Goal: Information Seeking & Learning: Learn about a topic

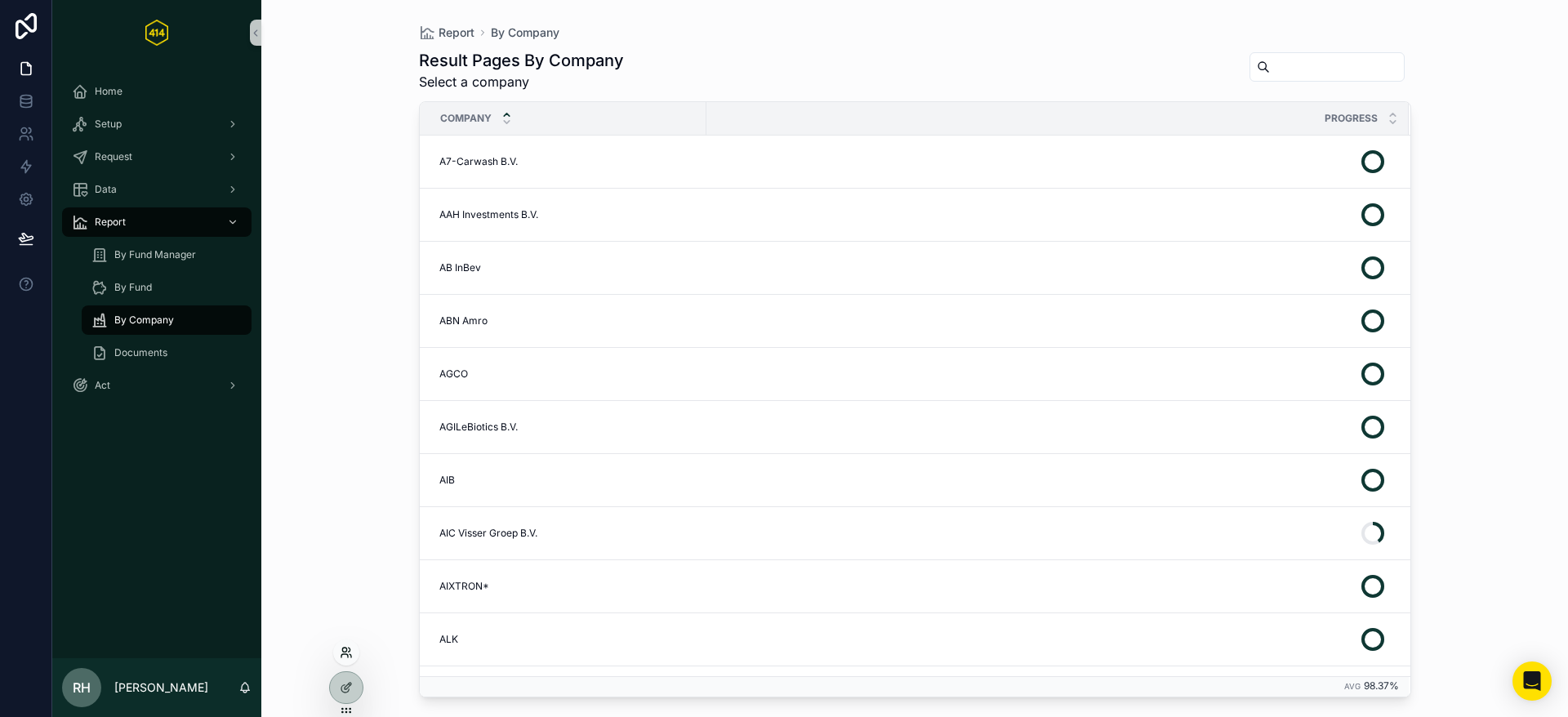
click at [350, 646] on icon at bounding box center [346, 652] width 13 height 13
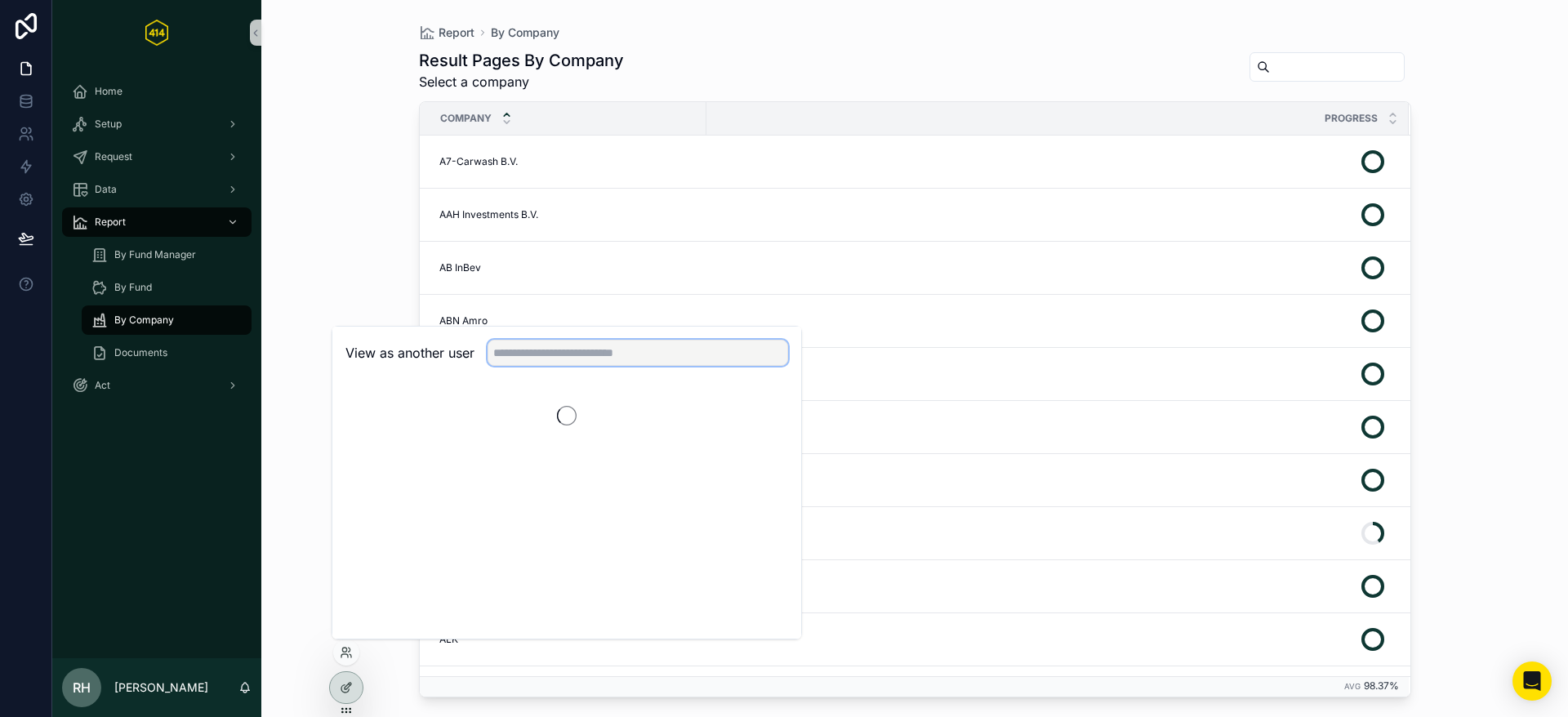
click at [515, 351] on input "text" at bounding box center [638, 353] width 301 height 26
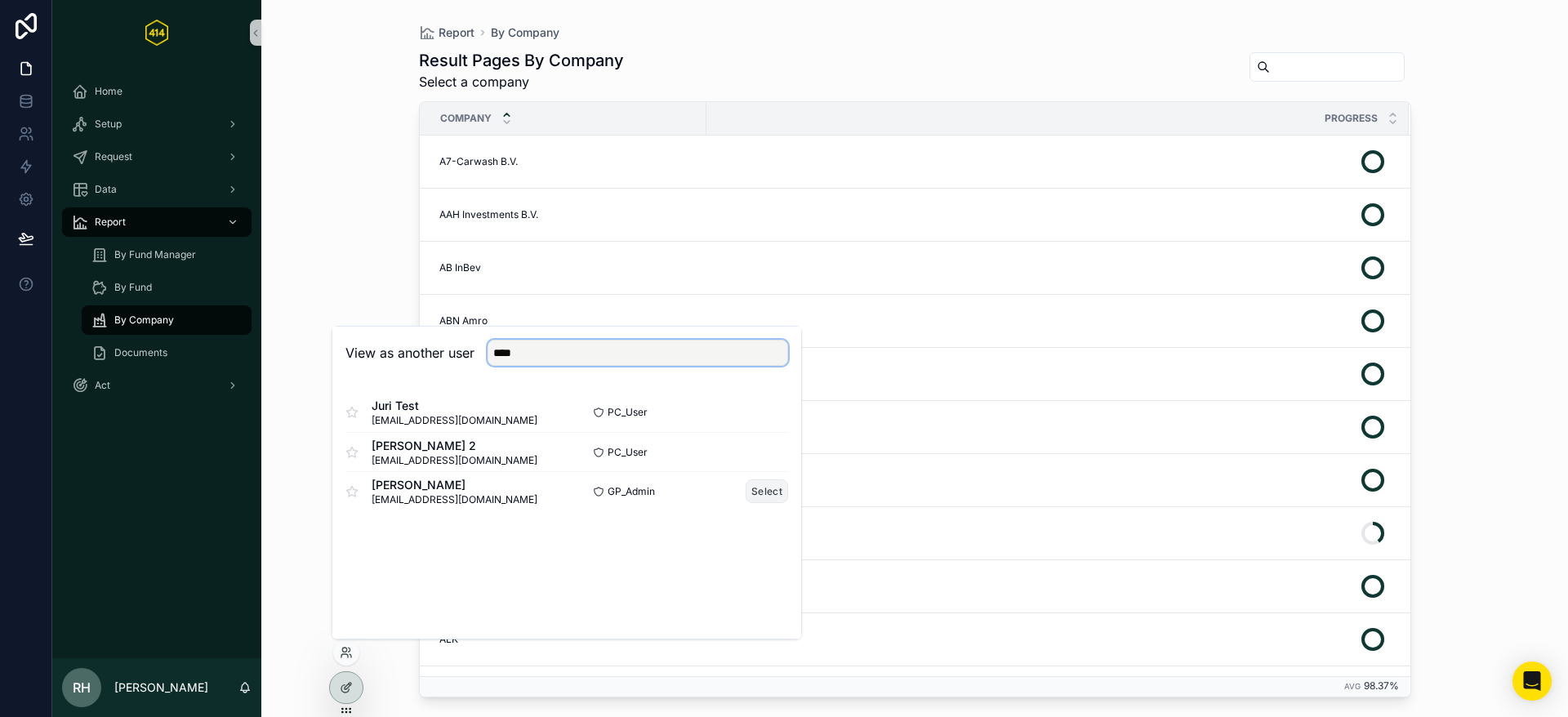
type input "****"
click at [763, 488] on button "Select" at bounding box center [767, 491] width 42 height 24
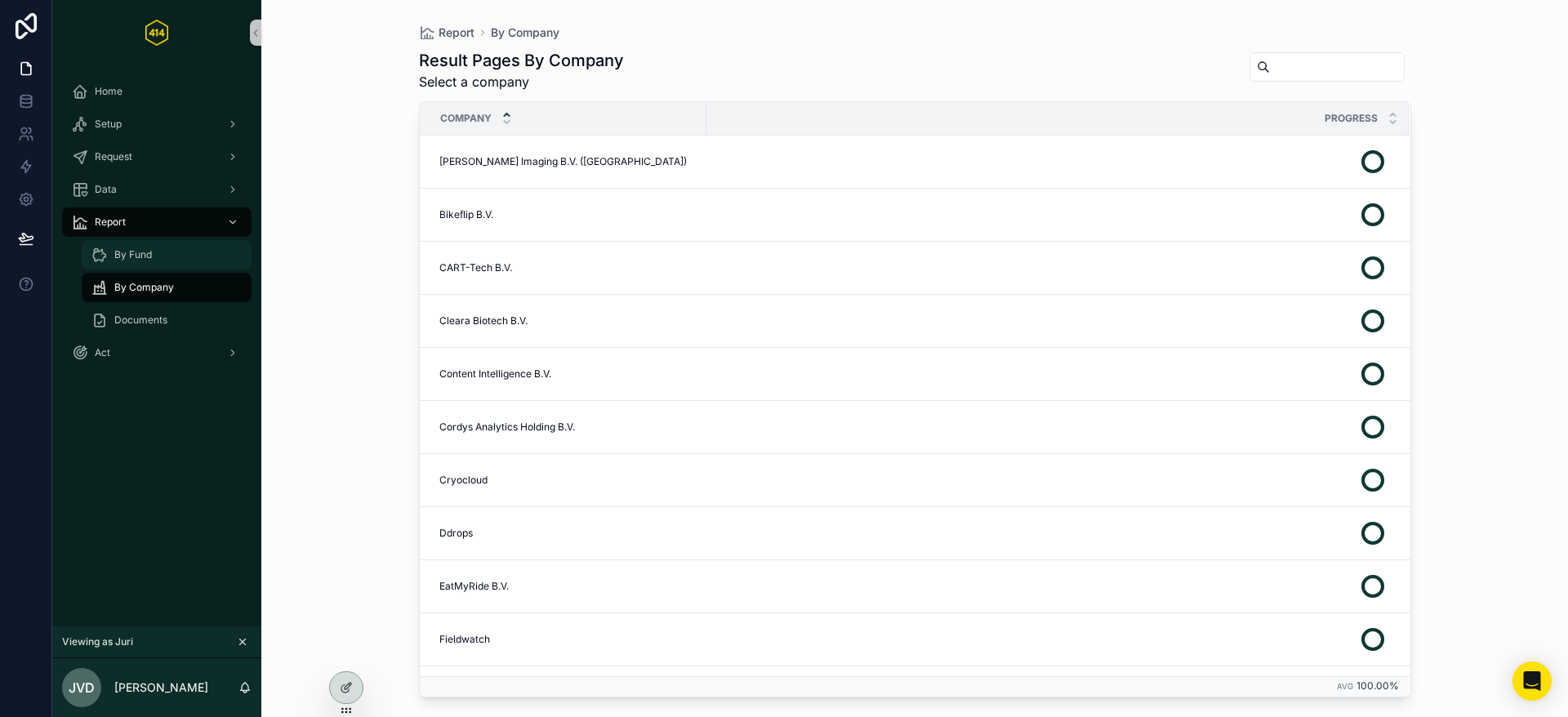
click at [150, 252] on span "By Fund" at bounding box center [133, 254] width 38 height 13
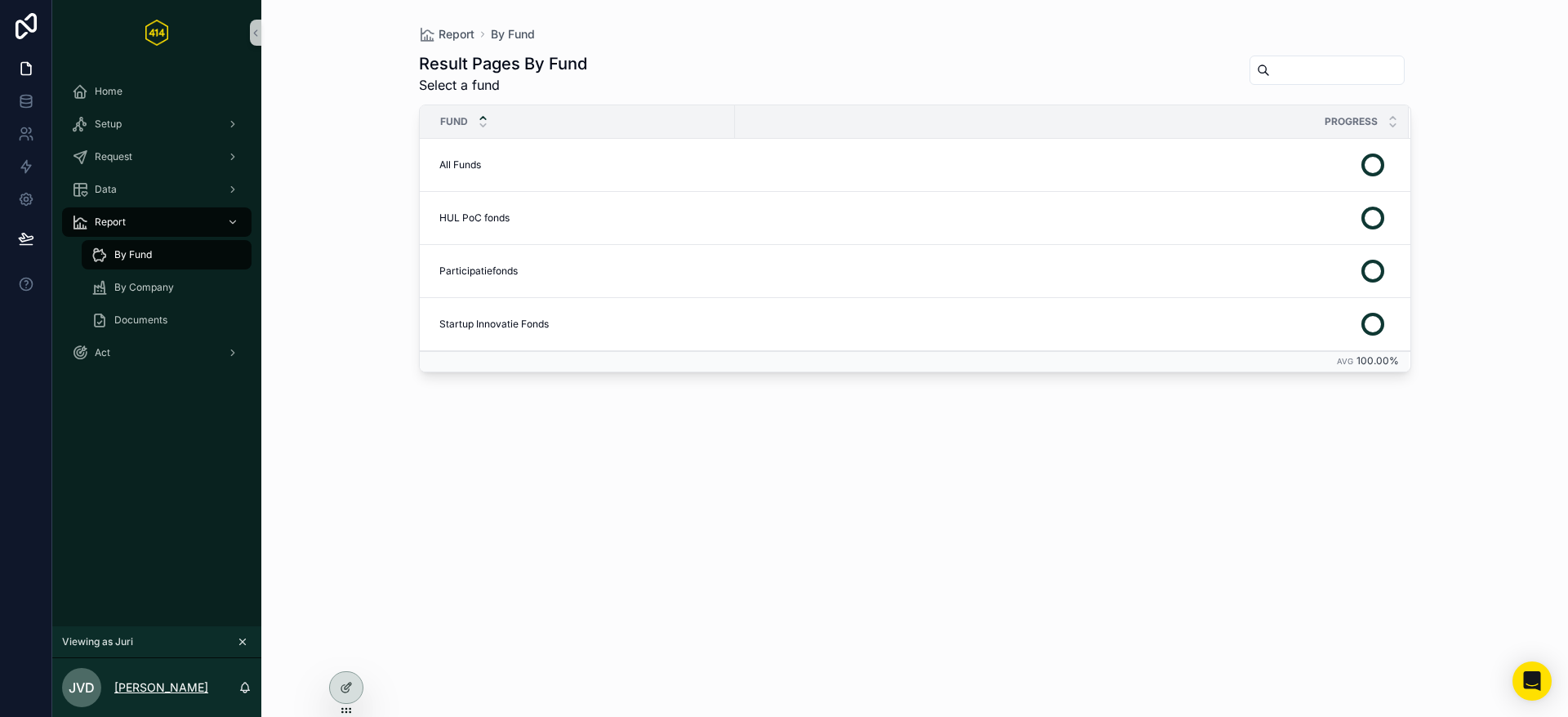
click at [182, 686] on p "Juri van Dolderen" at bounding box center [161, 687] width 94 height 17
click at [178, 419] on div "Home Setup Request Data Report By Fund By Company Documents Act" at bounding box center [157, 346] width 209 height 561
click at [355, 689] on div at bounding box center [346, 687] width 33 height 31
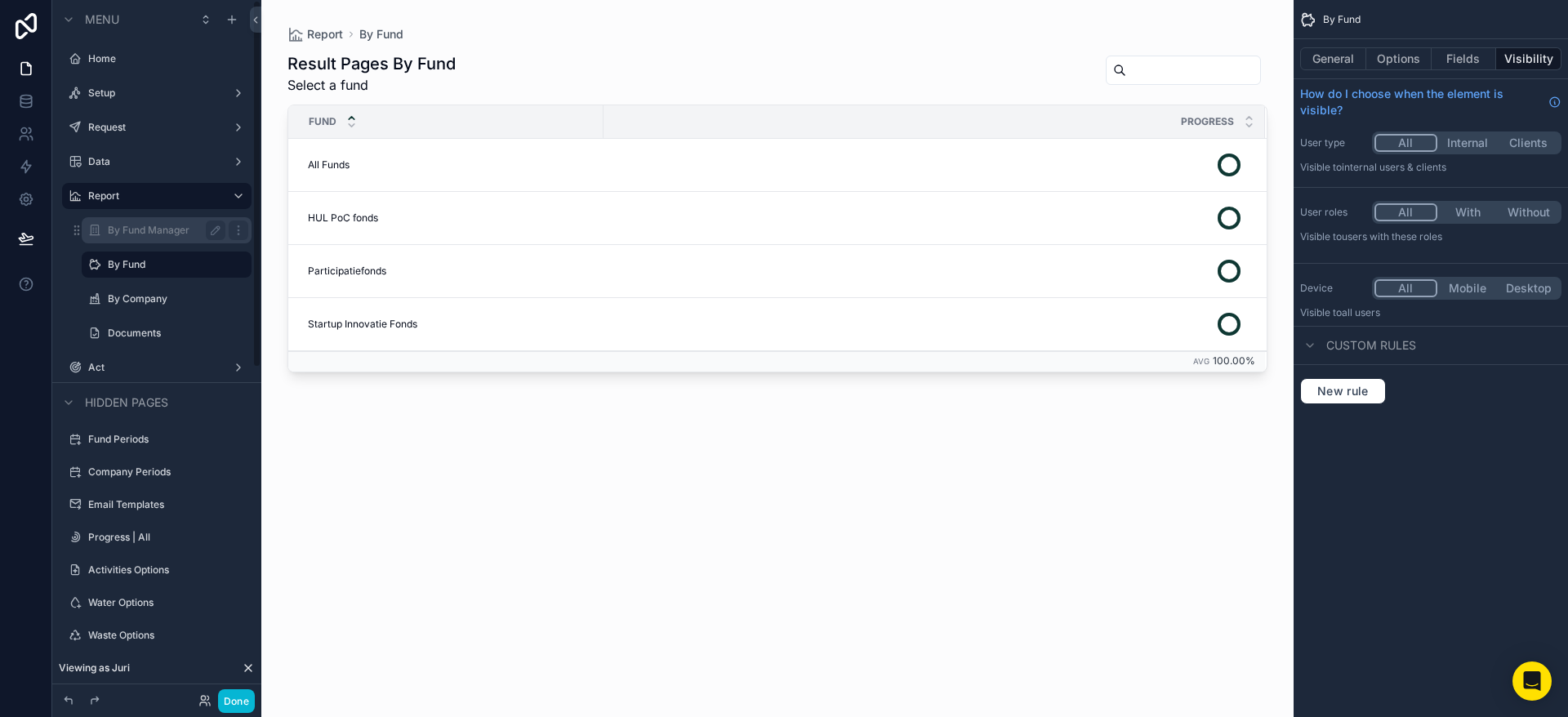
click at [164, 230] on label "By Fund Manager" at bounding box center [164, 230] width 111 height 13
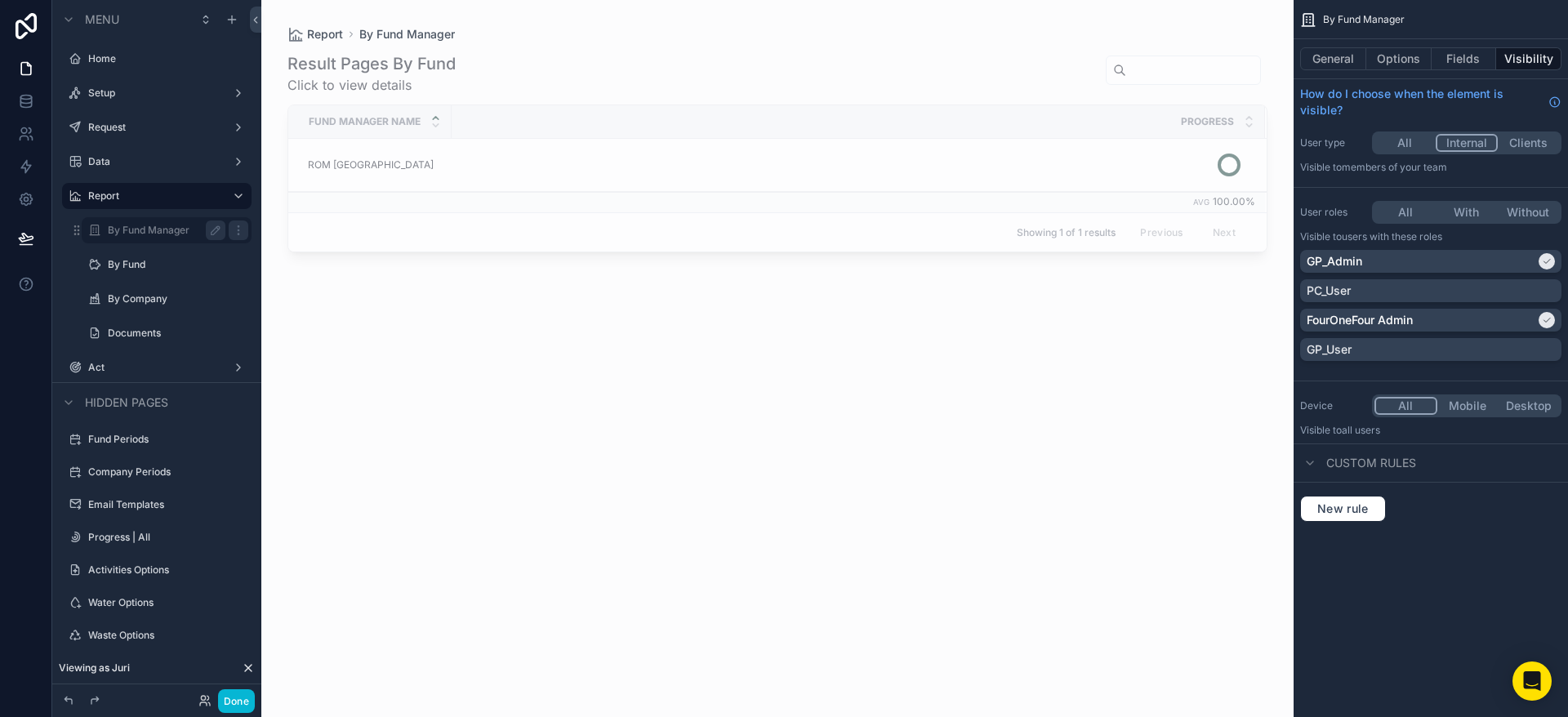
click at [1400, 144] on button "All" at bounding box center [1405, 143] width 62 height 18
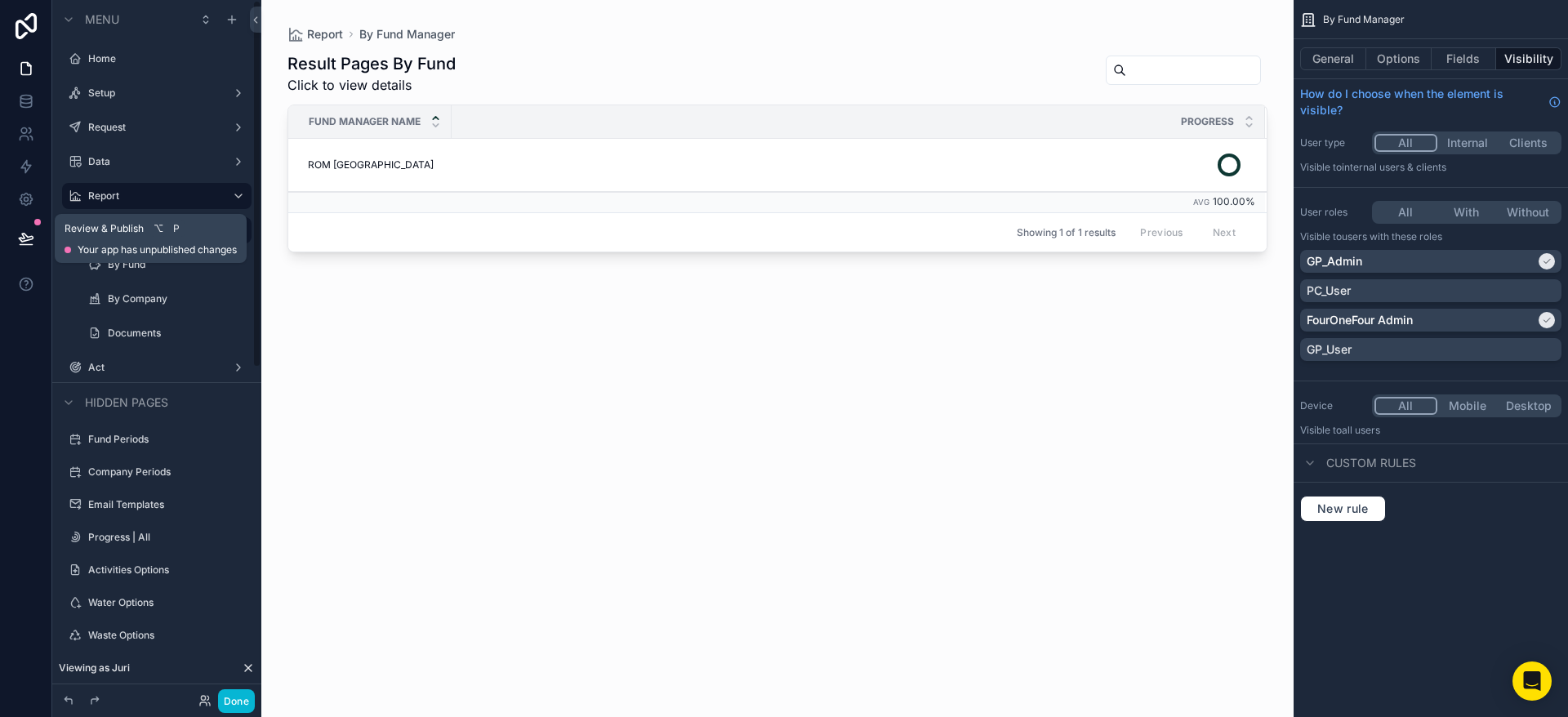
click at [29, 239] on icon at bounding box center [26, 237] width 14 height 8
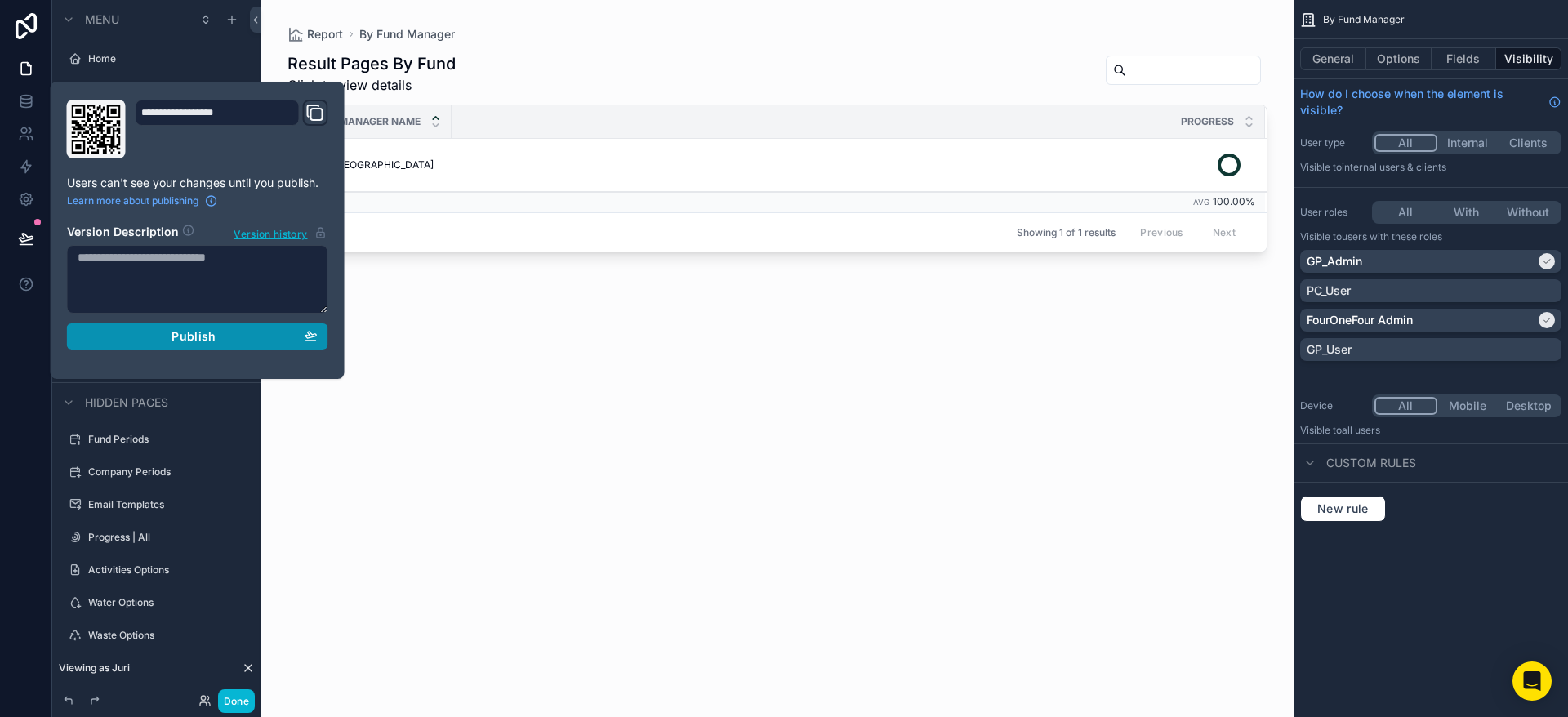
click at [209, 339] on span "Publish" at bounding box center [194, 336] width 44 height 15
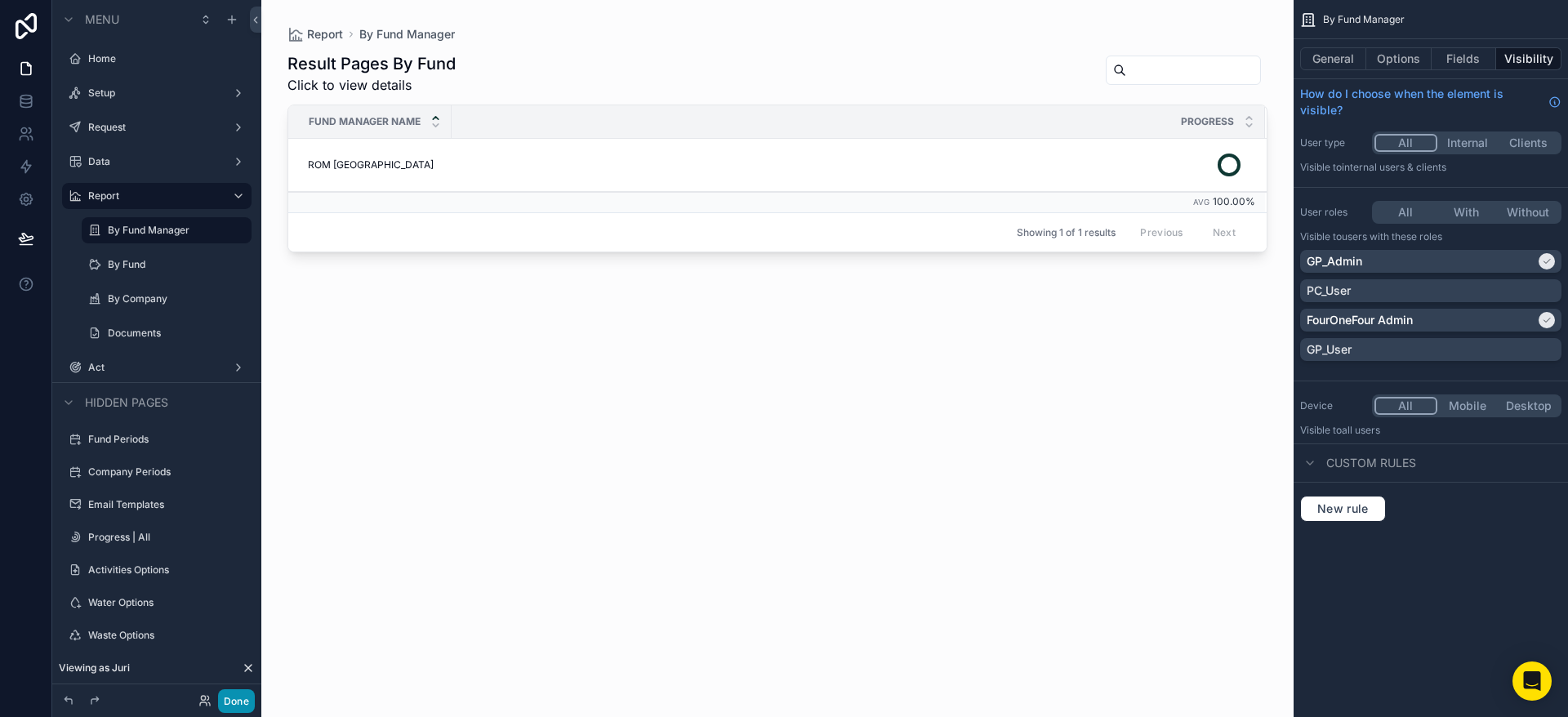
drag, startPoint x: 229, startPoint y: 700, endPoint x: 237, endPoint y: 699, distance: 8.1
click at [228, 699] on button "Done" at bounding box center [237, 700] width 37 height 24
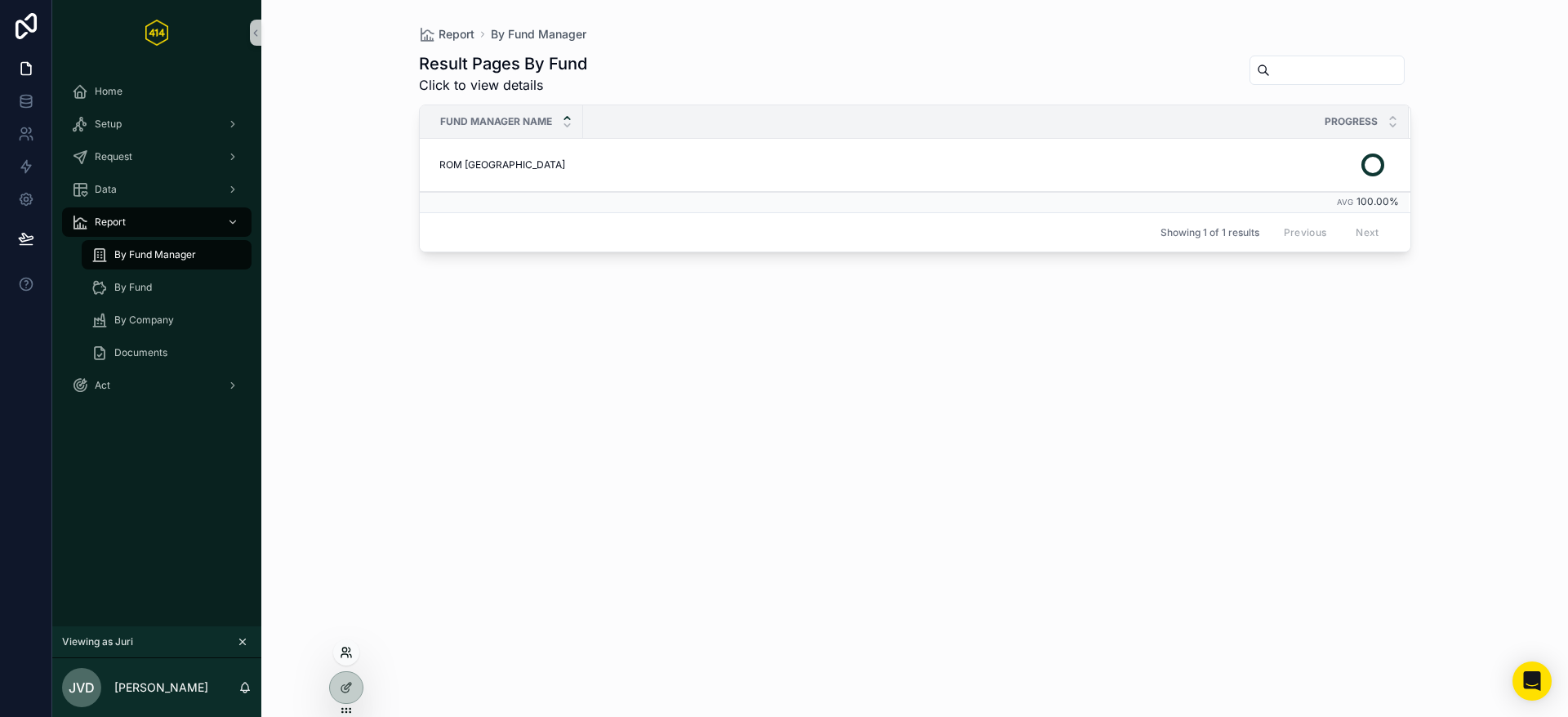
click at [348, 653] on icon at bounding box center [346, 652] width 13 height 13
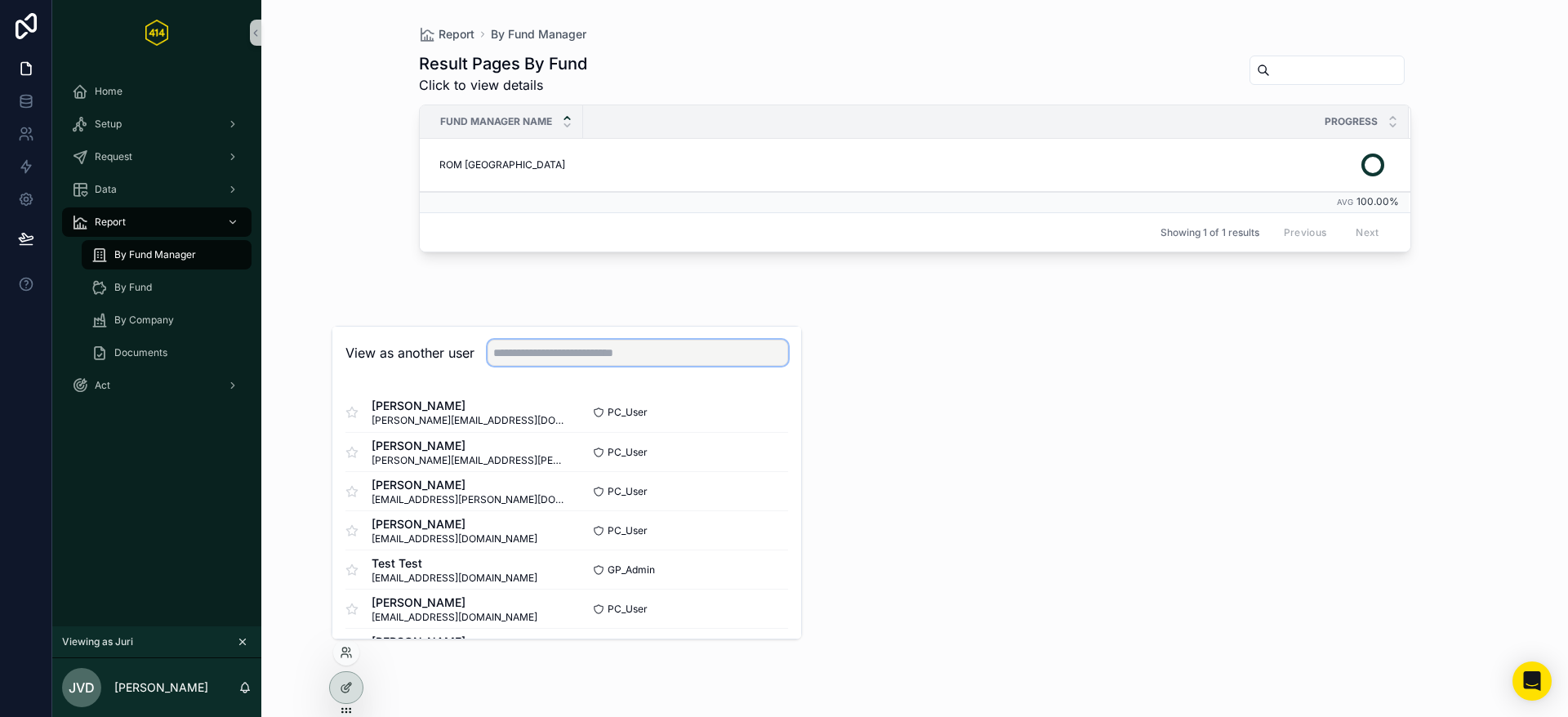
click at [525, 348] on input "text" at bounding box center [638, 353] width 301 height 26
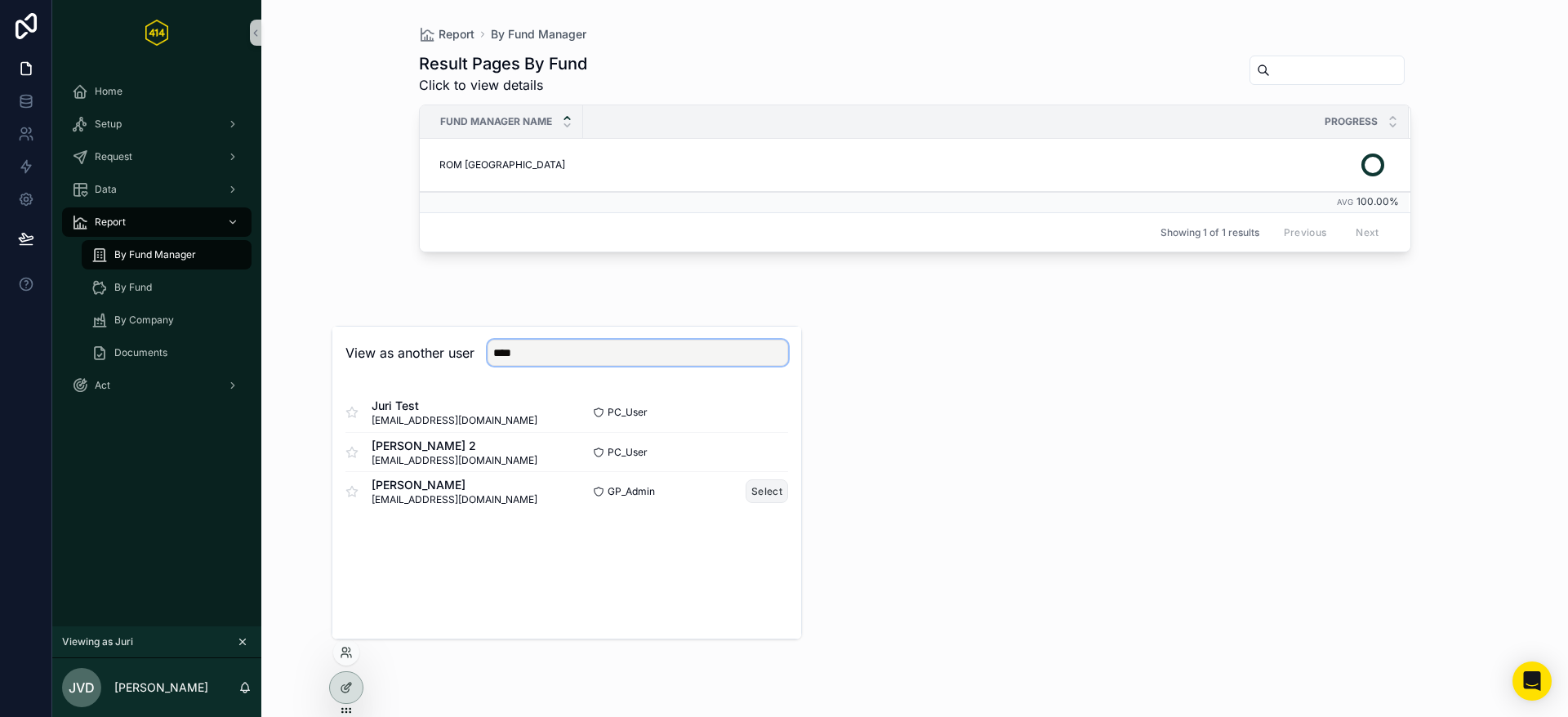
type input "****"
click at [766, 494] on button "Select" at bounding box center [767, 491] width 42 height 24
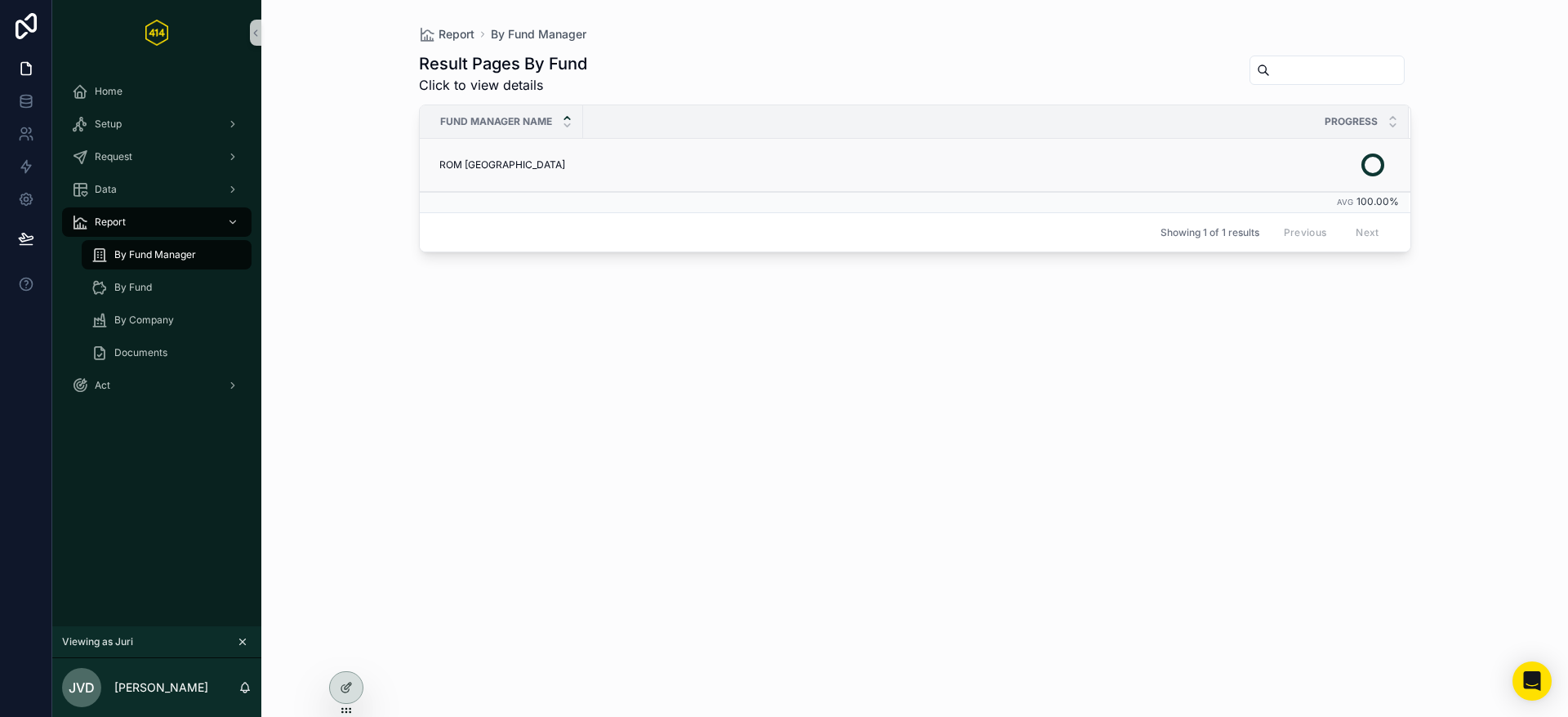
click at [543, 177] on td "ROM Utrecht Region ROM Utrecht Region" at bounding box center [502, 165] width 164 height 53
click at [525, 163] on span "ROM Utrecht Region" at bounding box center [502, 165] width 126 height 13
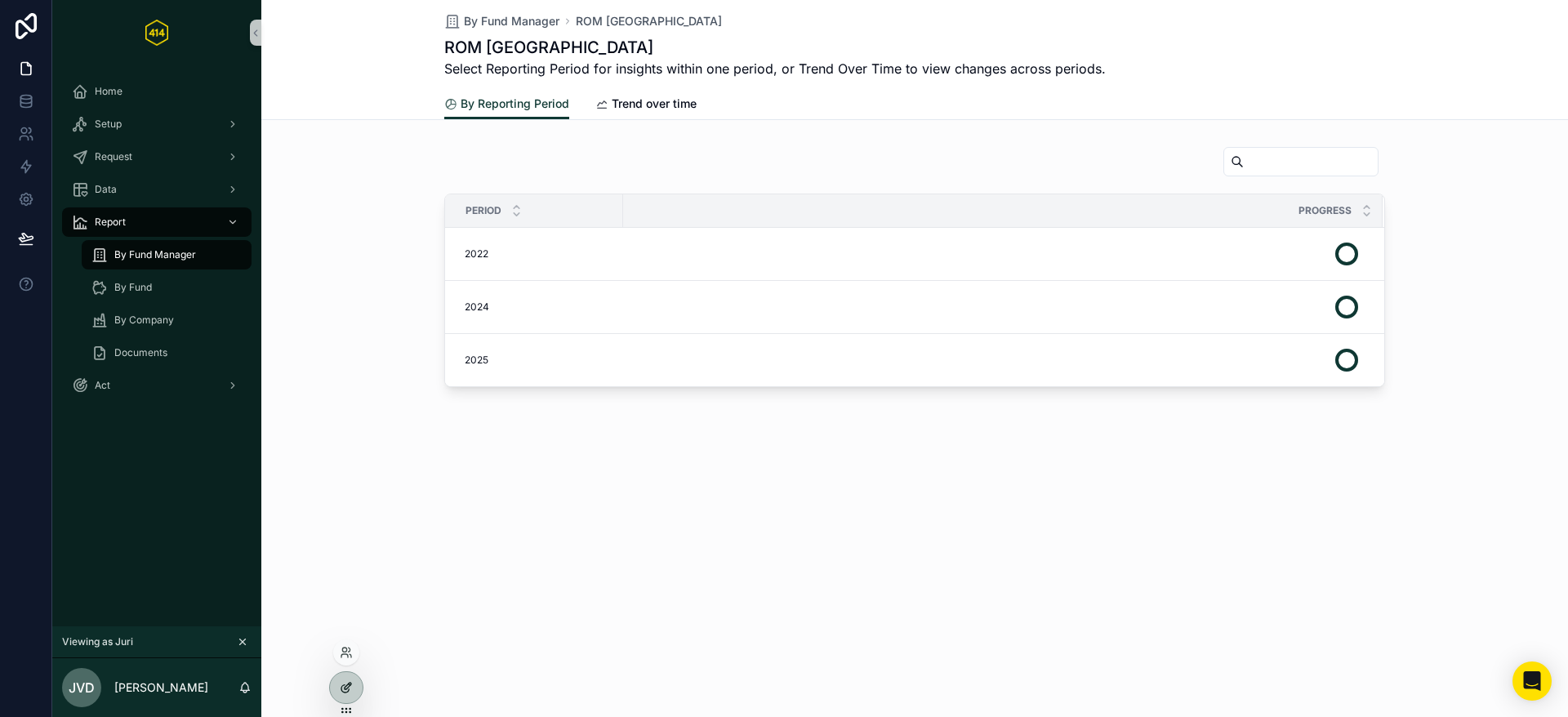
click at [348, 679] on div at bounding box center [346, 687] width 33 height 31
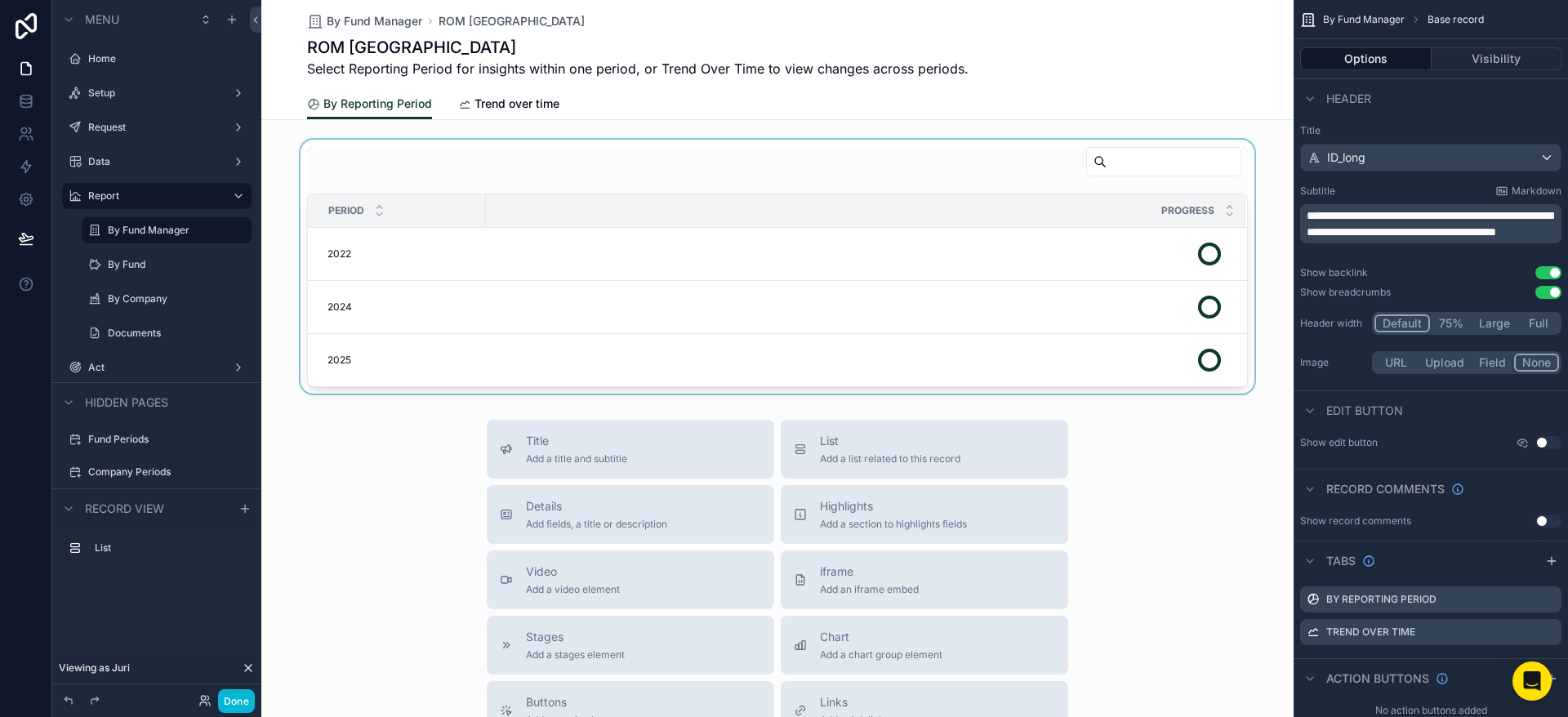
scroll to position [1, 0]
click at [230, 698] on button "Done" at bounding box center [237, 700] width 37 height 24
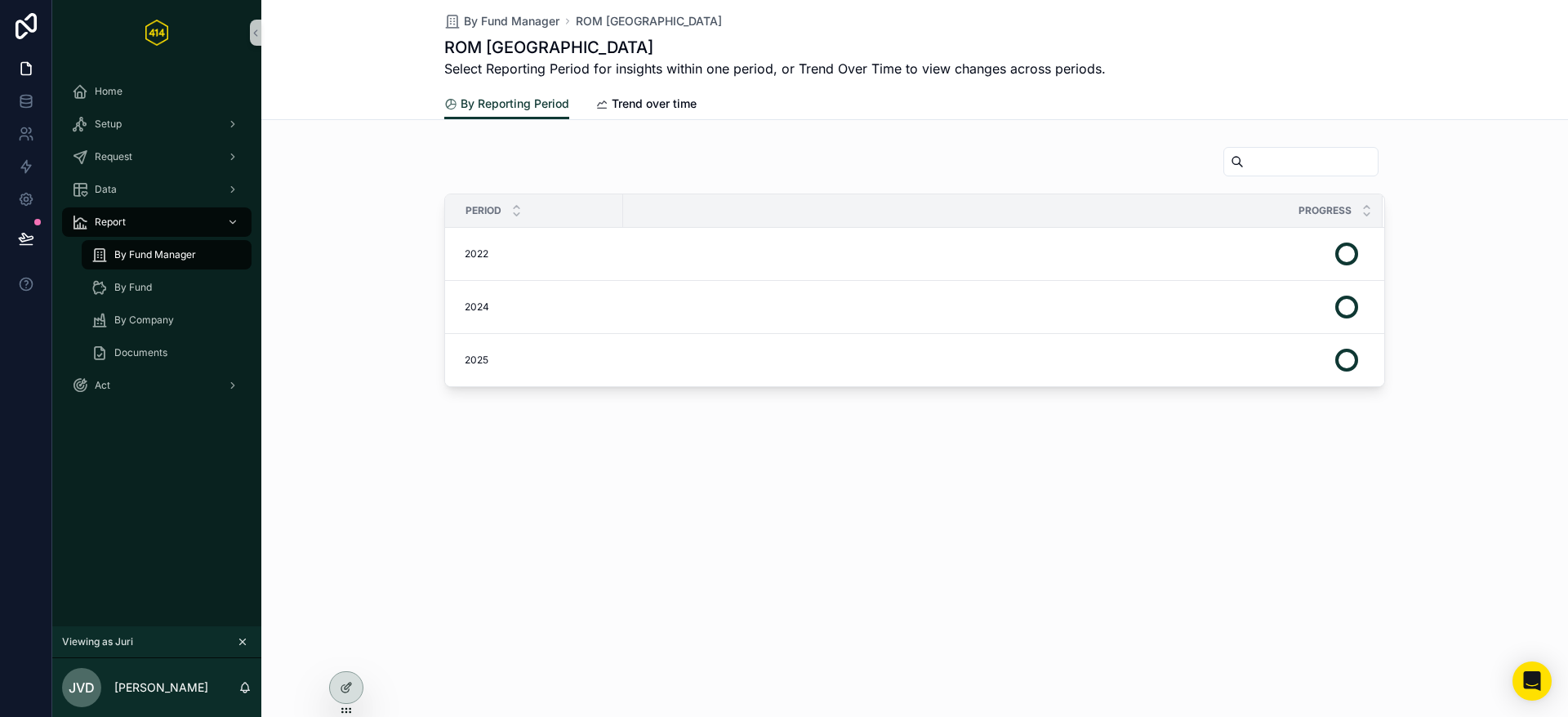
scroll to position [0, 0]
click at [563, 355] on div "2025 2025" at bounding box center [539, 360] width 149 height 13
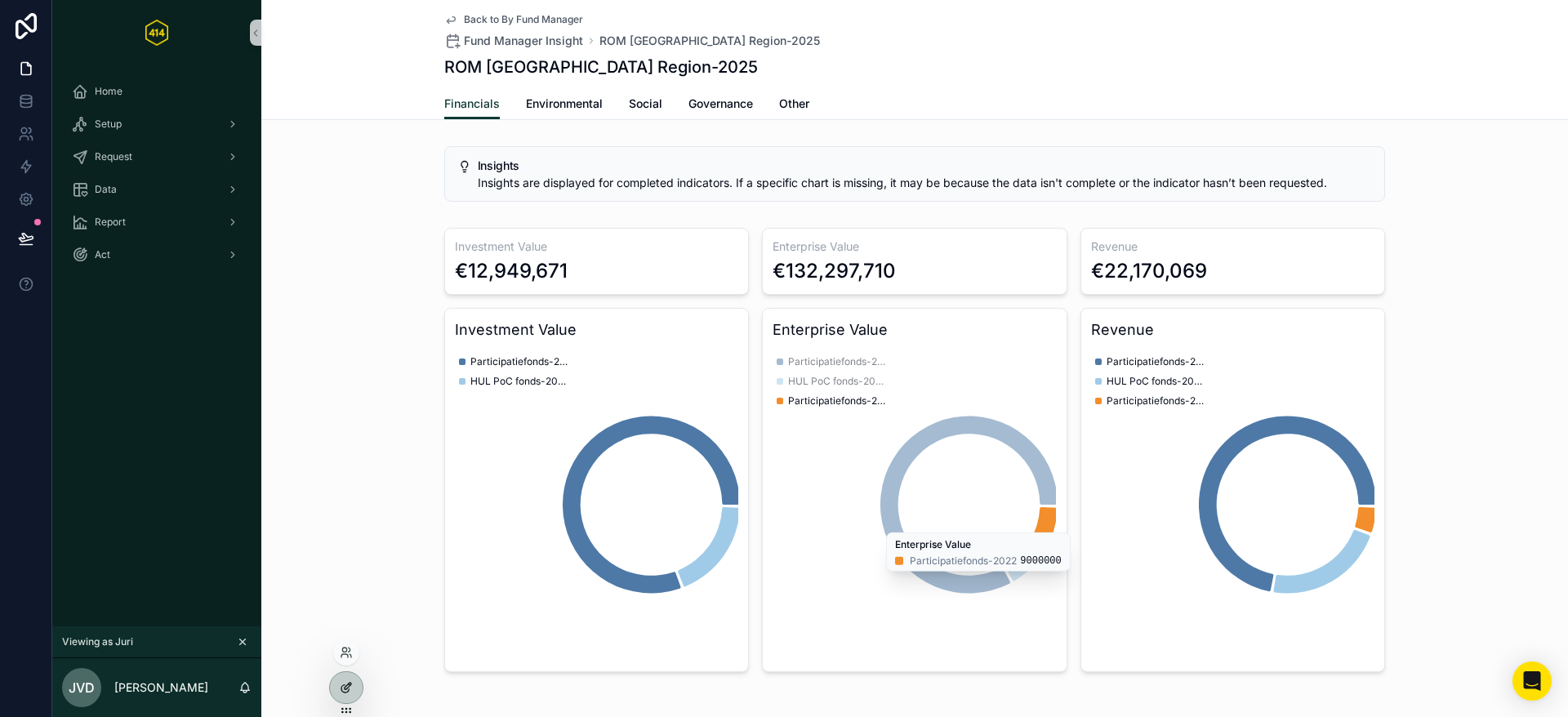
click at [349, 683] on icon at bounding box center [348, 685] width 6 height 6
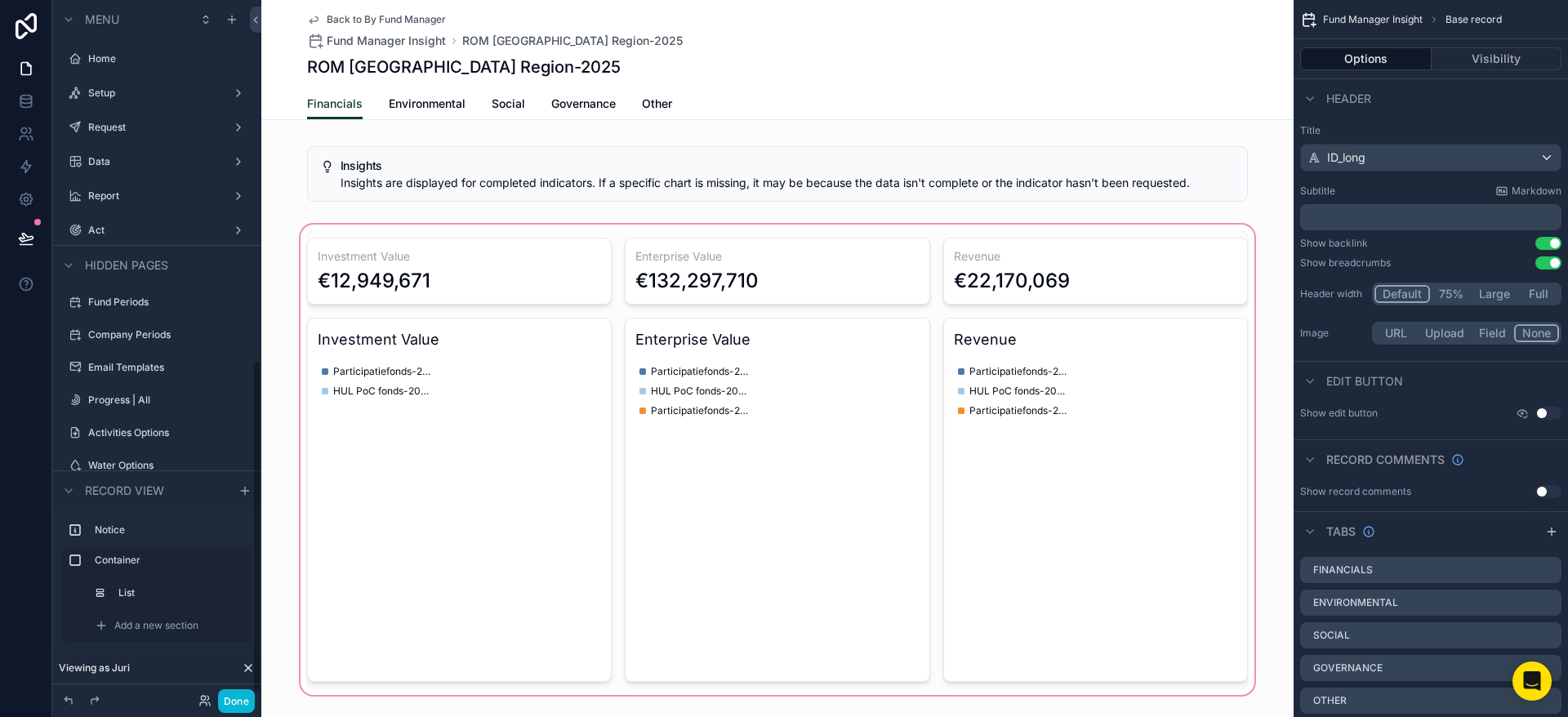
scroll to position [754, 0]
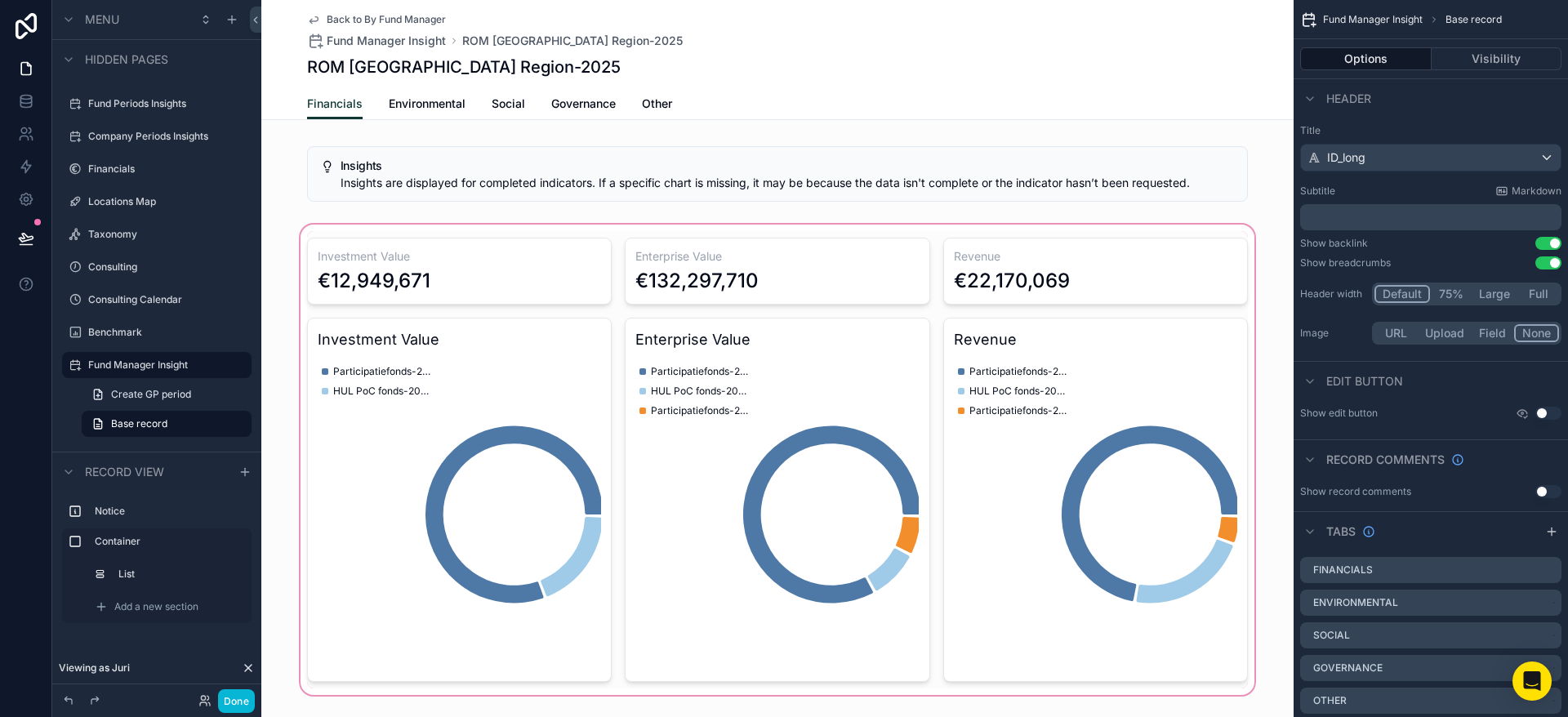
click at [612, 333] on div "scrollable content" at bounding box center [777, 460] width 1032 height 477
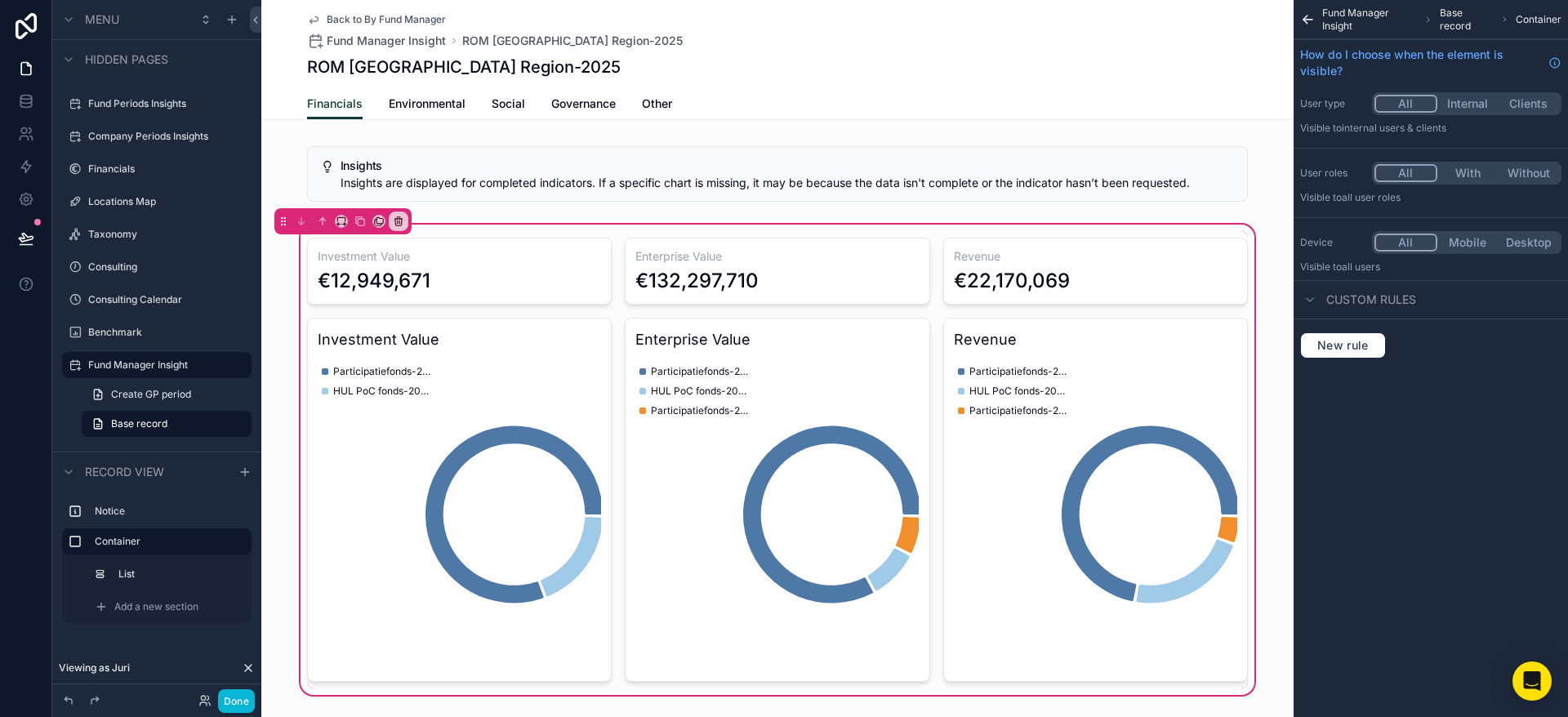
click at [1305, 19] on icon "scrollable content" at bounding box center [1306, 21] width 4 height 4
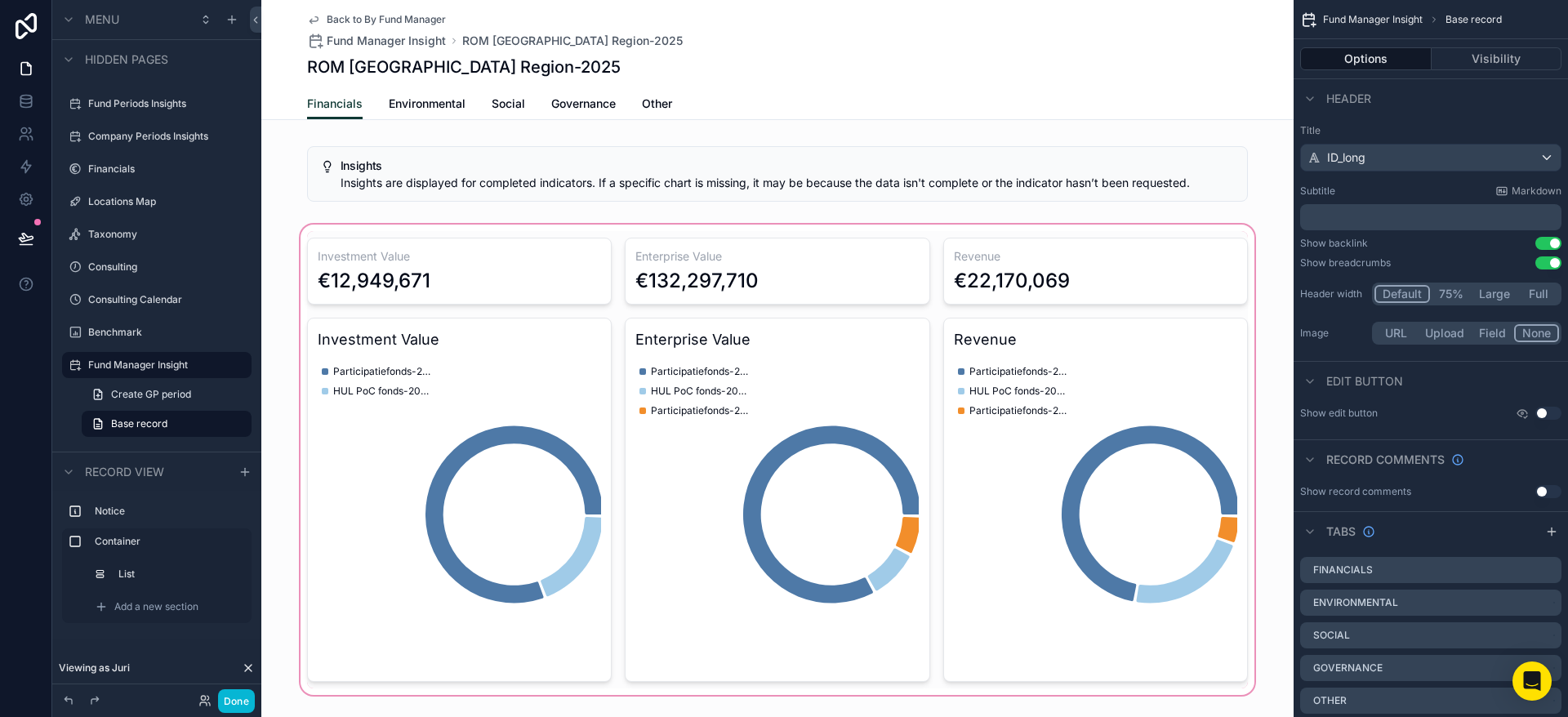
click at [893, 242] on div "scrollable content" at bounding box center [777, 460] width 1032 height 477
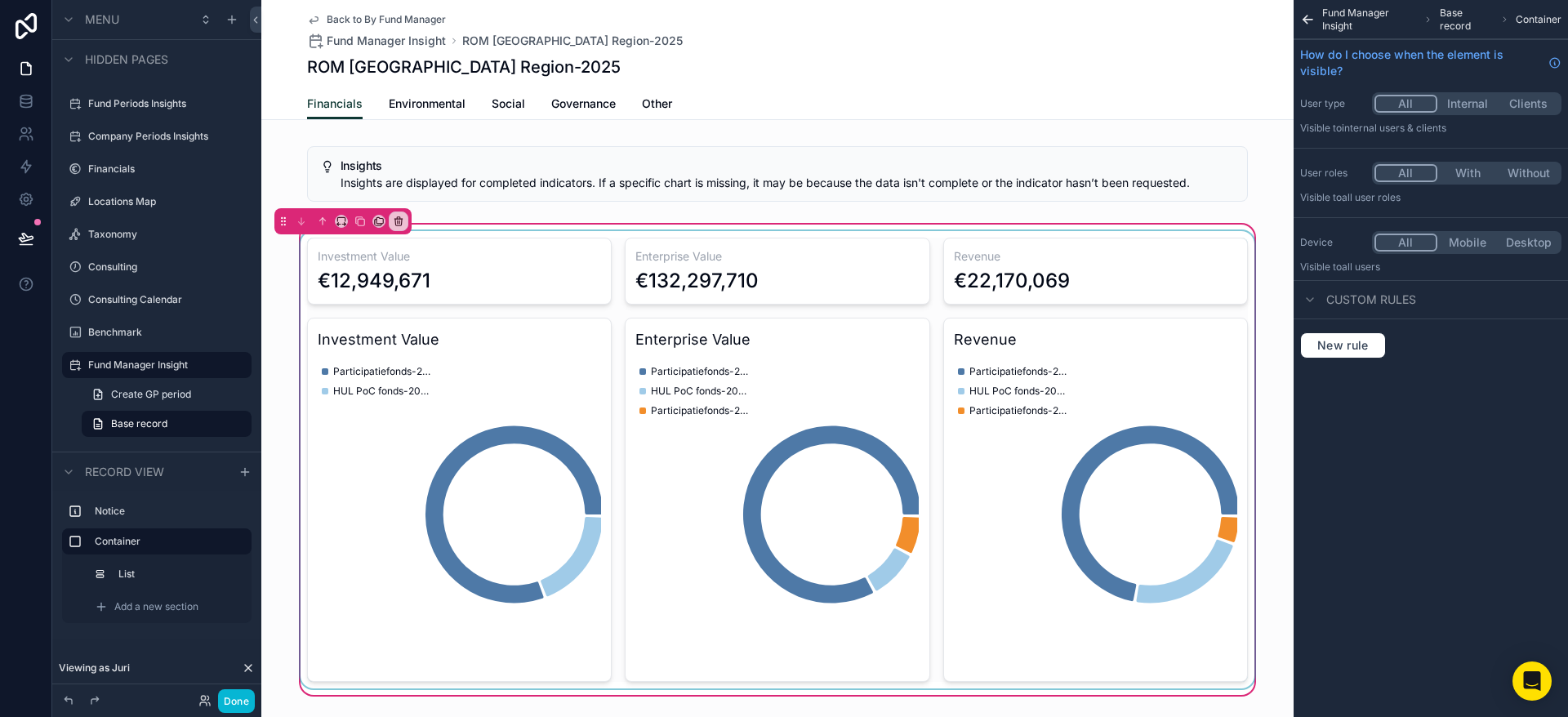
click at [948, 278] on div "scrollable content" at bounding box center [778, 460] width 961 height 457
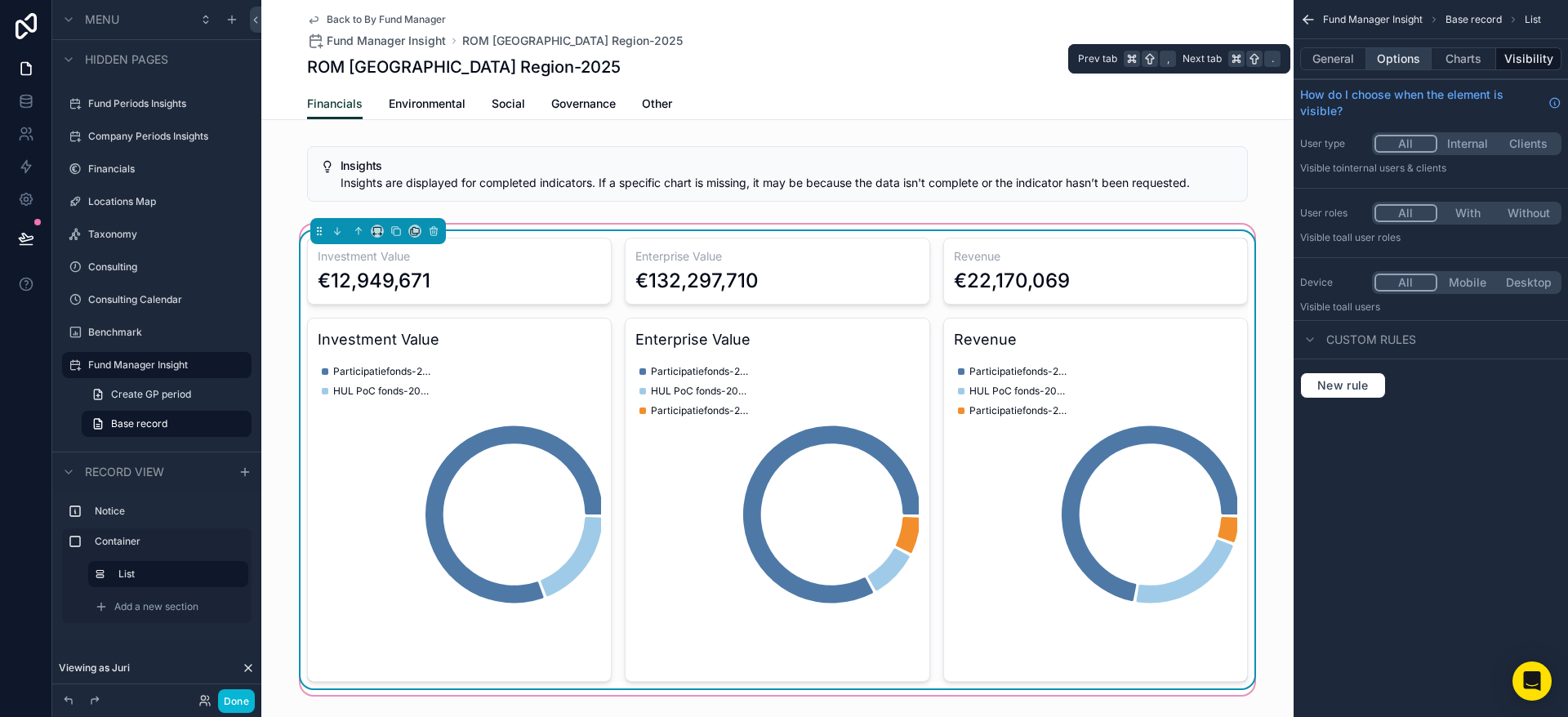
click at [1407, 57] on button "Options" at bounding box center [1399, 59] width 65 height 23
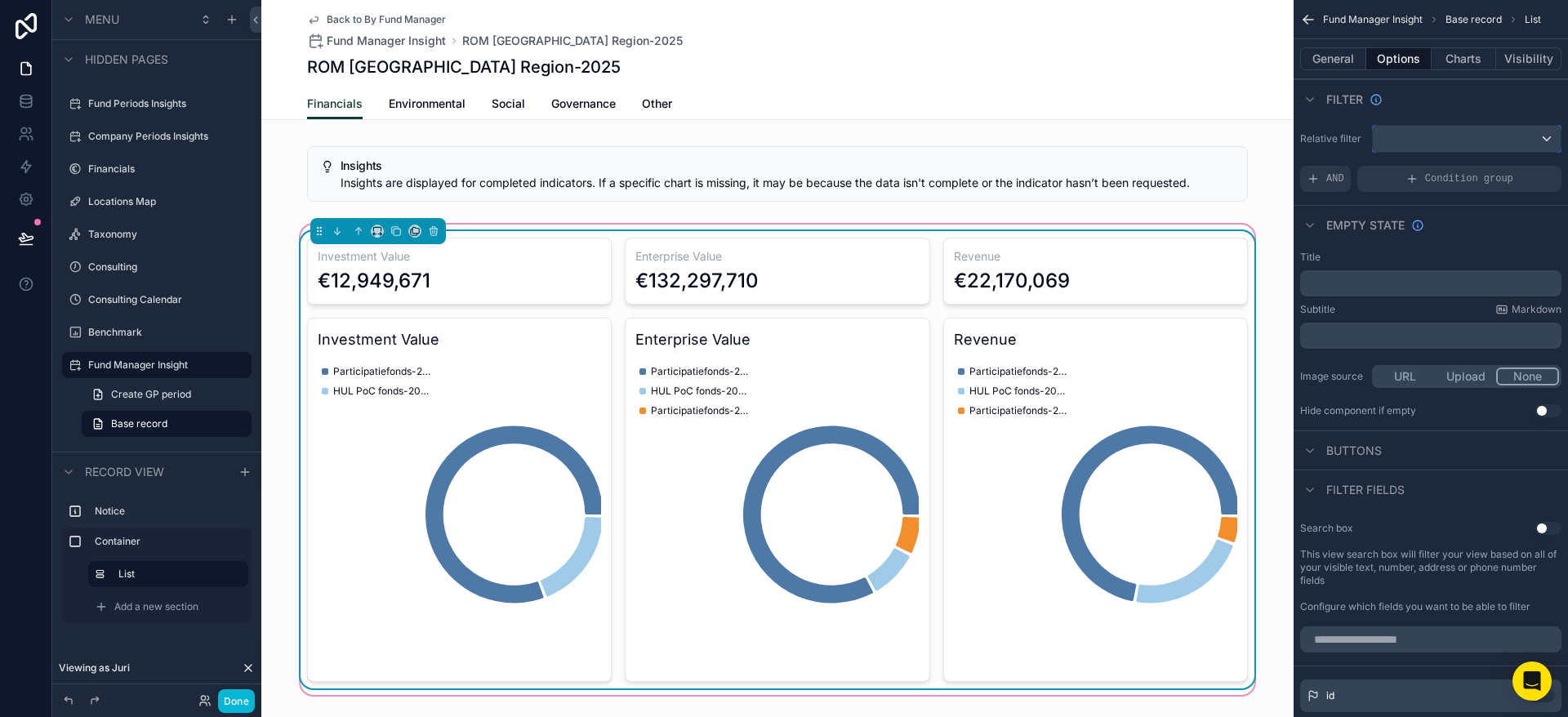
click at [1414, 135] on div "scrollable content" at bounding box center [1467, 139] width 188 height 26
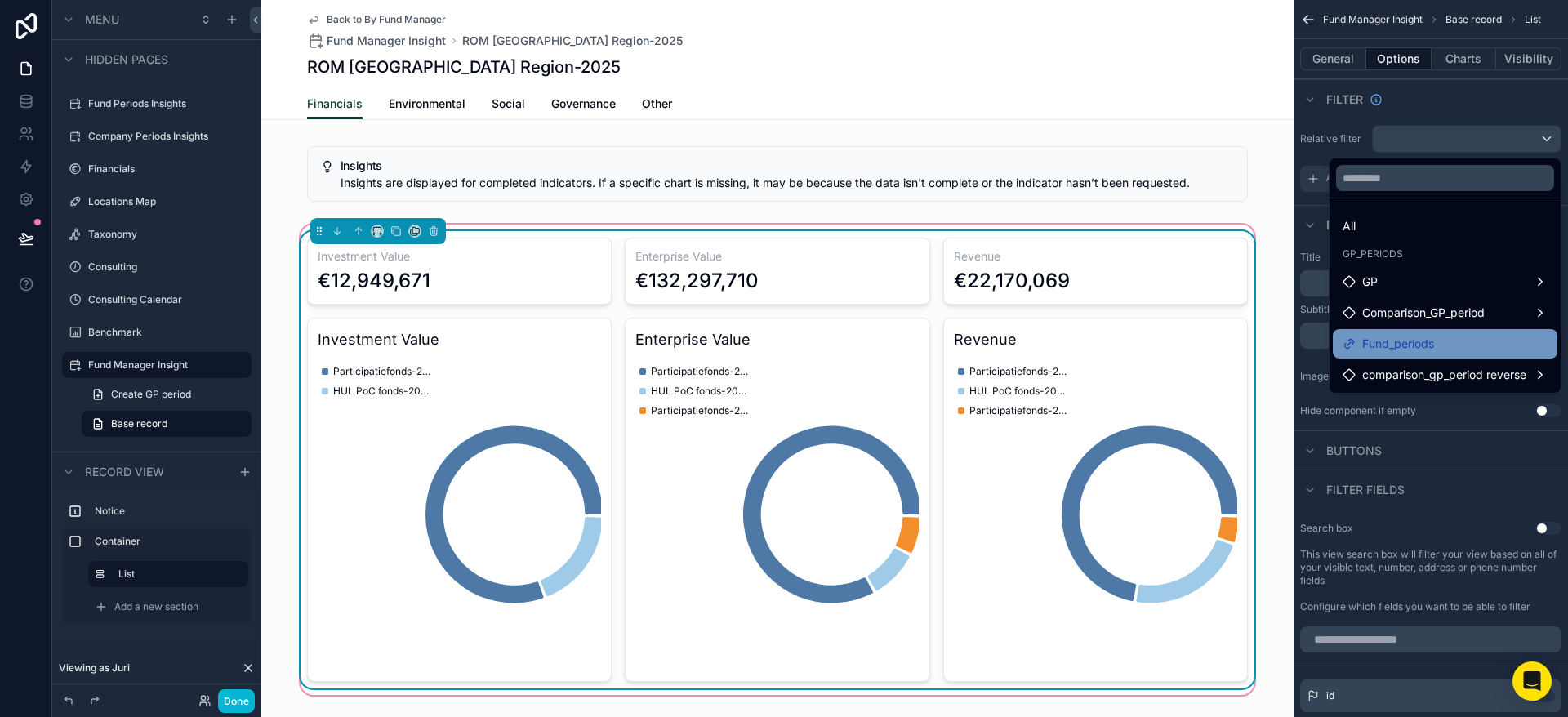
click at [1428, 342] on span "Fund_periods" at bounding box center [1398, 344] width 72 height 19
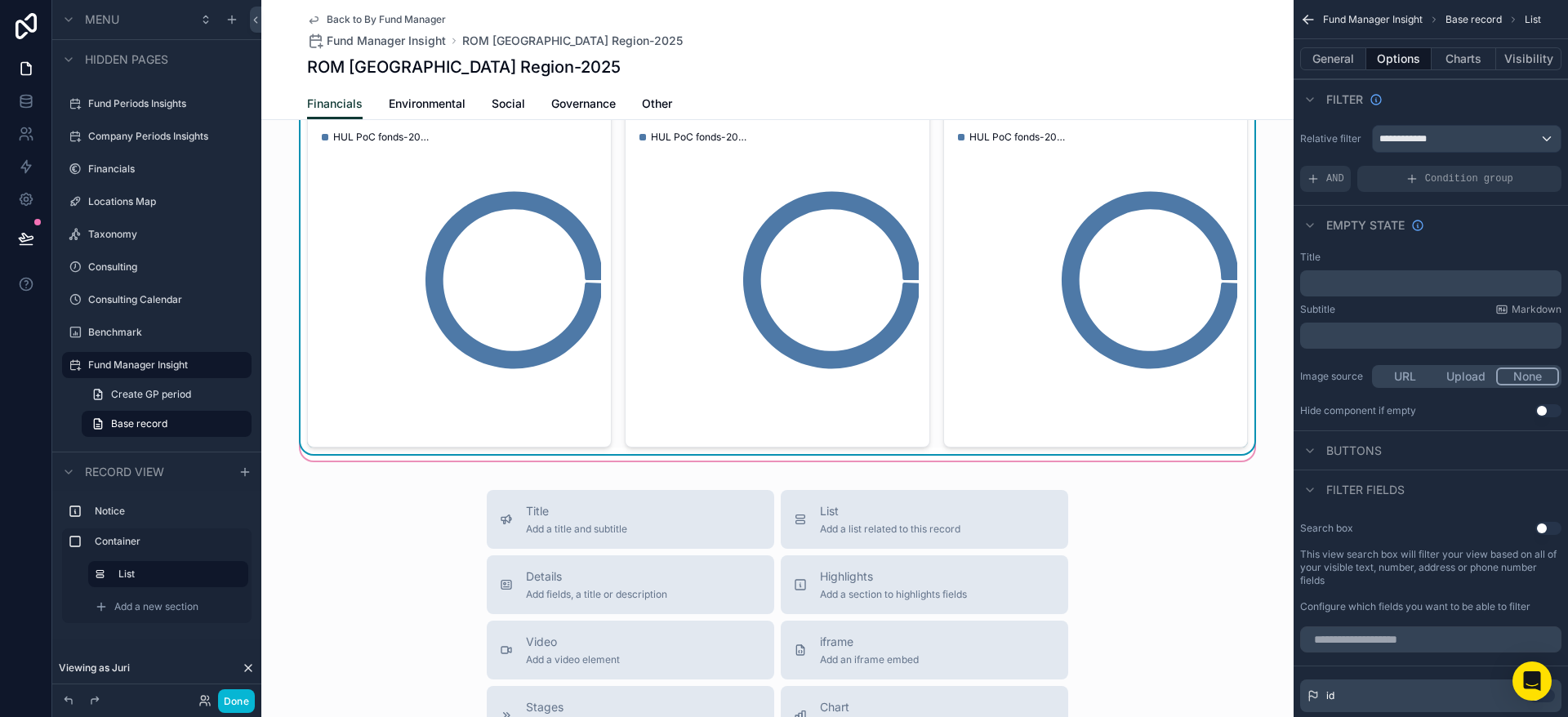
scroll to position [0, 0]
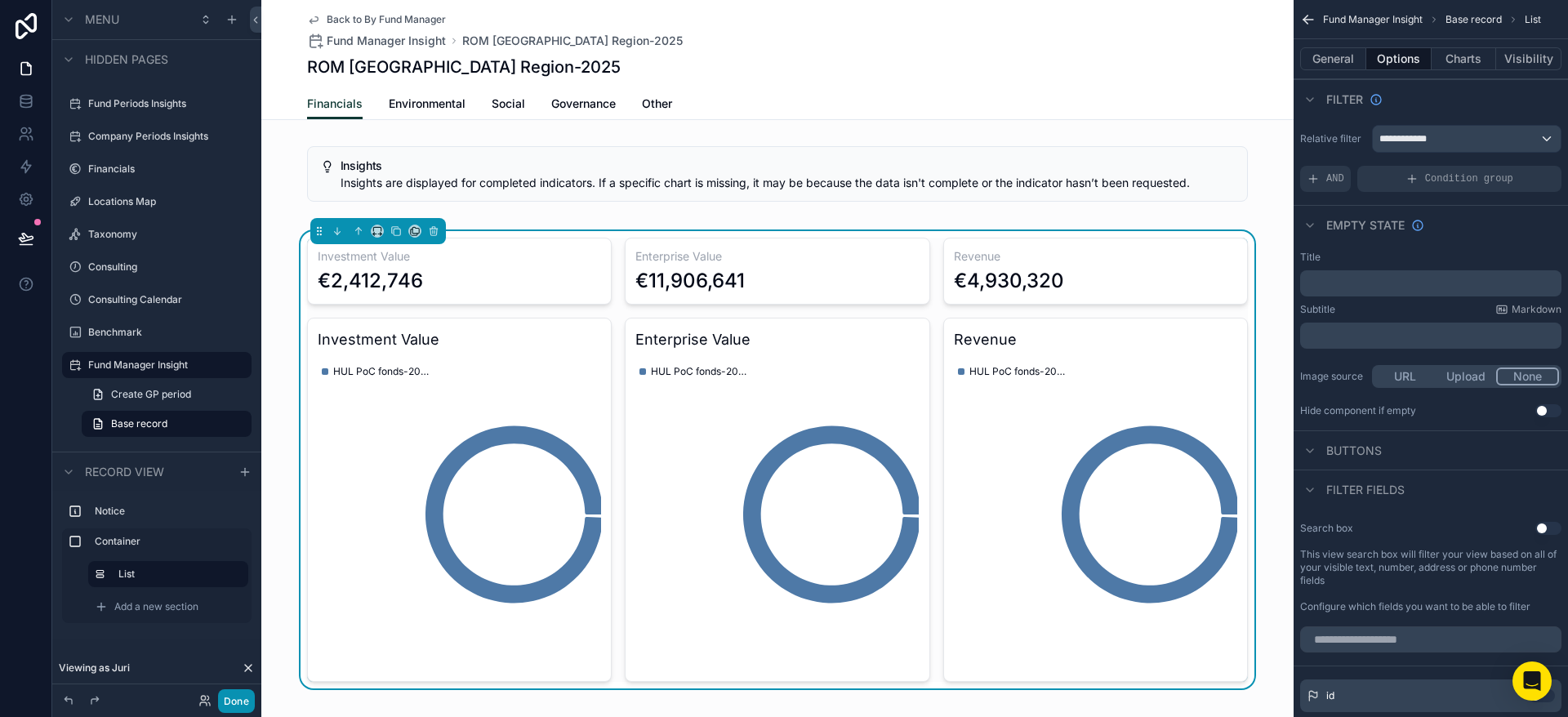
click at [231, 705] on button "Done" at bounding box center [237, 700] width 37 height 24
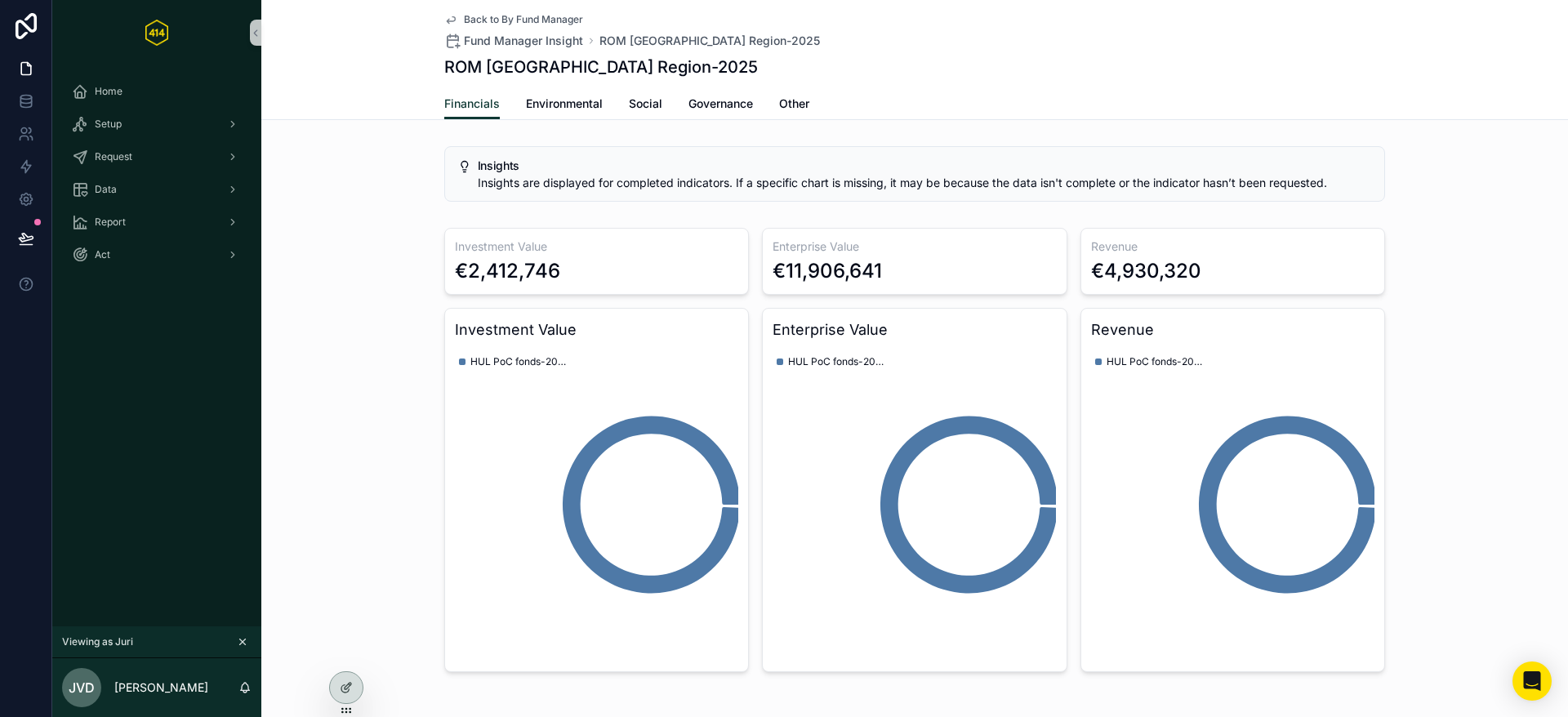
click at [780, 98] on div "Financials Environmental Social Governance Other" at bounding box center [914, 103] width 941 height 31
click at [784, 103] on span "Other" at bounding box center [795, 104] width 30 height 17
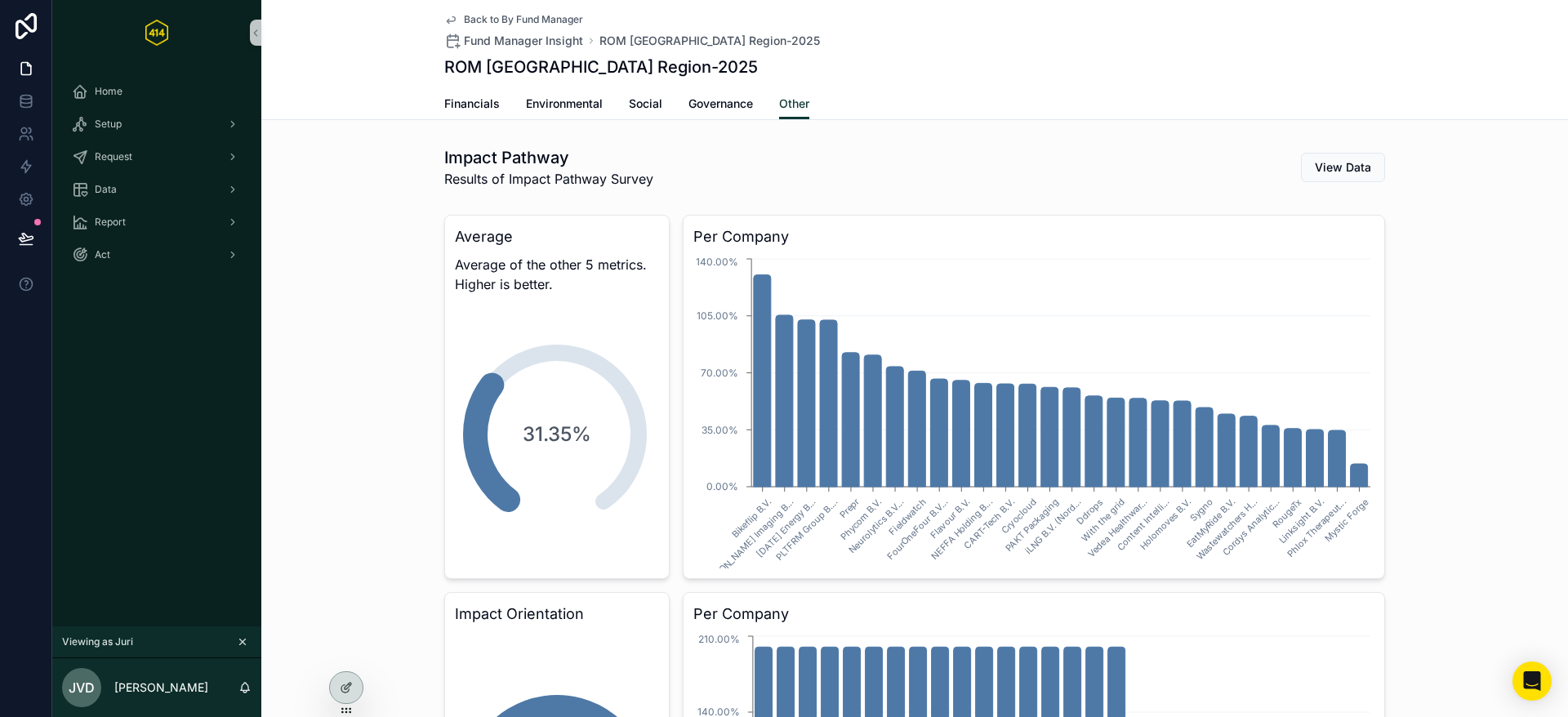
click at [730, 107] on span "Governance" at bounding box center [721, 104] width 64 height 17
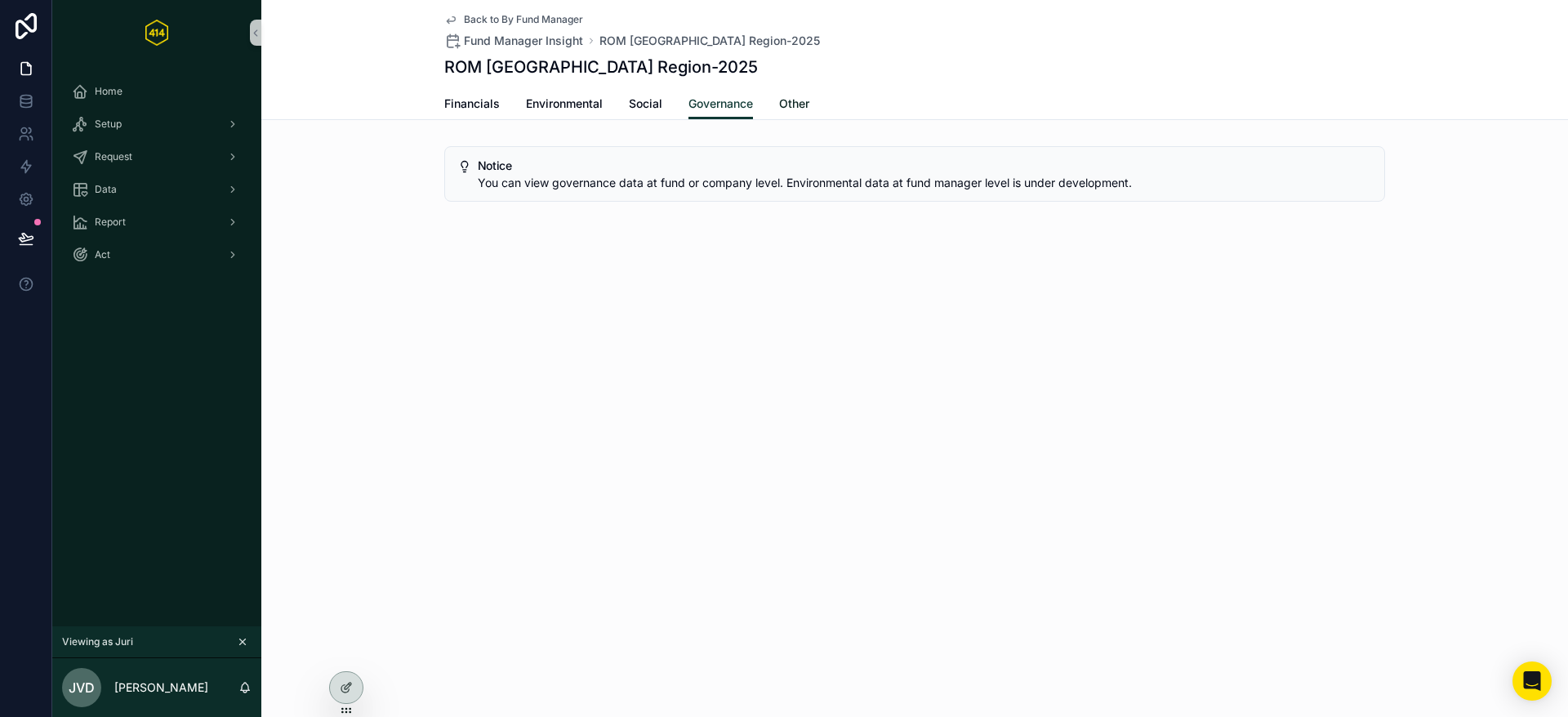
click at [799, 107] on span "Other" at bounding box center [795, 104] width 30 height 17
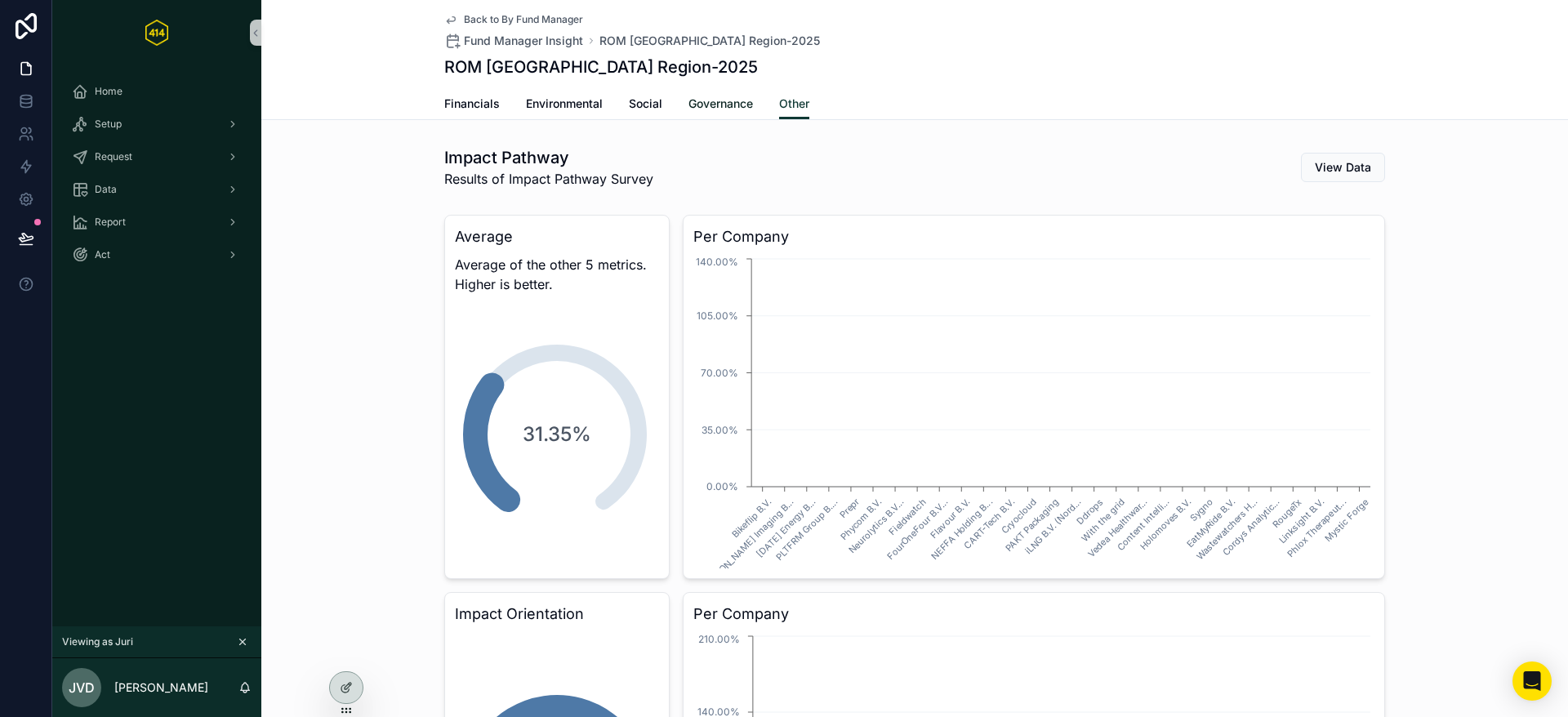
click at [735, 108] on span "Governance" at bounding box center [721, 104] width 64 height 17
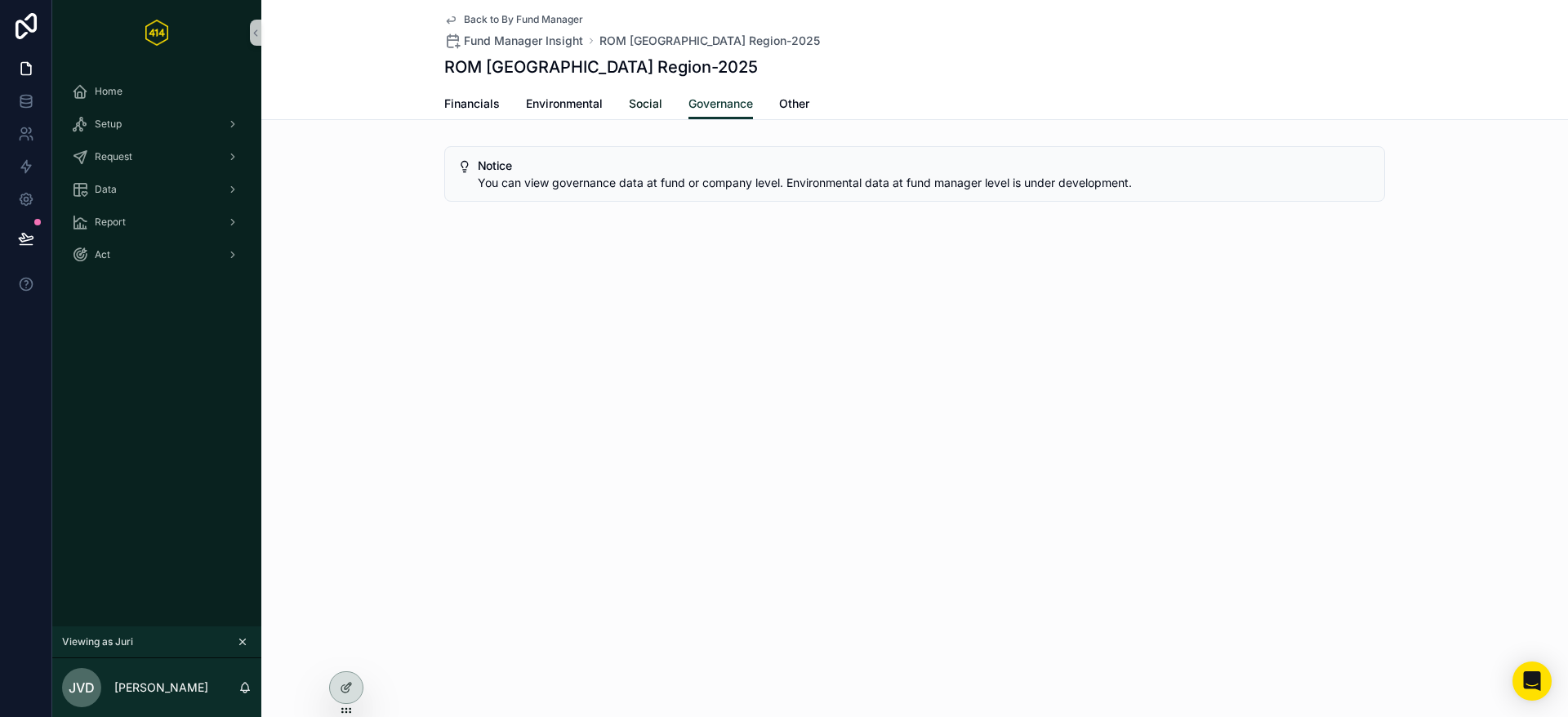
click at [647, 108] on span "Social" at bounding box center [646, 104] width 33 height 17
click at [574, 108] on span "Environmental" at bounding box center [564, 104] width 77 height 17
click at [460, 105] on span "Financials" at bounding box center [472, 104] width 55 height 17
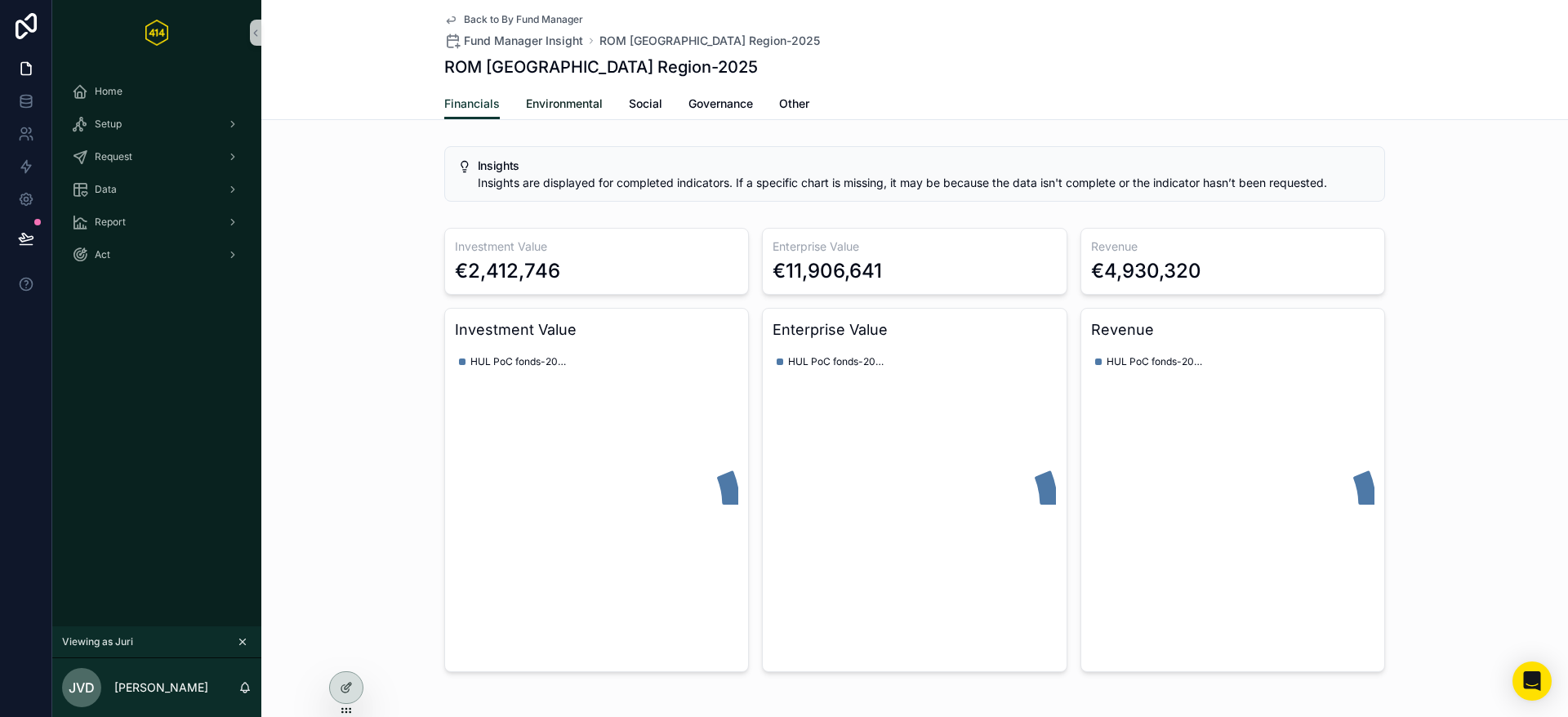
click at [585, 117] on link "Environmental" at bounding box center [564, 105] width 77 height 33
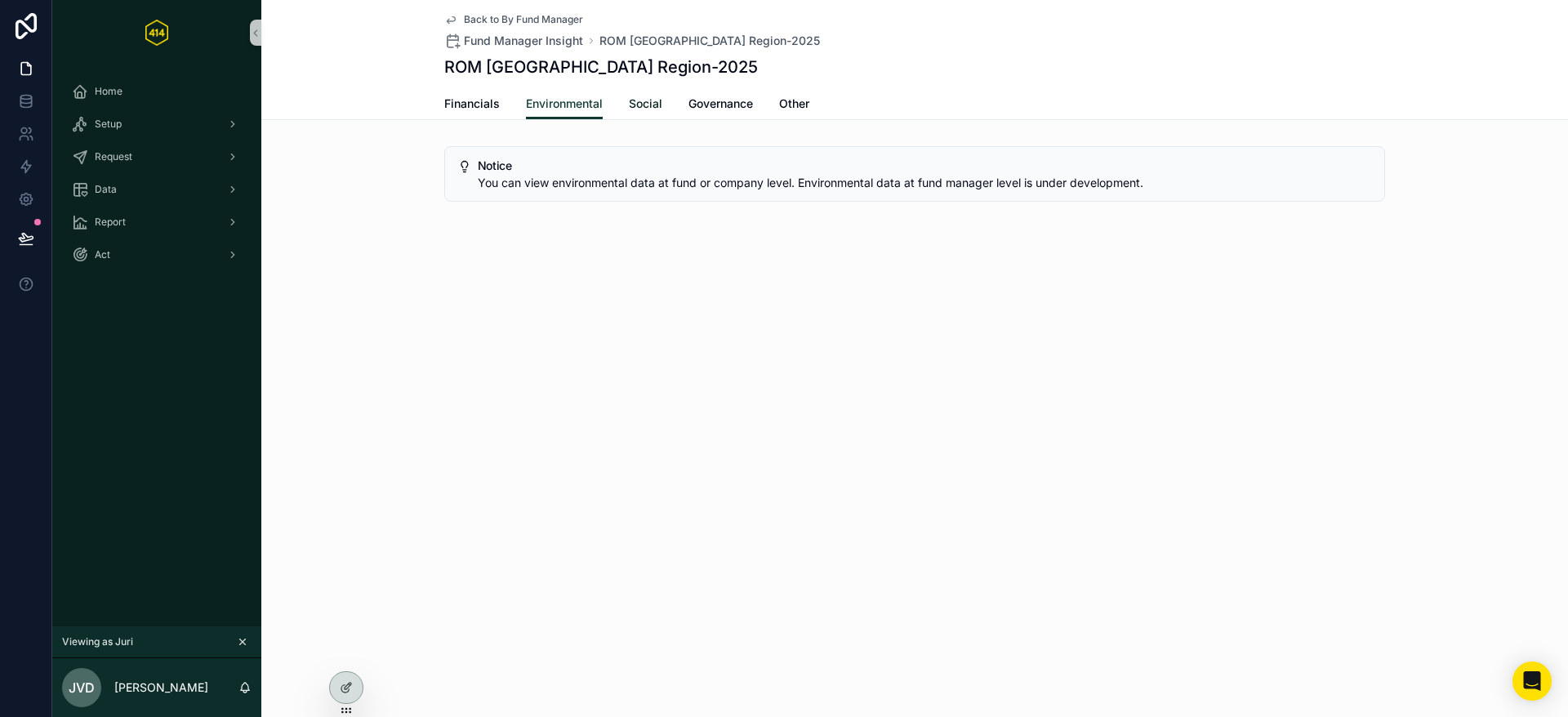
click at [652, 110] on span "Social" at bounding box center [646, 104] width 33 height 17
drag, startPoint x: 716, startPoint y: 108, endPoint x: 736, endPoint y: 106, distance: 20.1
click at [716, 108] on span "Governance" at bounding box center [721, 104] width 64 height 17
click at [788, 104] on span "Other" at bounding box center [795, 104] width 30 height 17
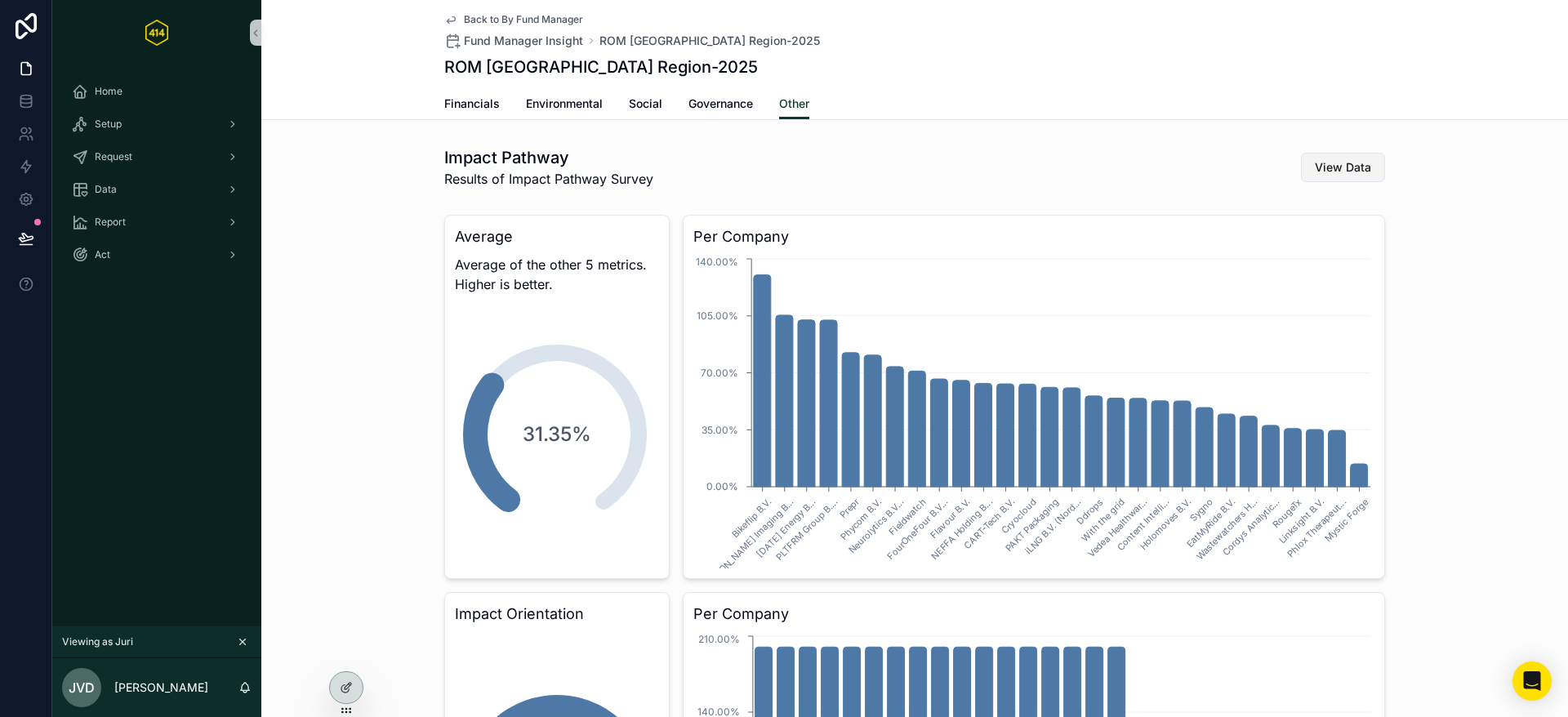
click at [1352, 172] on span "View Data" at bounding box center [1344, 167] width 56 height 17
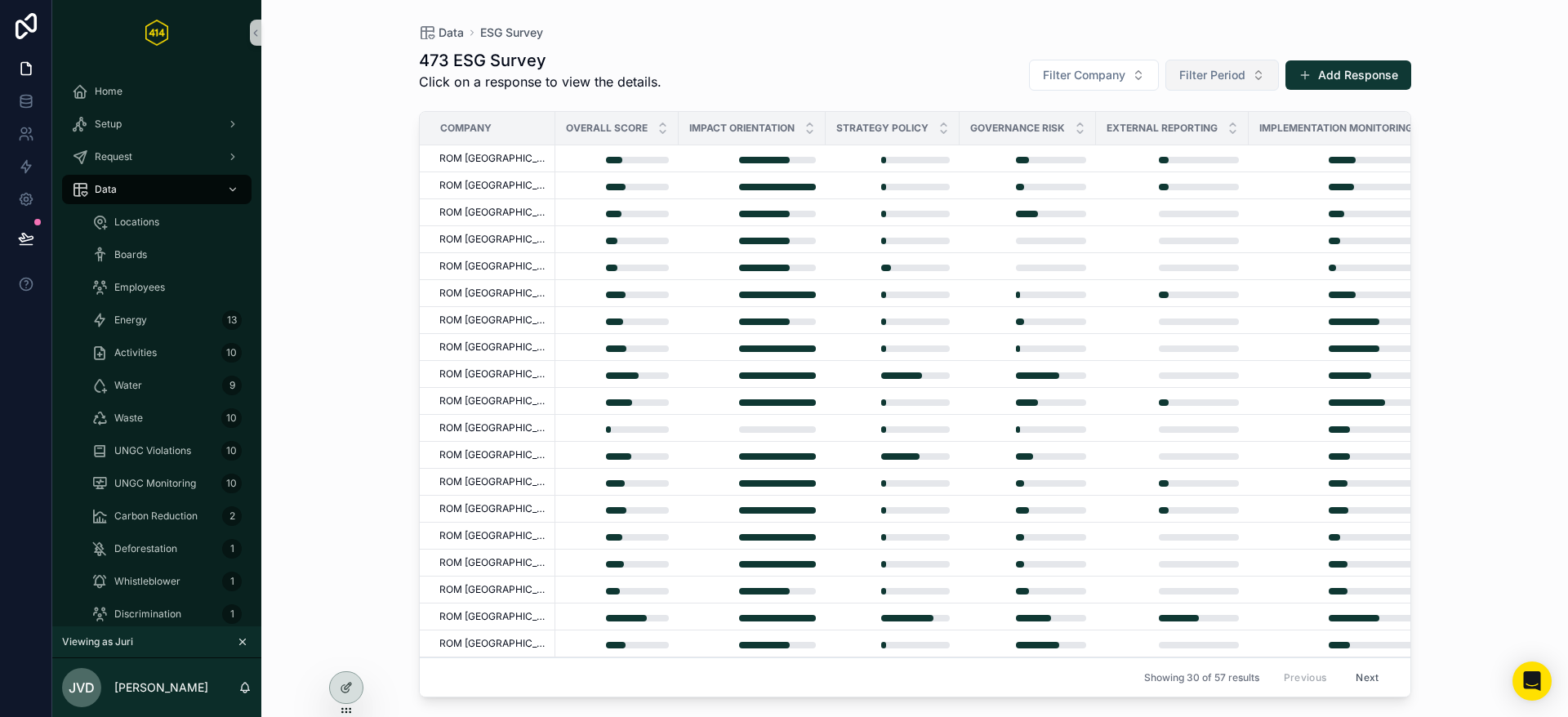
click at [1270, 73] on button "Filter Period" at bounding box center [1222, 75] width 114 height 31
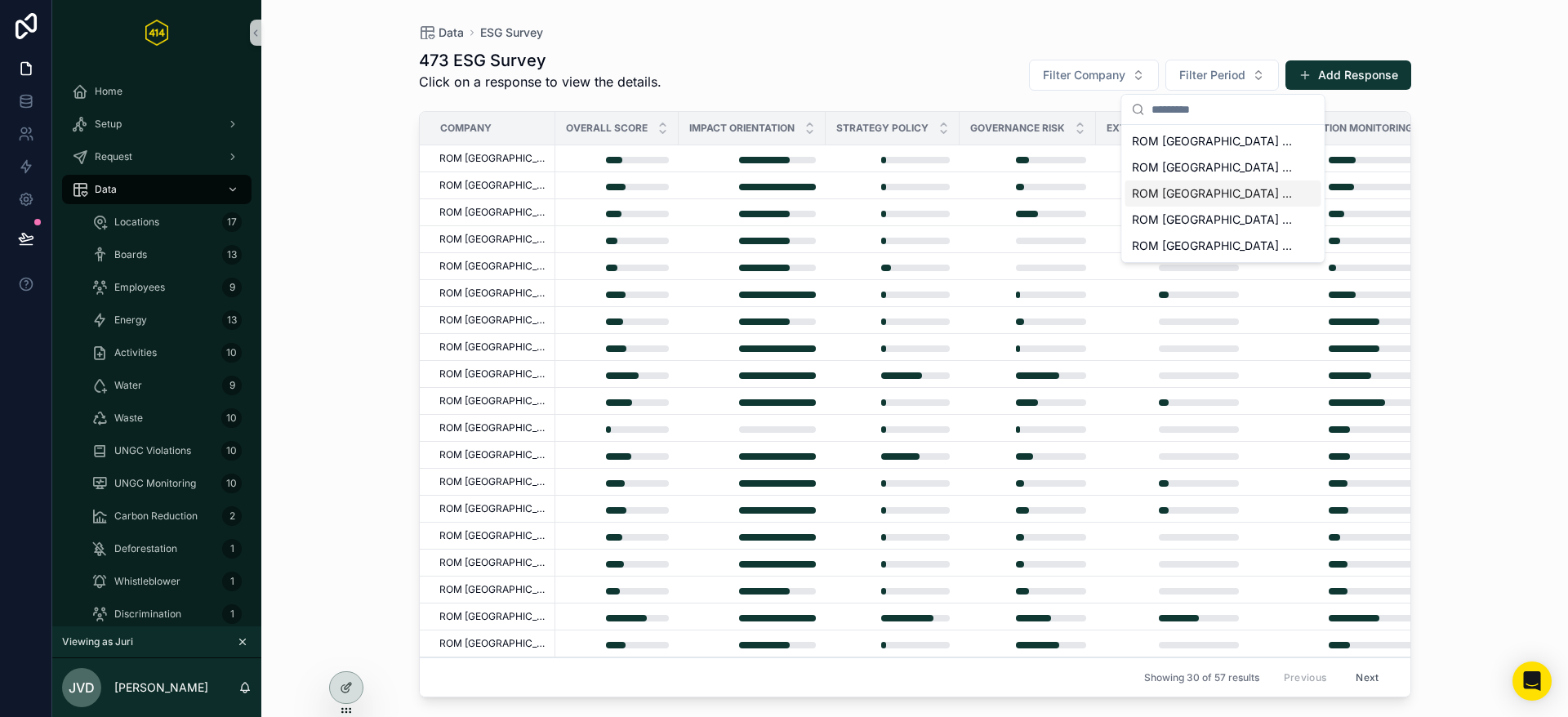
click at [1201, 192] on span "ROM Utrecht Region-HUL PoC fonds-2025" at bounding box center [1214, 194] width 164 height 17
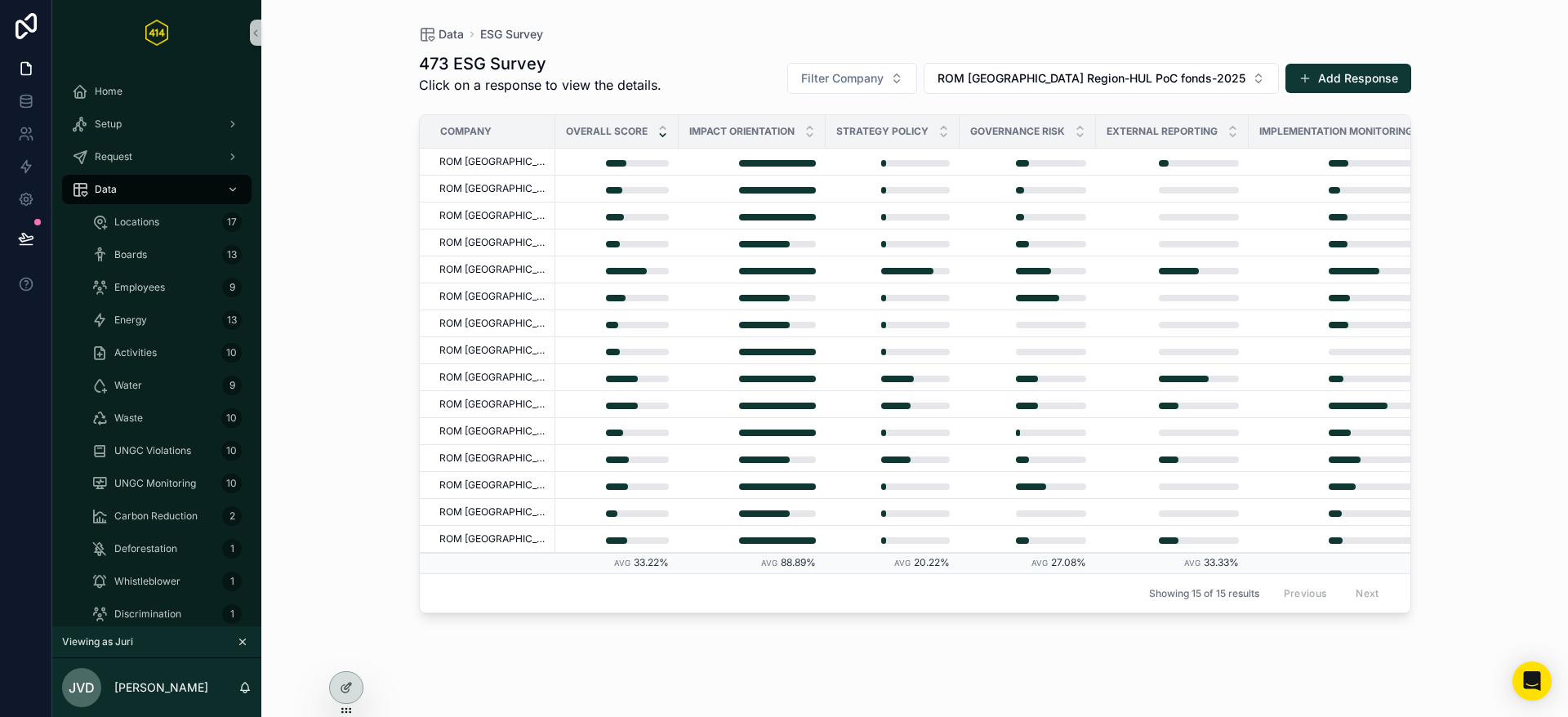
click at [660, 134] on icon "scrollable content" at bounding box center [663, 135] width 5 height 3
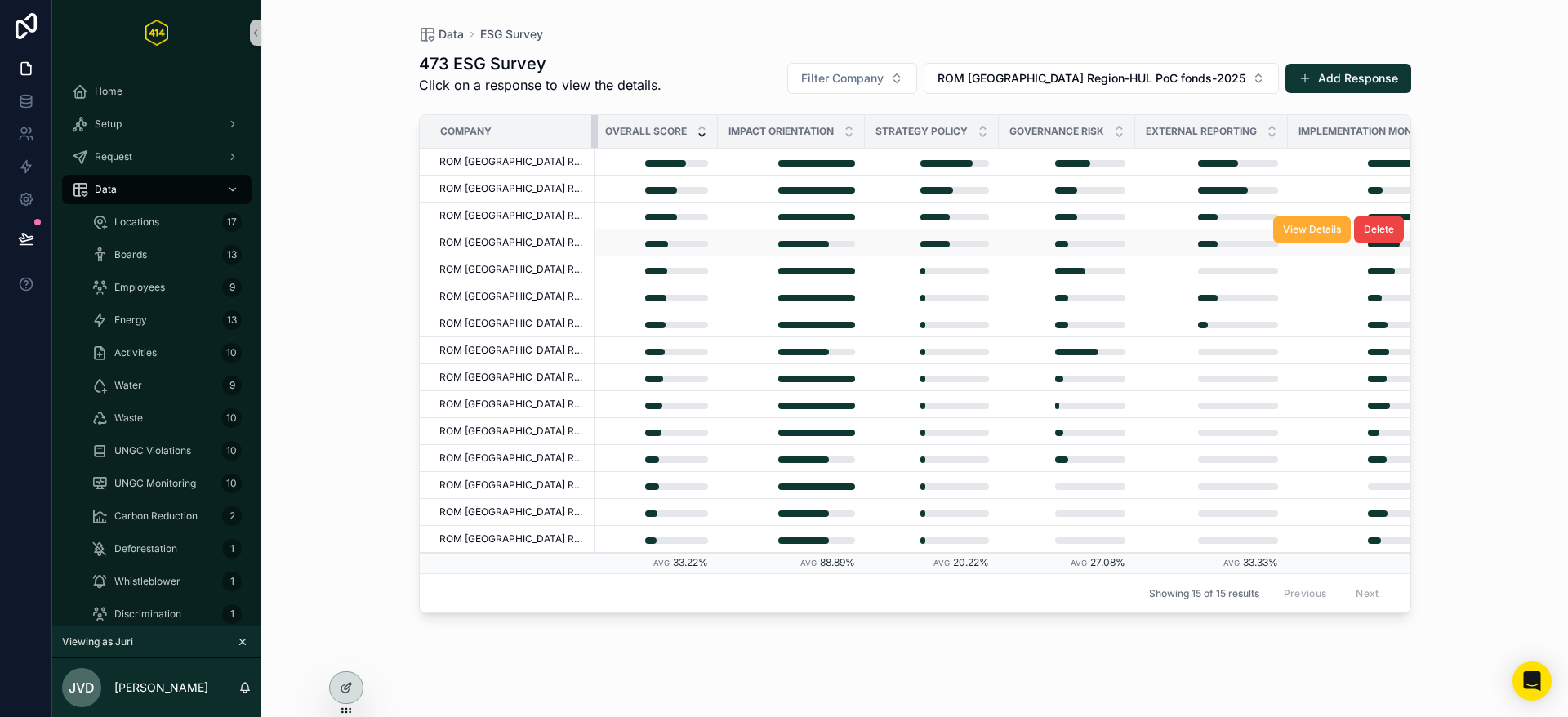
drag, startPoint x: 554, startPoint y: 135, endPoint x: 535, endPoint y: 237, distance: 103.8
click at [594, 155] on table "Company Overall Score Impact Orientation Strategy Policy Governance Risk Extern…" at bounding box center [1036, 344] width 1233 height 458
click at [354, 690] on div at bounding box center [346, 687] width 33 height 31
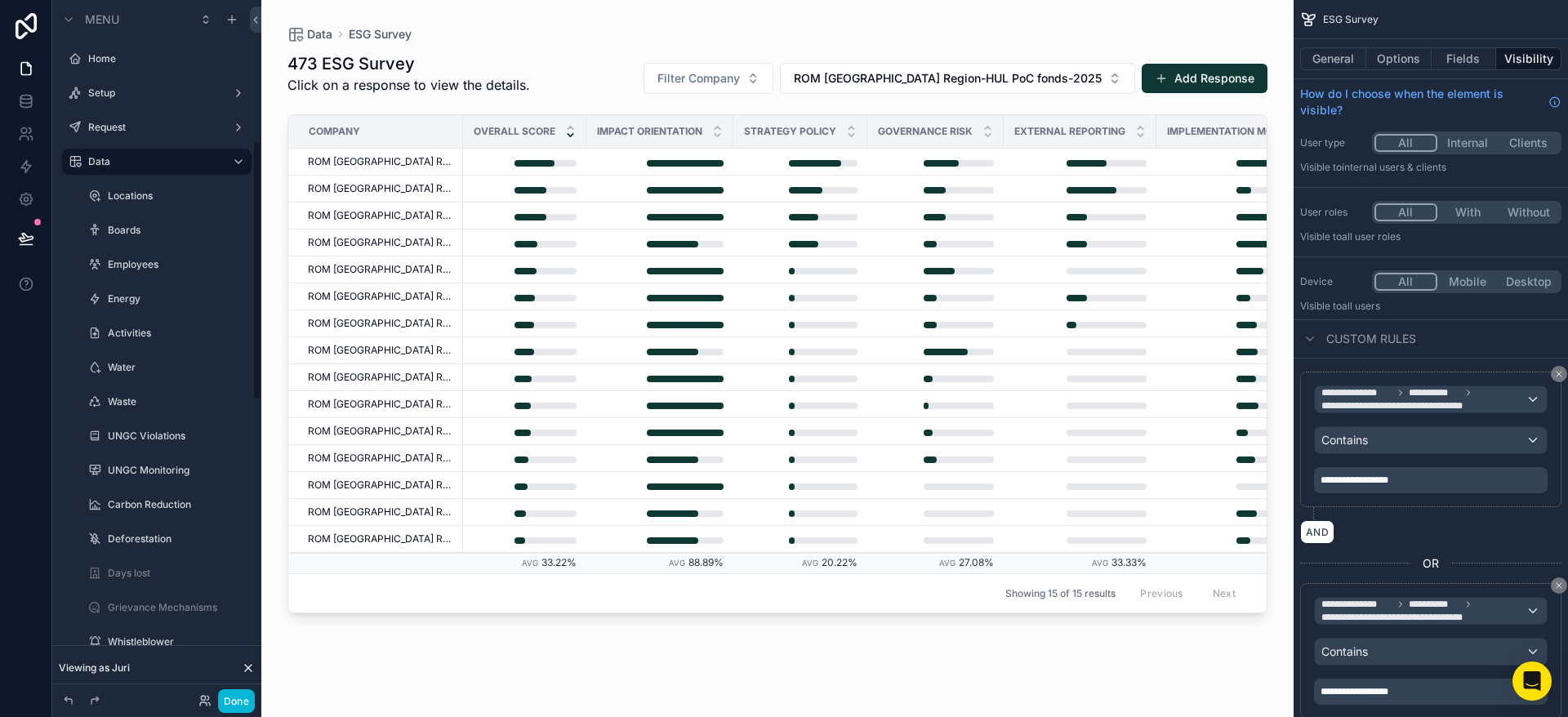
scroll to position [378, 0]
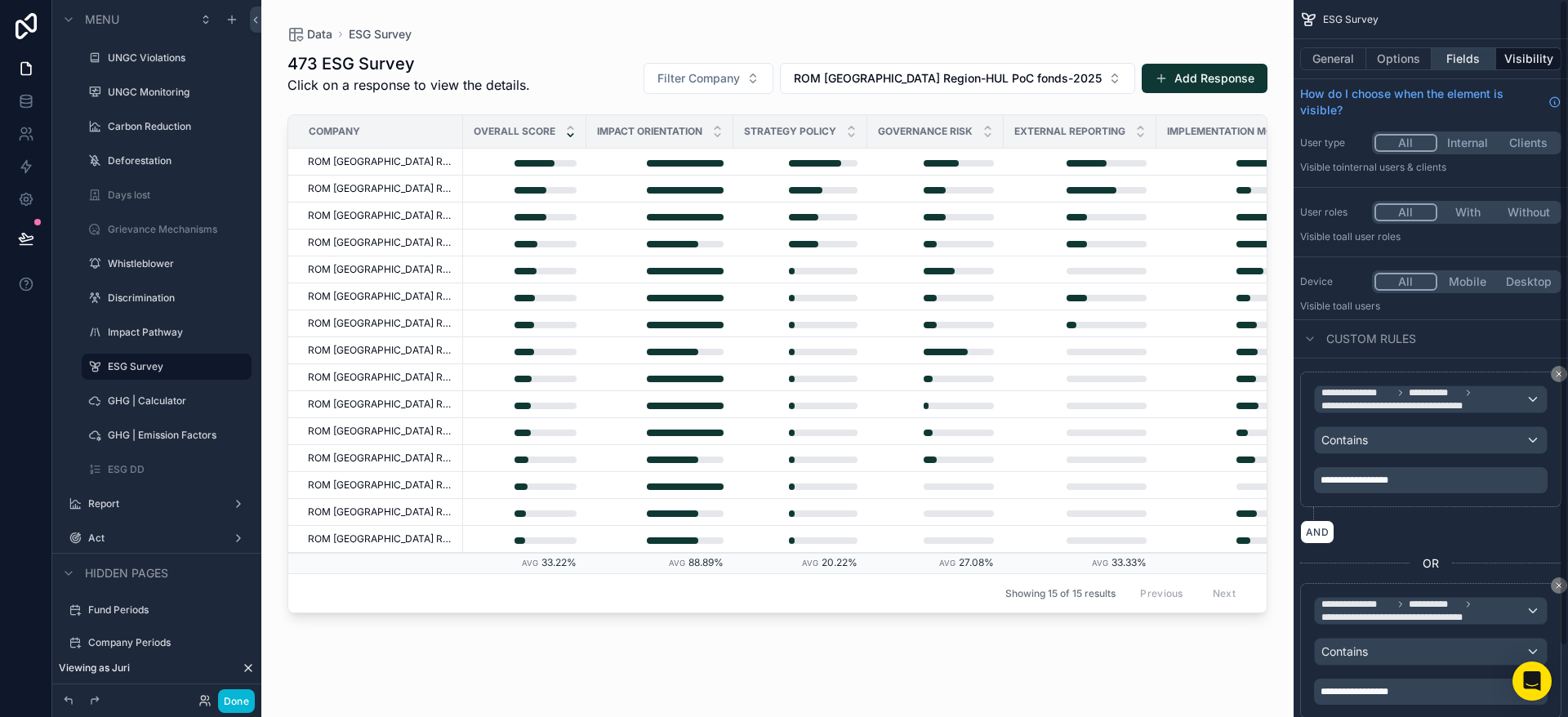
click at [1469, 55] on button "Fields" at bounding box center [1464, 59] width 65 height 23
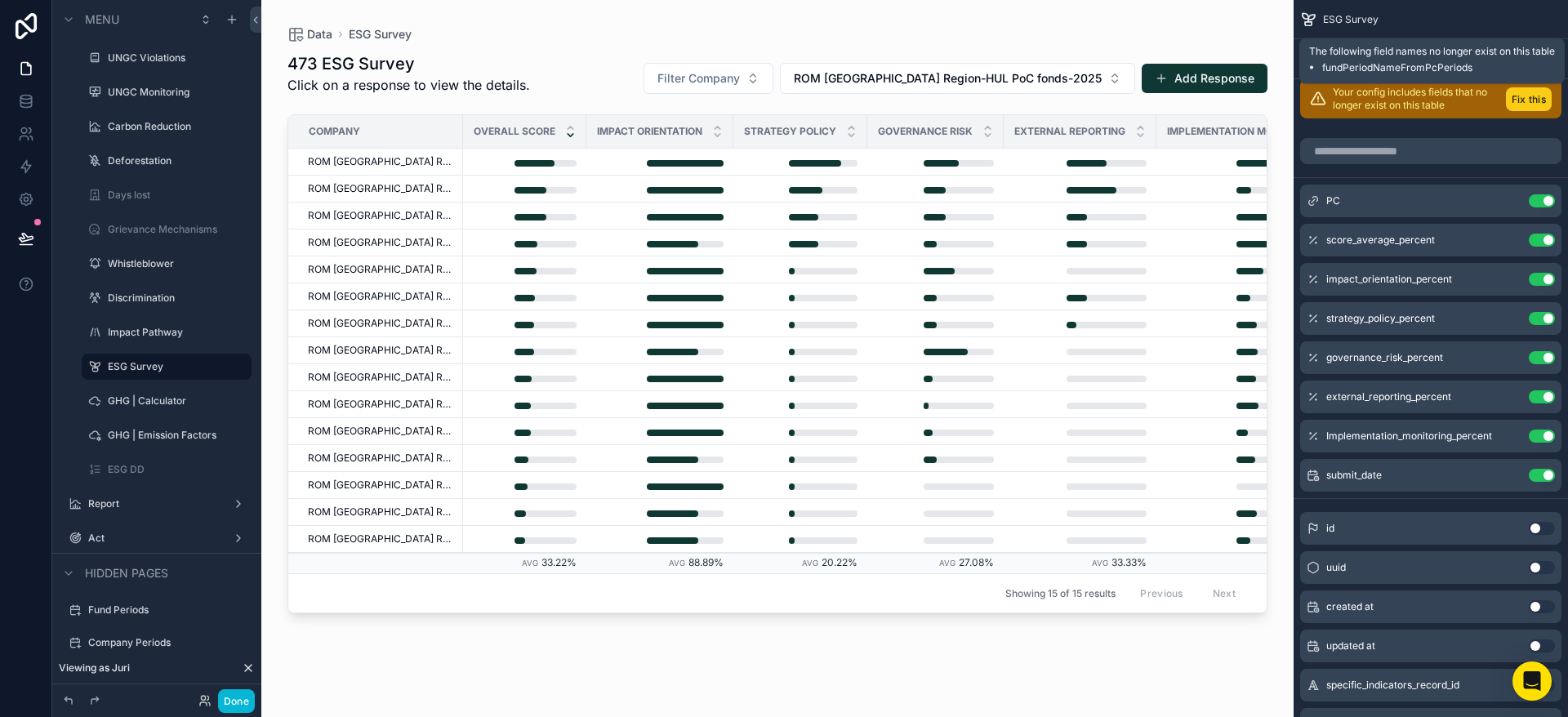
click at [1527, 94] on button "Fix this" at bounding box center [1529, 99] width 46 height 24
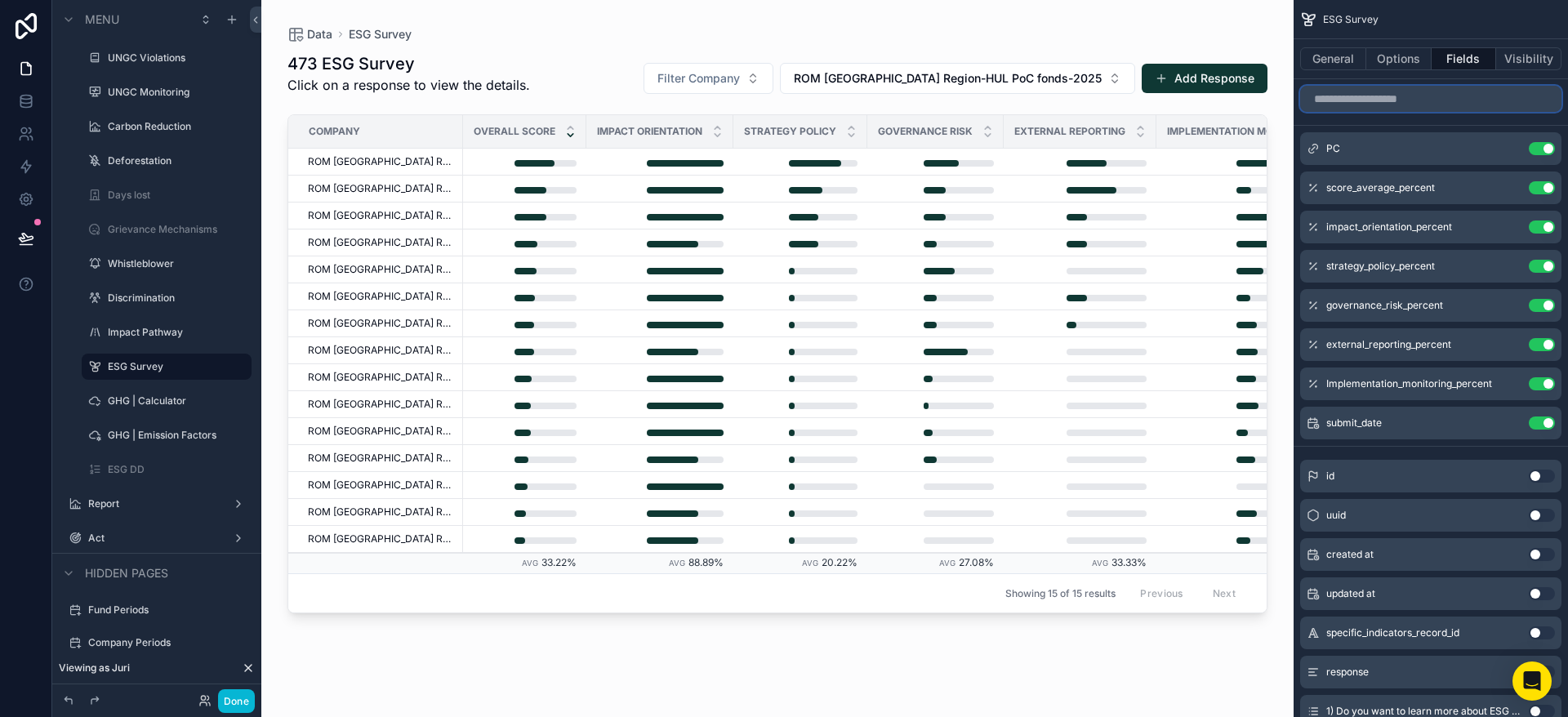
click at [1383, 102] on input "scrollable content" at bounding box center [1431, 99] width 261 height 26
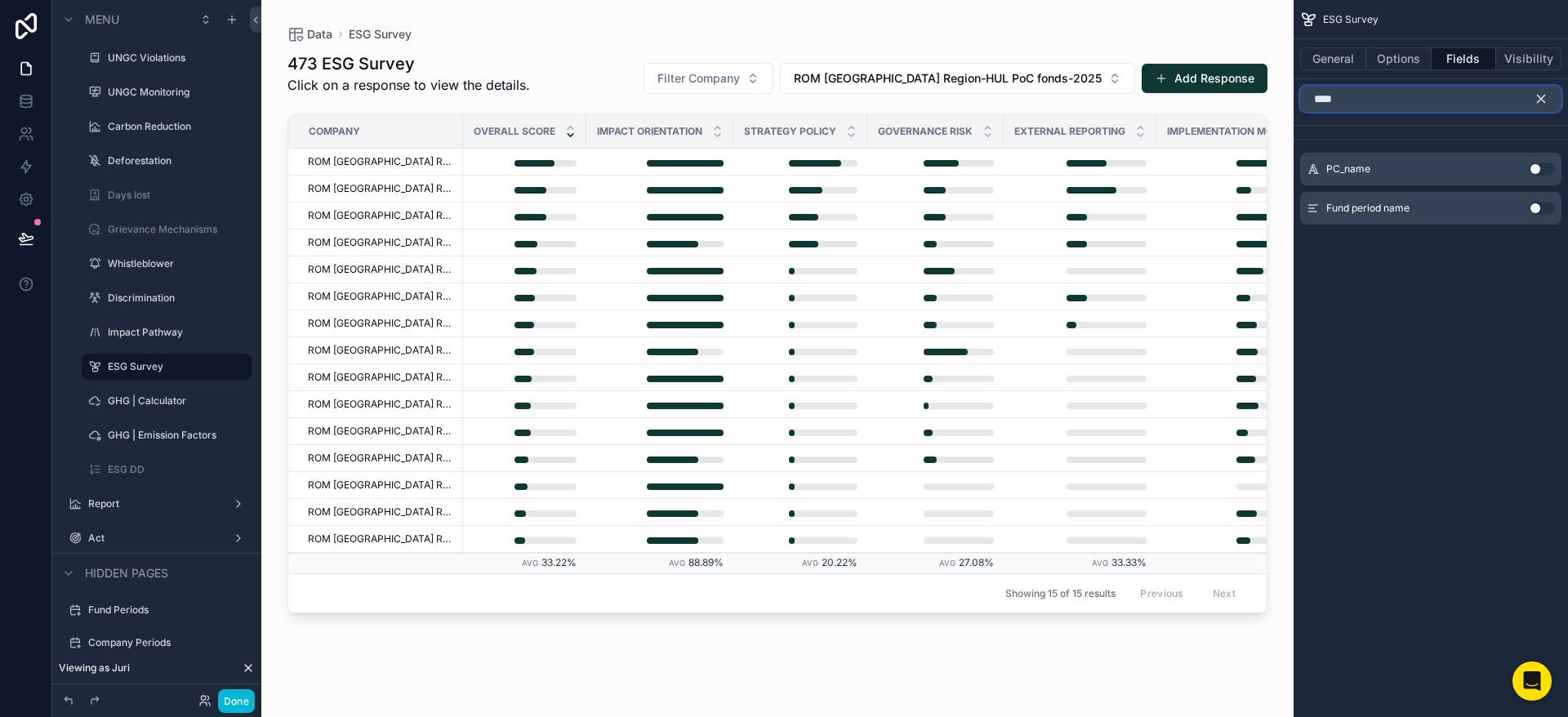
type input "****"
click at [1538, 165] on button "Use setting" at bounding box center [1542, 169] width 26 height 13
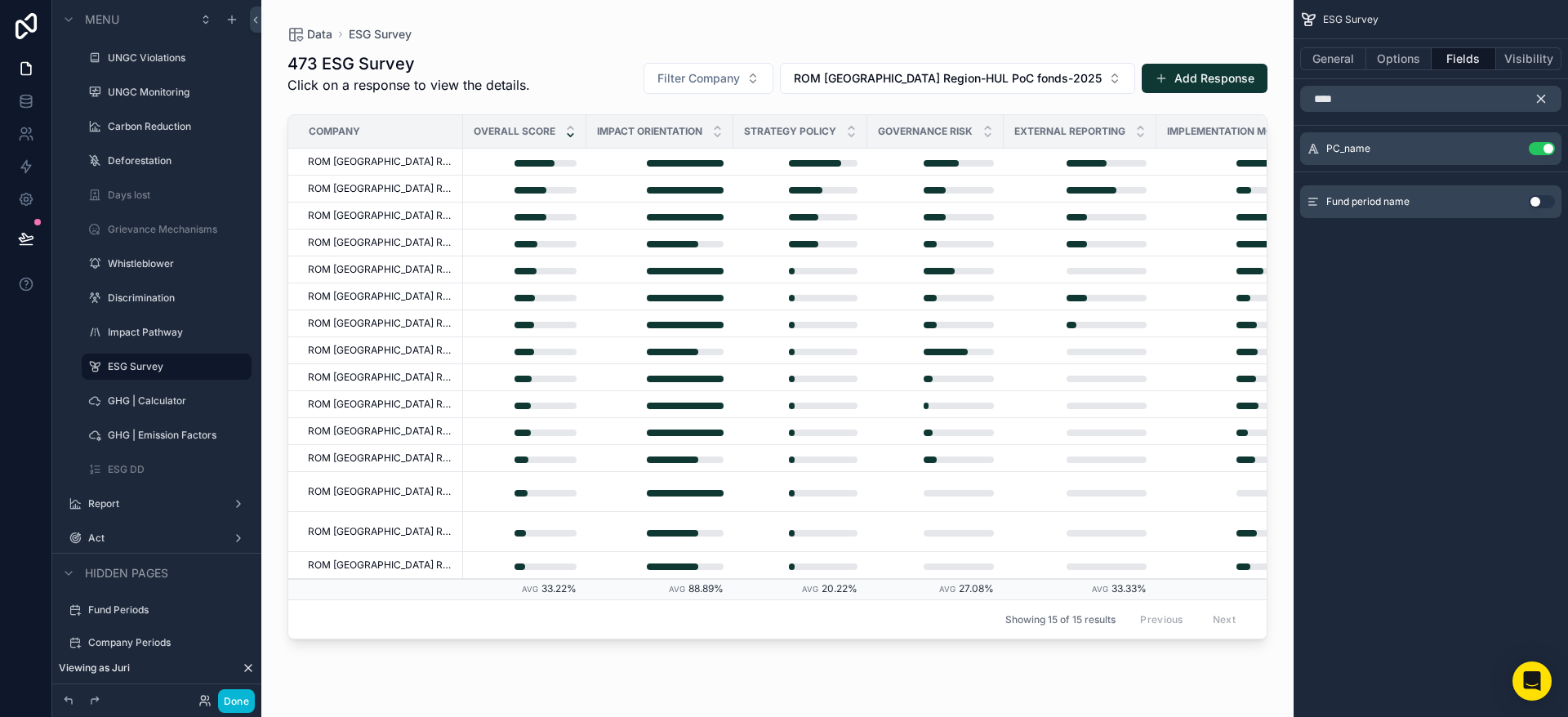
click at [1536, 97] on icon "scrollable content" at bounding box center [1541, 99] width 15 height 15
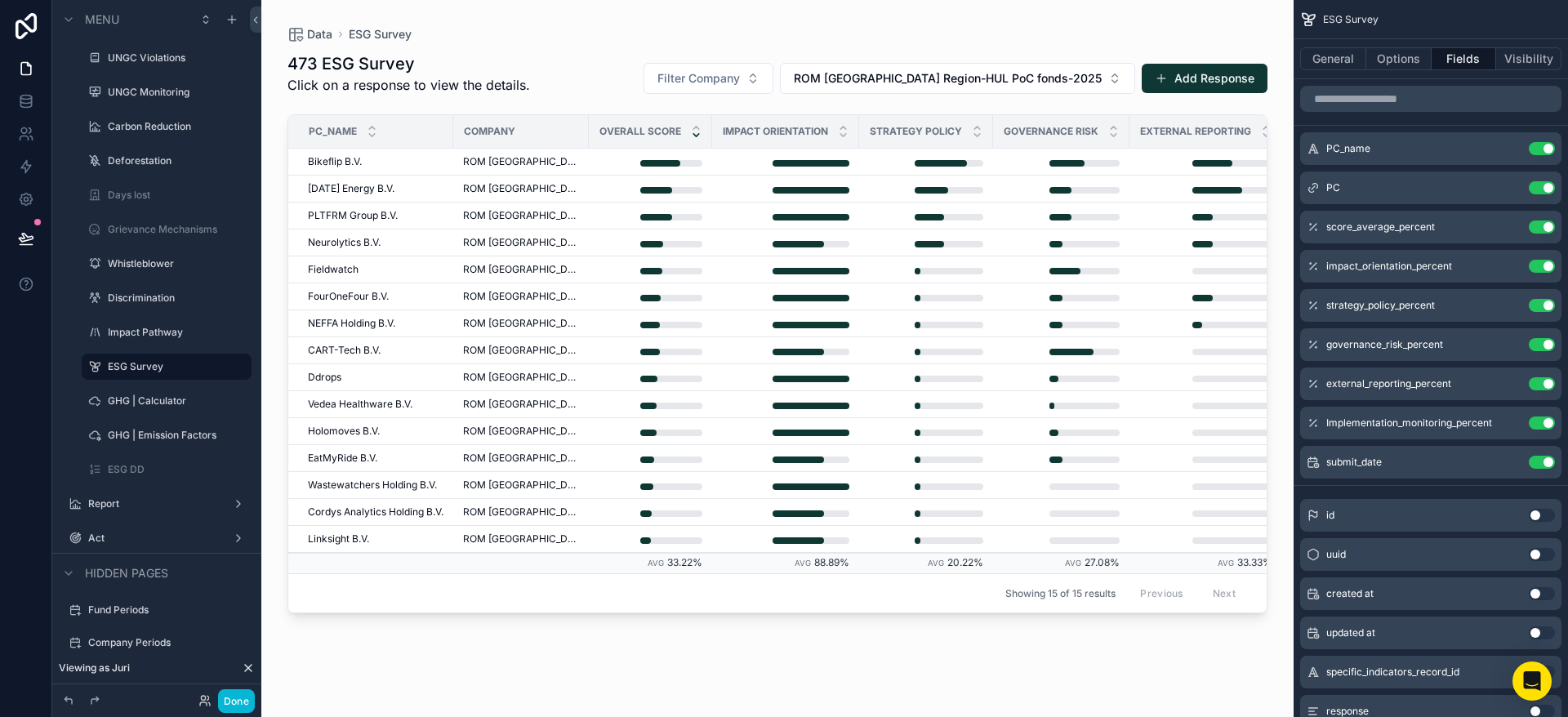
click at [962, 303] on div "scrollable content" at bounding box center [777, 348] width 1032 height 698
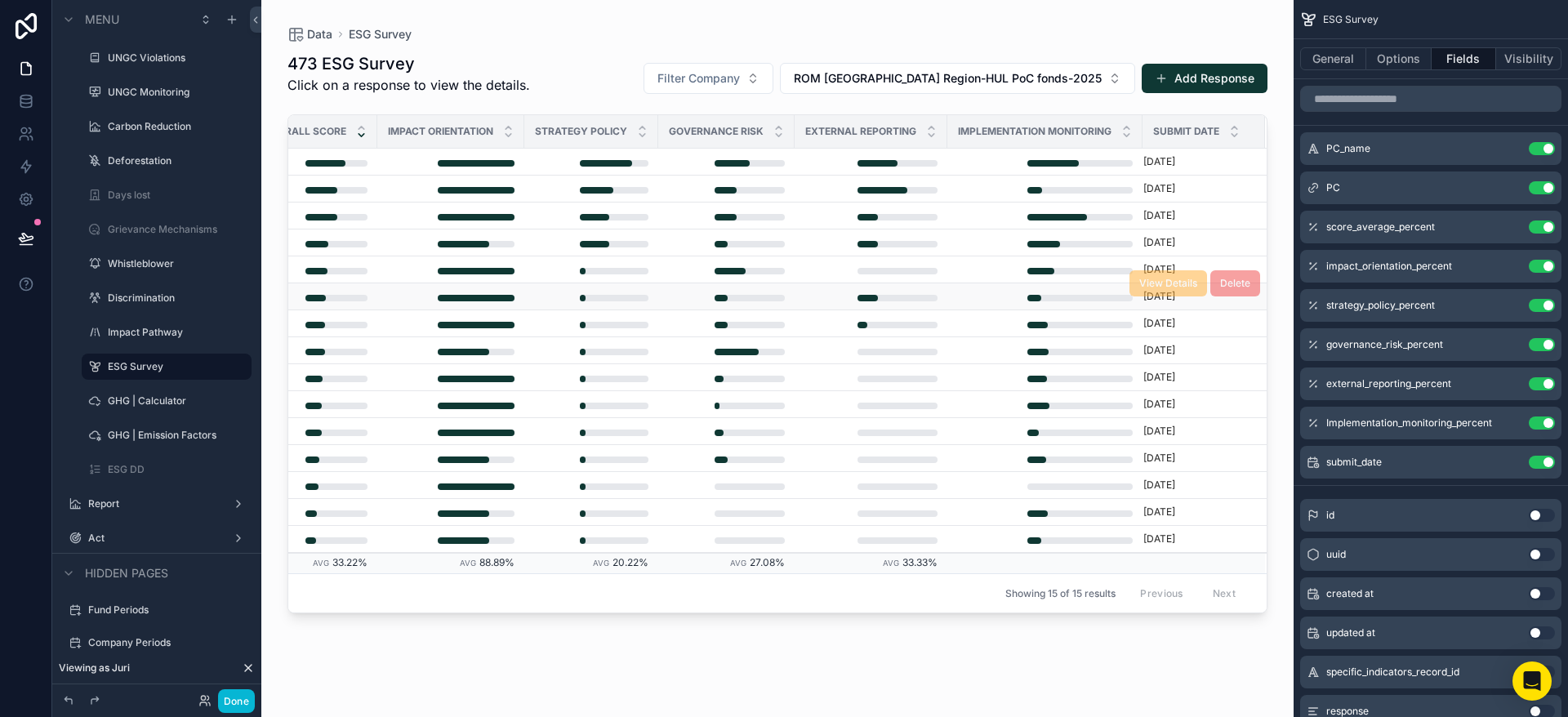
scroll to position [0, 0]
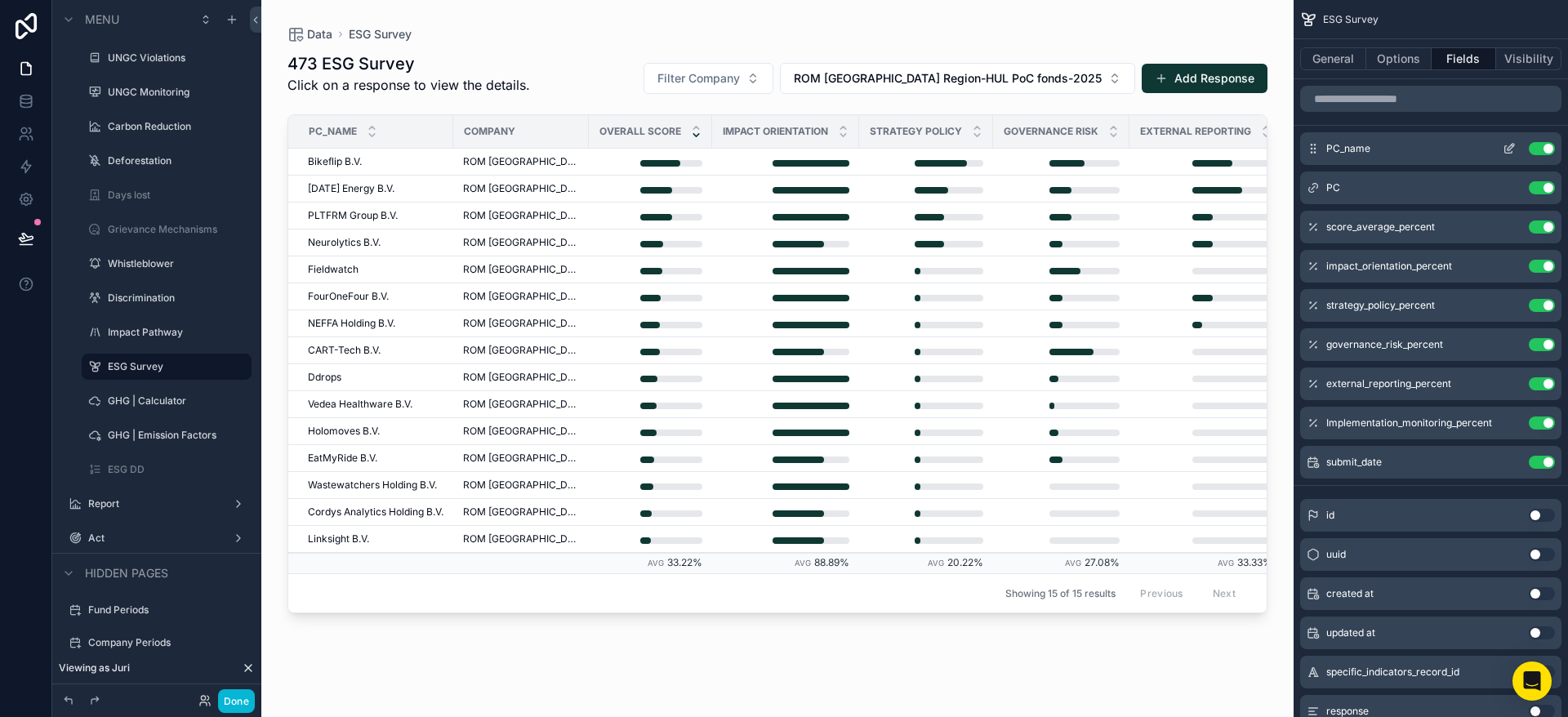
click at [1509, 146] on icon "scrollable content" at bounding box center [1511, 146] width 6 height 6
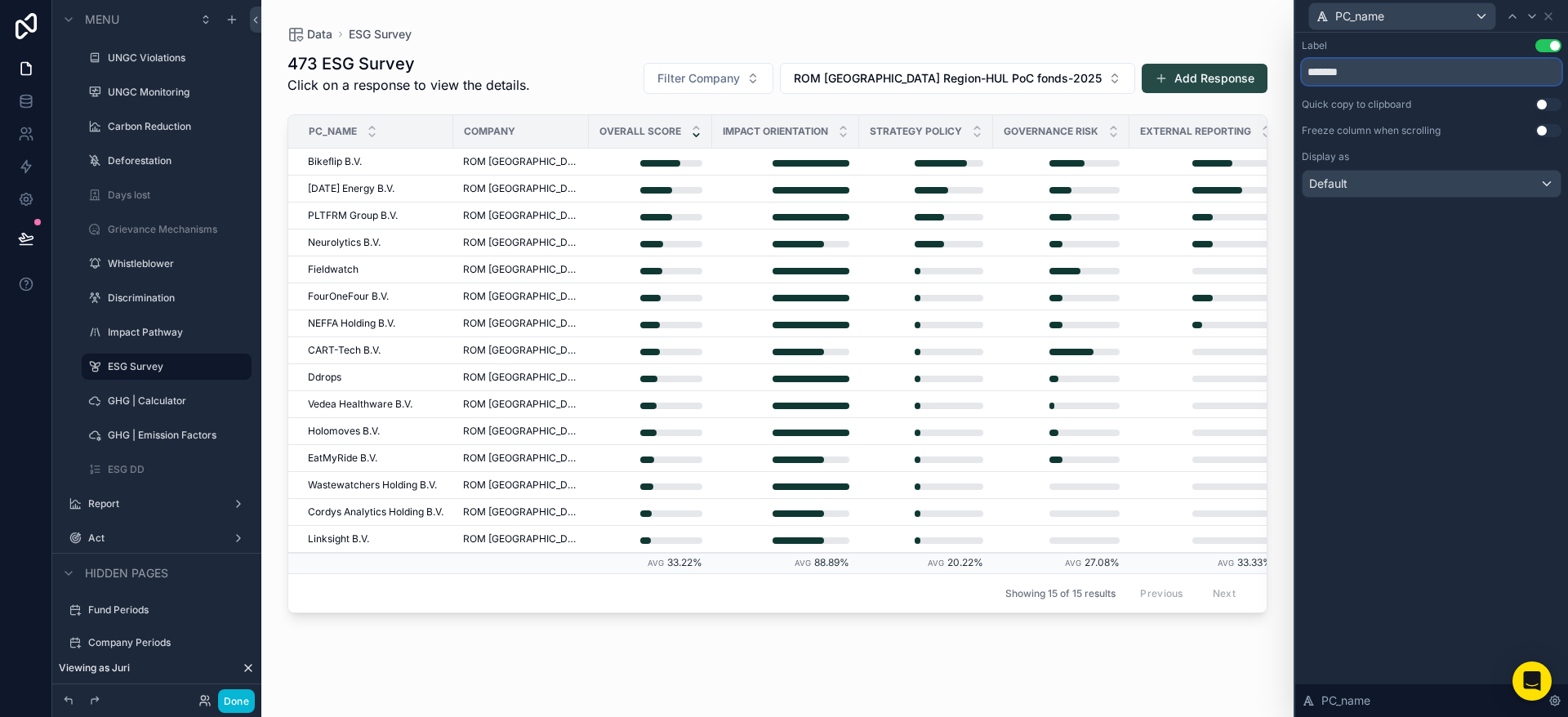
drag, startPoint x: 1376, startPoint y: 71, endPoint x: 1241, endPoint y: 68, distance: 135.0
click at [1241, 68] on div "PC_name Label Use setting ******* Quick copy to clipboard Use setting Freeze co…" at bounding box center [784, 358] width 1568 height 717
type input "****"
drag, startPoint x: 1491, startPoint y: 260, endPoint x: 1535, endPoint y: 116, distance: 150.6
click at [1498, 239] on div "Label Use setting **** Quick copy to clipboard Use setting Freeze column when s…" at bounding box center [1432, 375] width 273 height 684
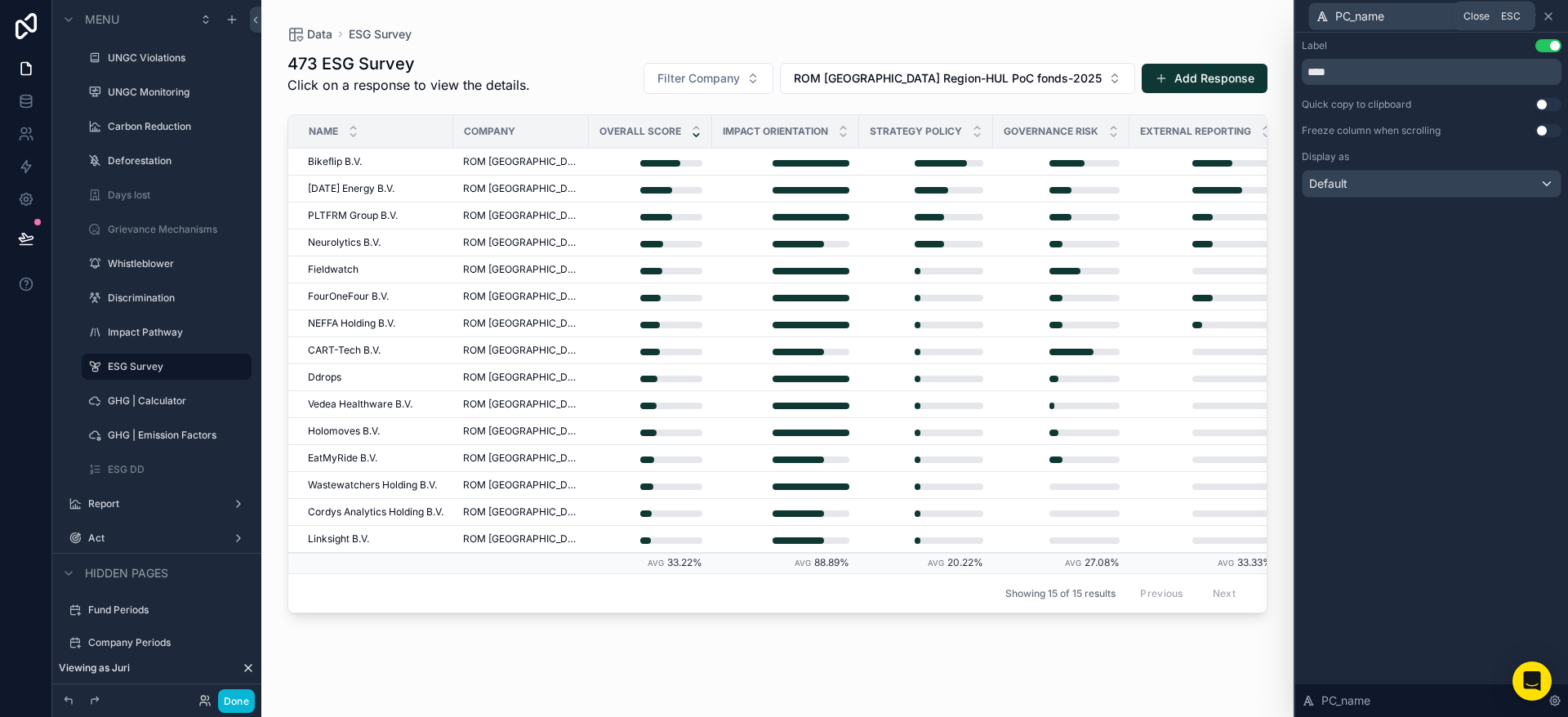
click at [1550, 12] on icon at bounding box center [1549, 16] width 13 height 13
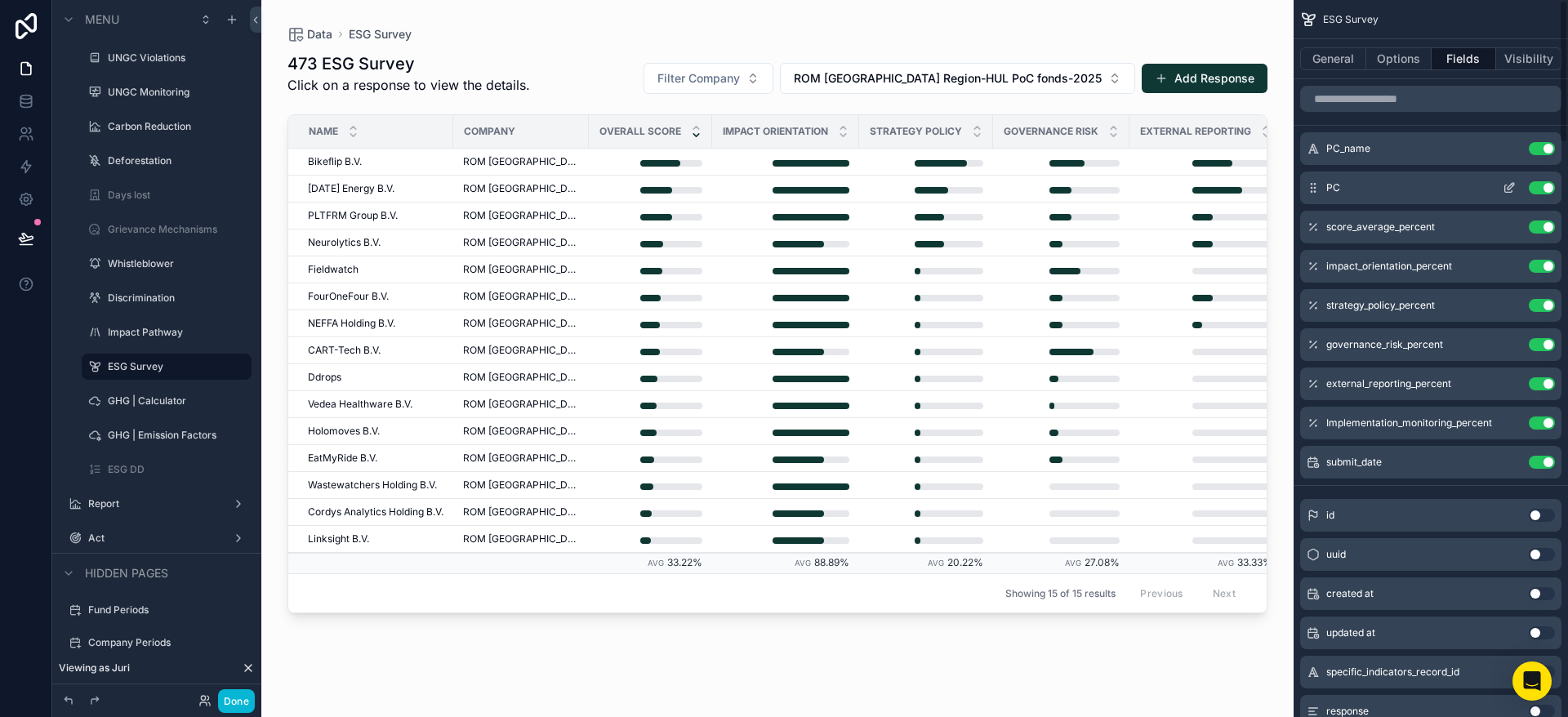
click at [1514, 188] on icon "scrollable content" at bounding box center [1509, 187] width 13 height 13
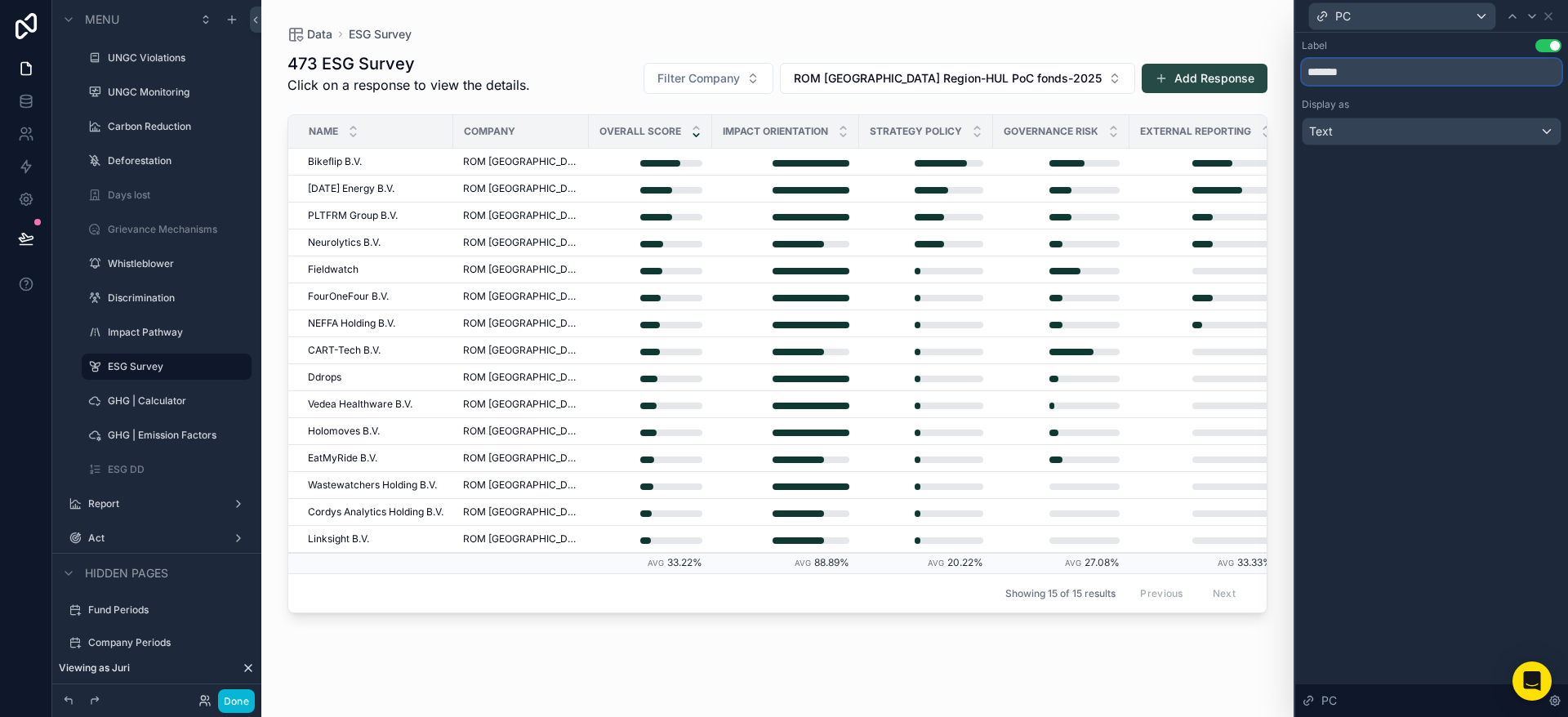
drag, startPoint x: 1396, startPoint y: 79, endPoint x: 1223, endPoint y: 77, distance: 173.0
click at [1224, 78] on div "PC Label Use setting ******* Display as Text PC Menu Home Setup Request Data Lo…" at bounding box center [784, 358] width 1568 height 717
type input "**"
click at [1436, 242] on div "Label Use setting ** Display as Text PC" at bounding box center [1432, 375] width 273 height 684
click at [1287, 216] on div "Data ESG Survey 473 ESG Survey Click on a response to view the details. Filter …" at bounding box center [777, 348] width 1032 height 698
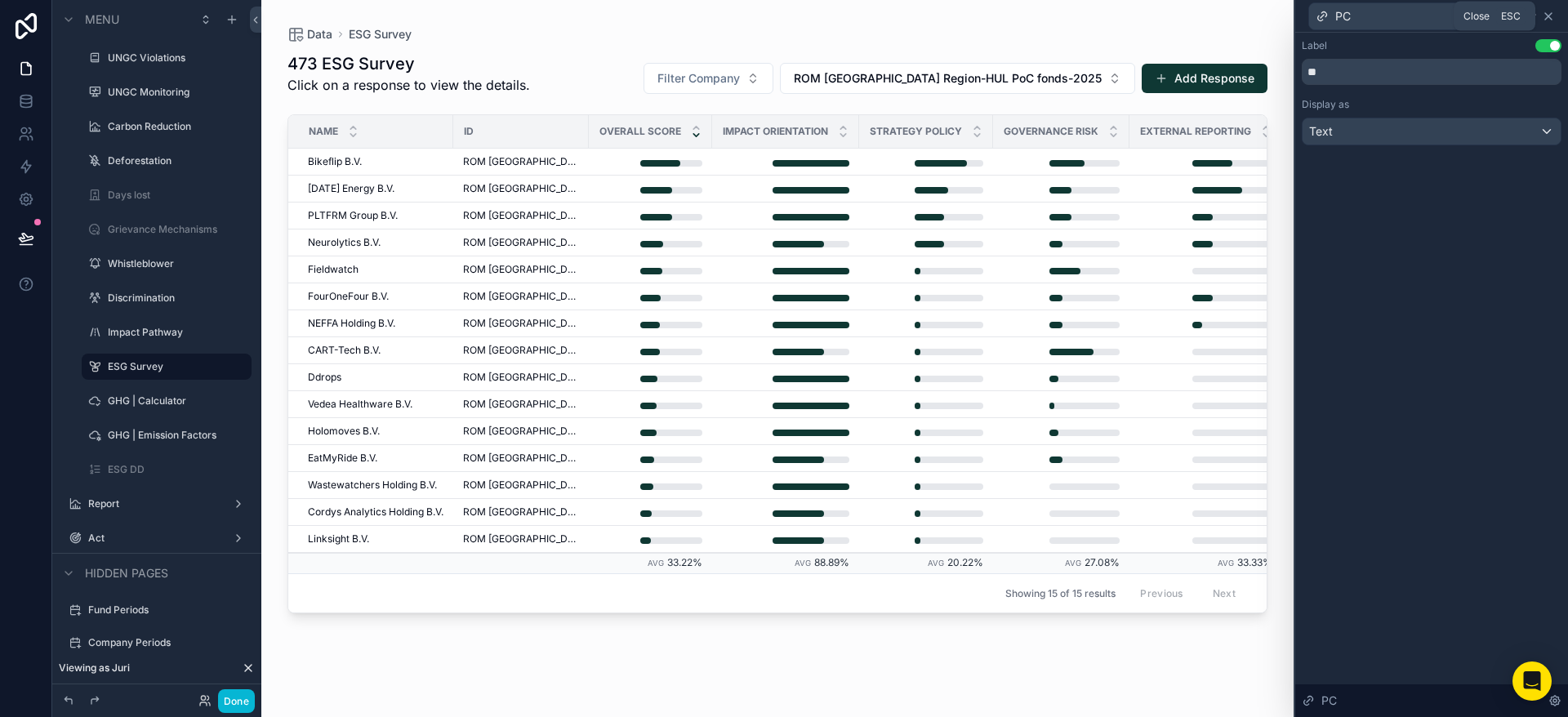
click at [1552, 13] on icon at bounding box center [1549, 16] width 13 height 13
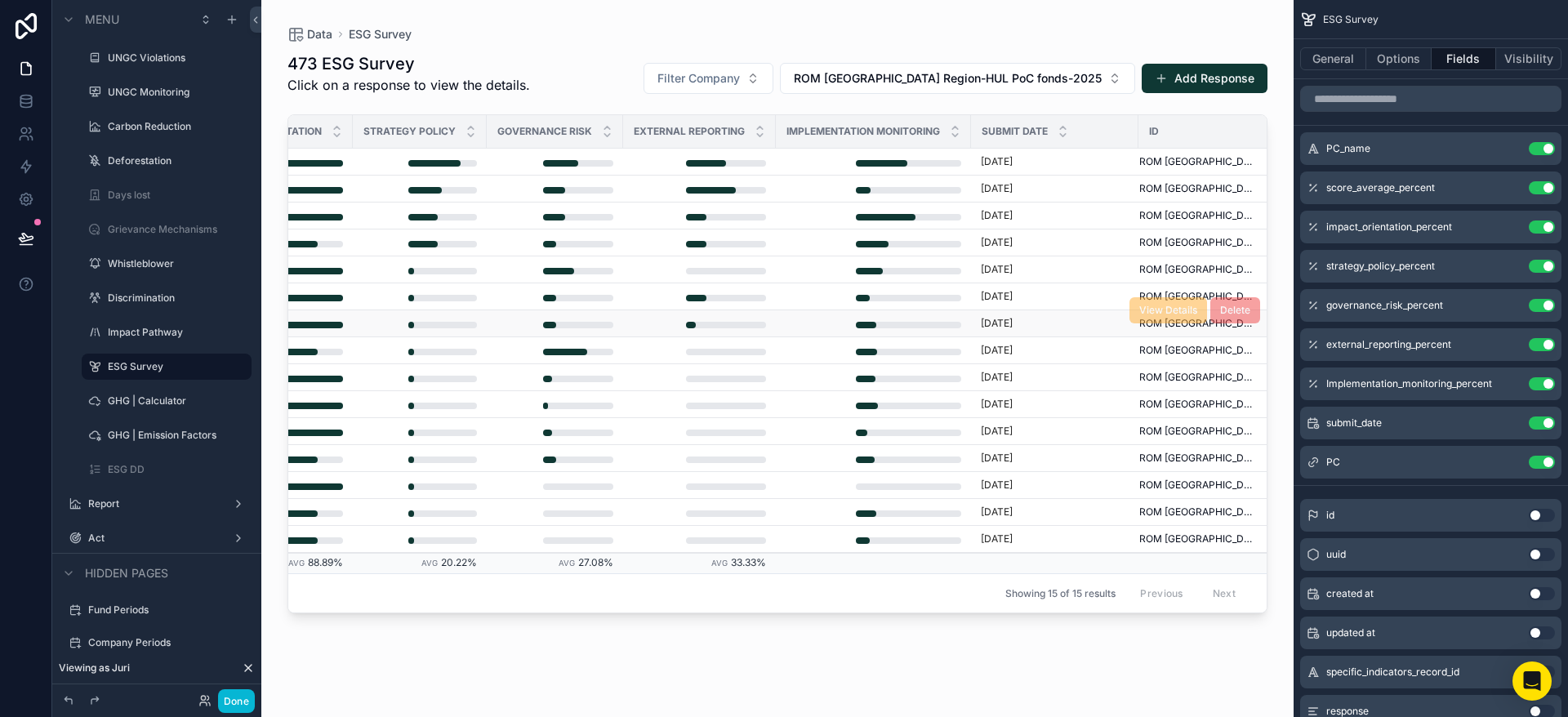
scroll to position [0, 384]
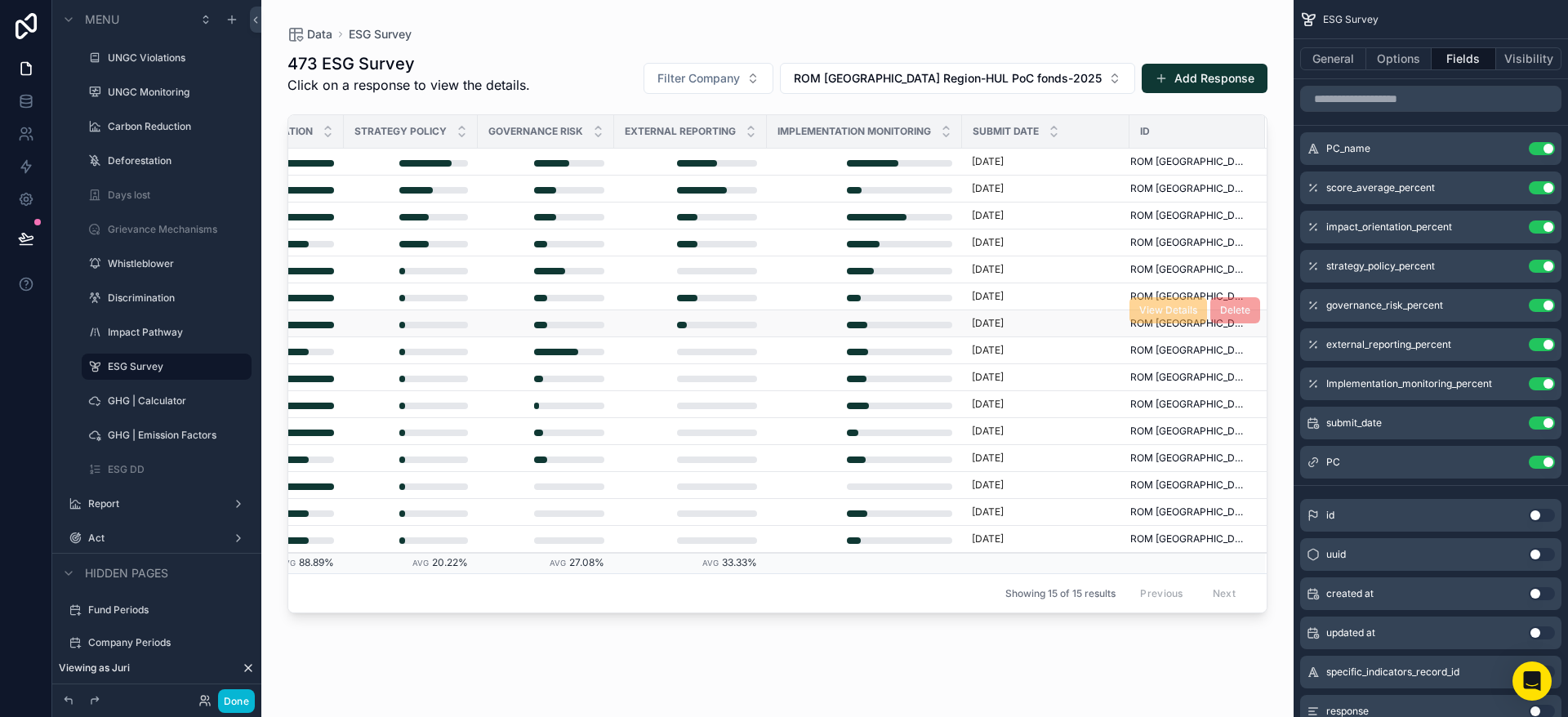
click at [777, 326] on div "scrollable content" at bounding box center [865, 323] width 176 height 10
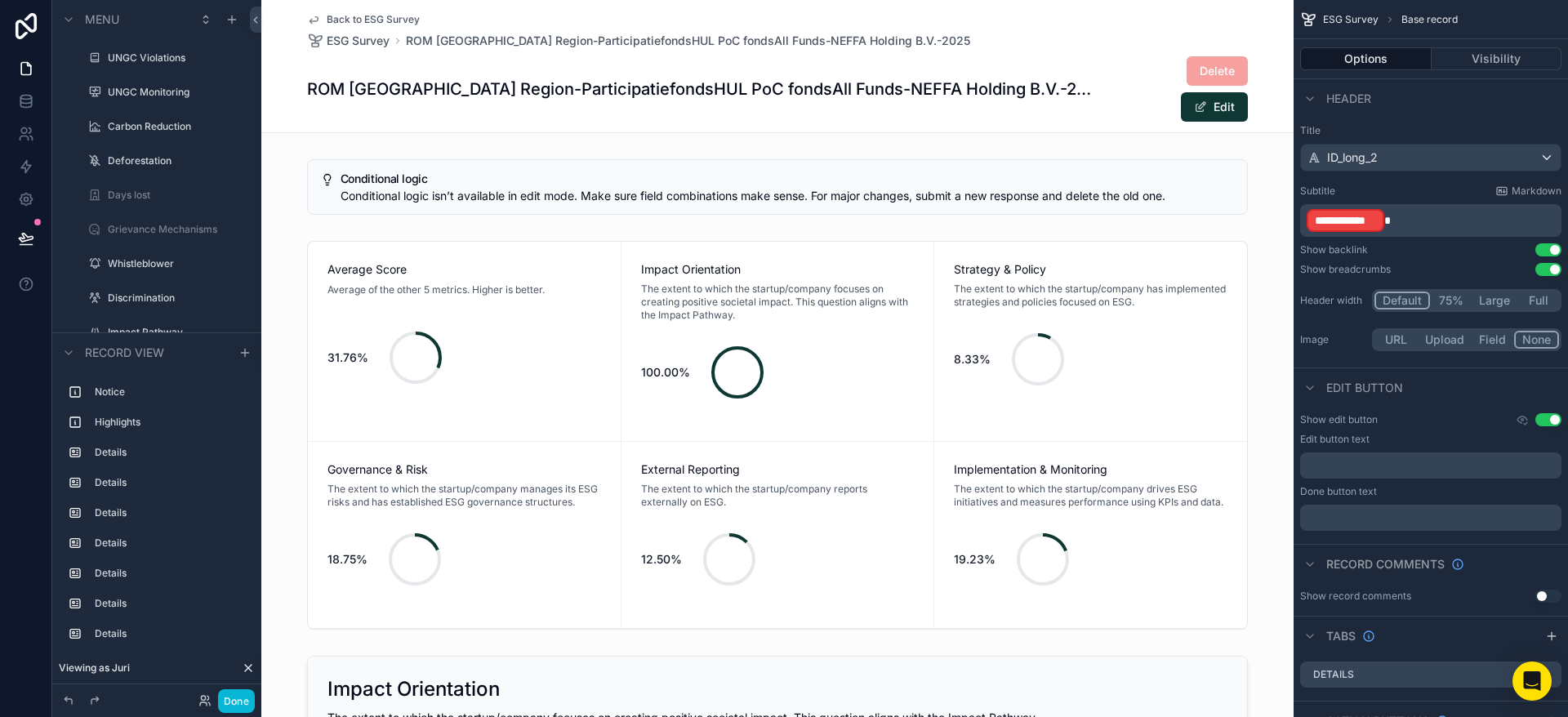
click at [388, 19] on span "Back to ESG Survey" at bounding box center [373, 19] width 93 height 13
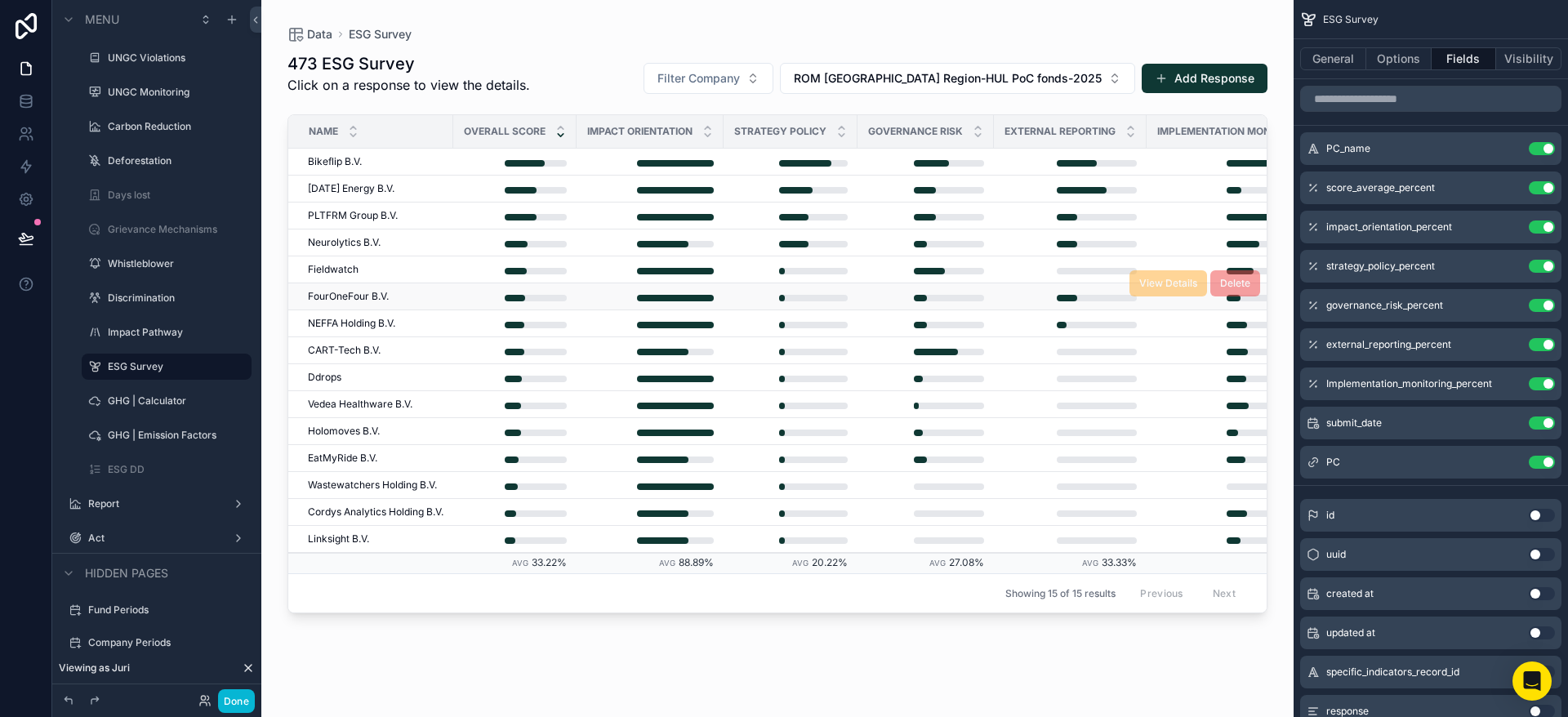
click at [409, 292] on div "FourOneFour B.V. FourOneFour B.V." at bounding box center [376, 296] width 136 height 13
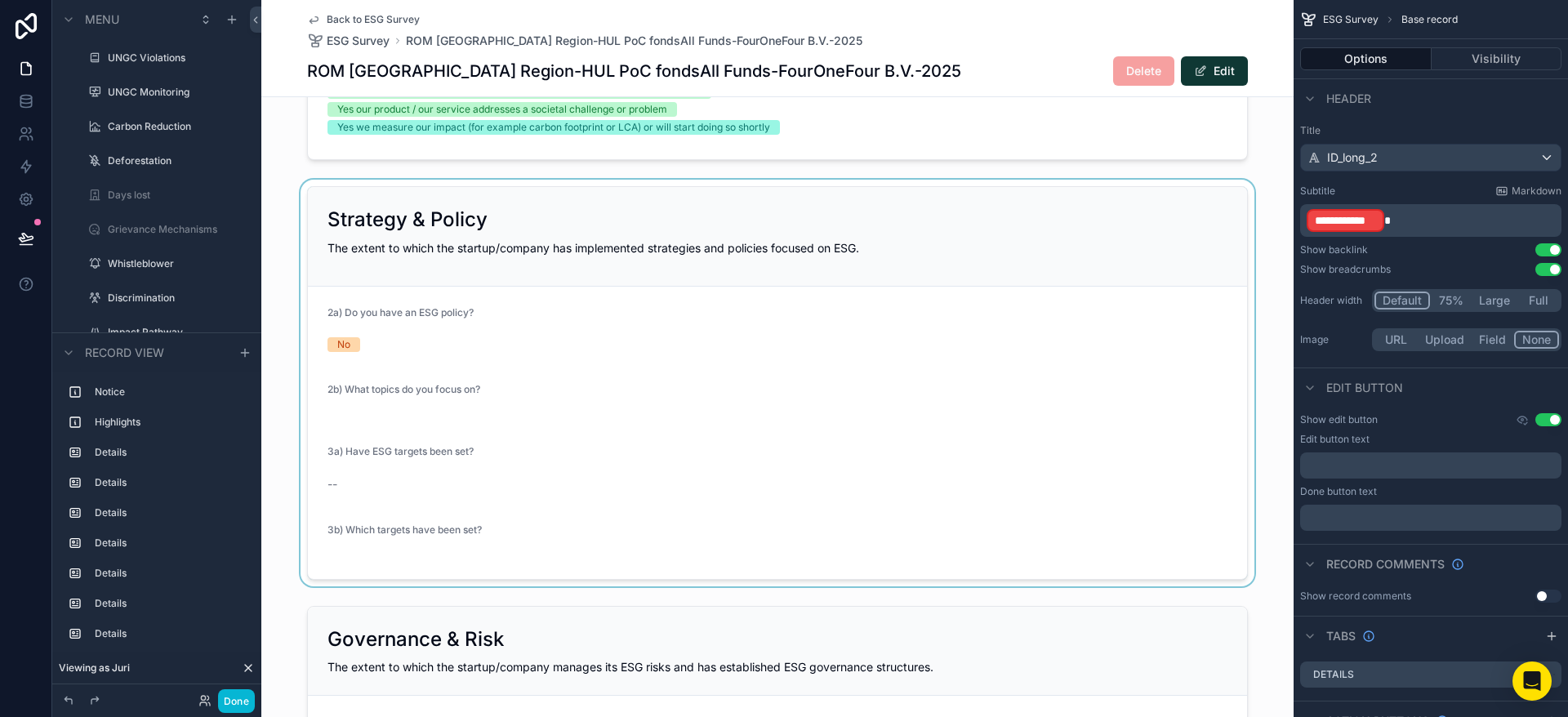
scroll to position [597, 0]
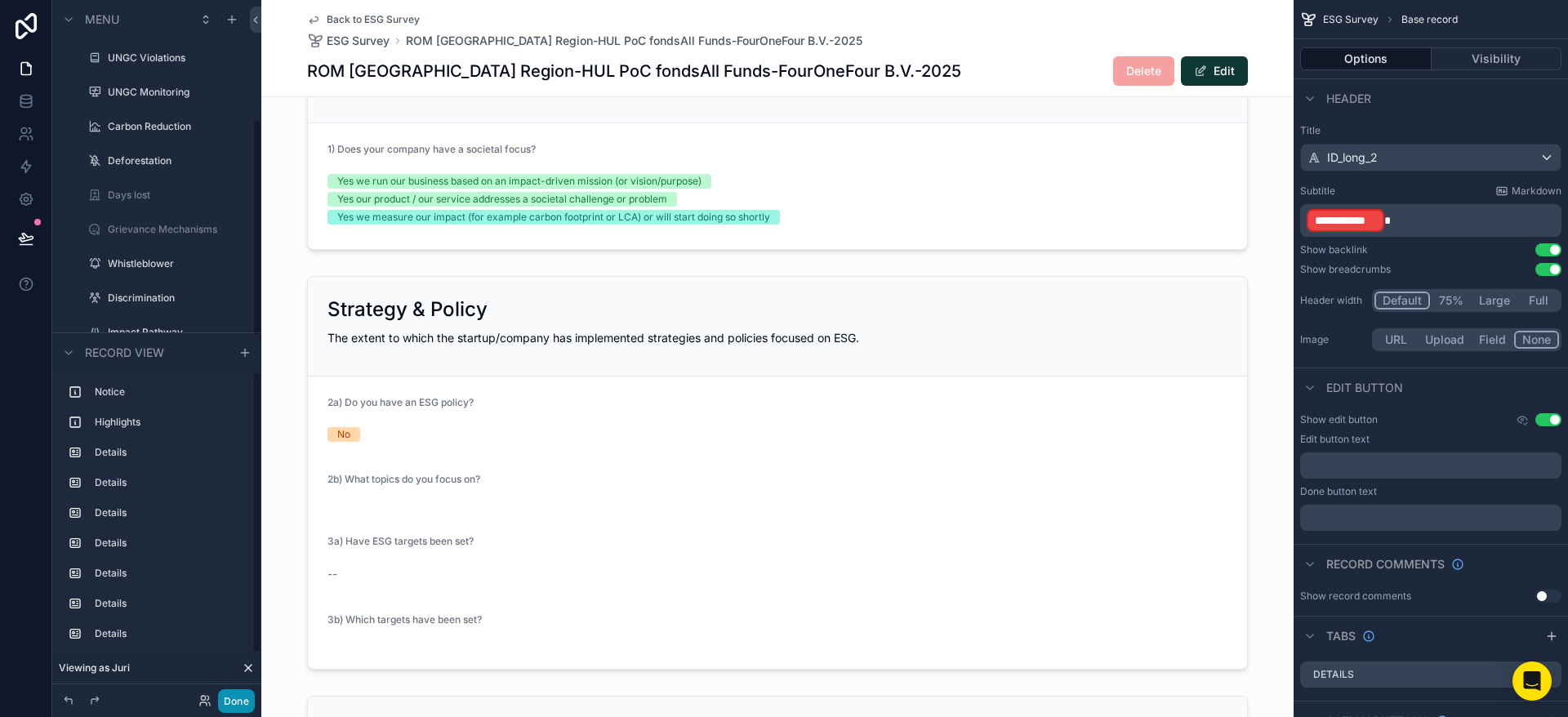
click at [236, 704] on button "Done" at bounding box center [237, 700] width 37 height 24
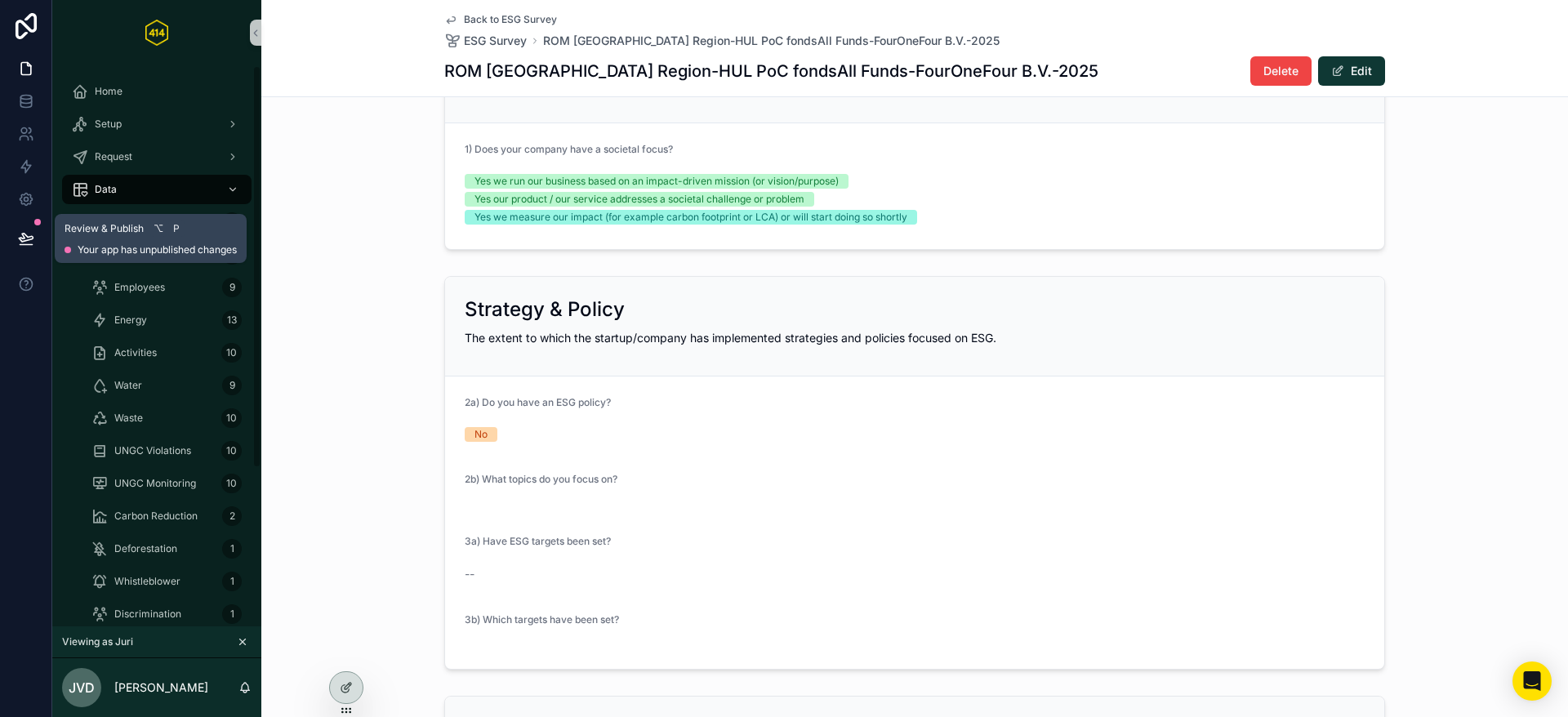
click at [22, 240] on icon at bounding box center [26, 238] width 17 height 17
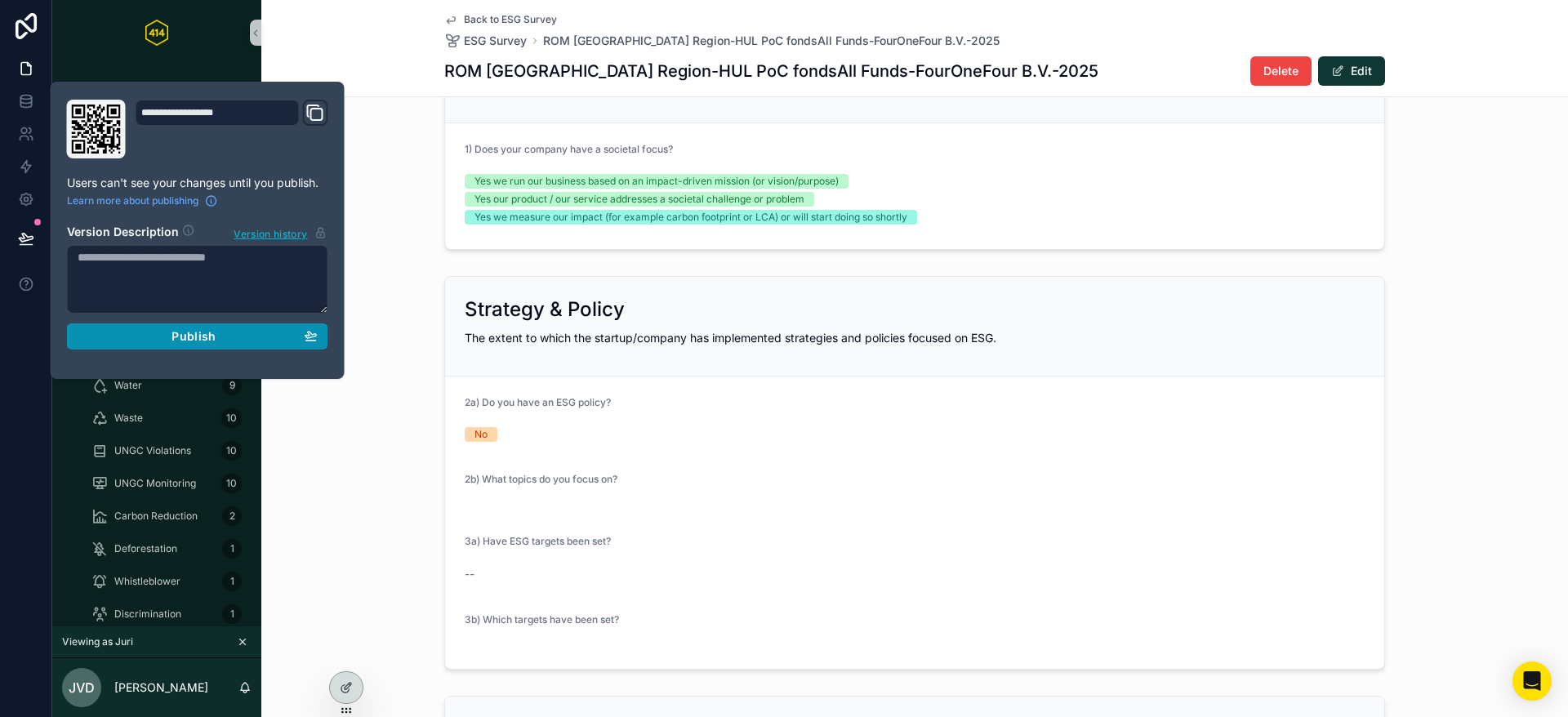
click at [181, 330] on span "Publish" at bounding box center [194, 336] width 44 height 15
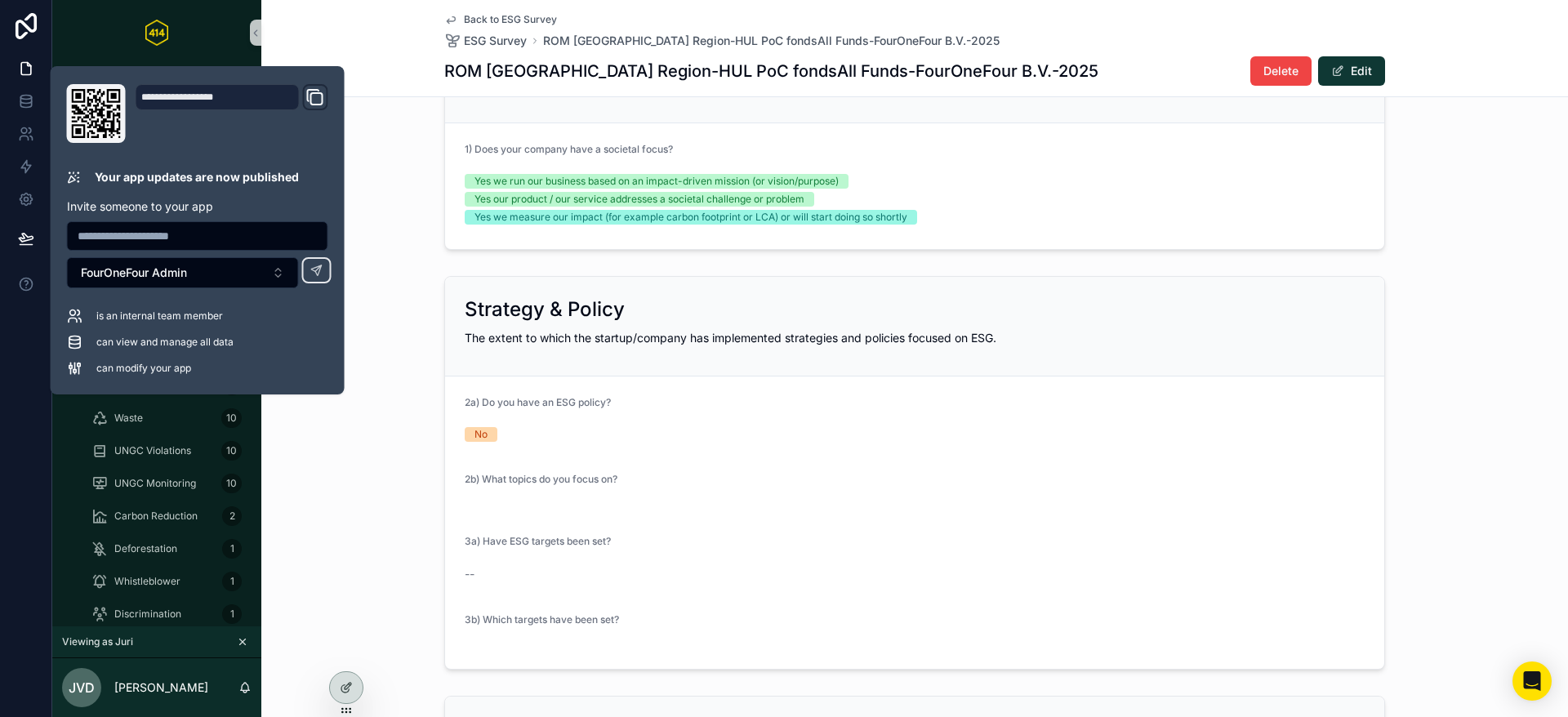
scroll to position [598, 0]
click at [241, 641] on icon "scrollable content" at bounding box center [243, 642] width 5 height 5
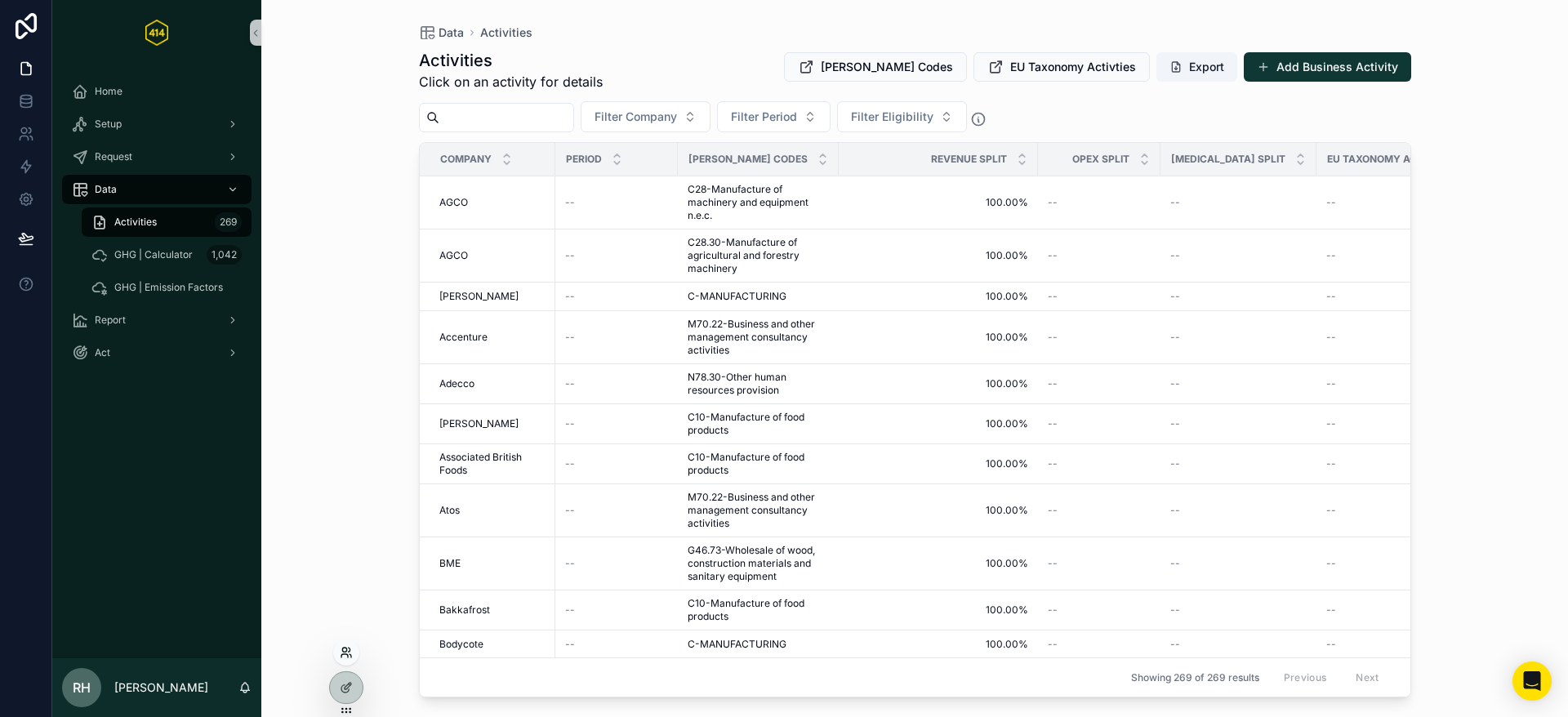
click at [348, 650] on icon at bounding box center [346, 652] width 13 height 13
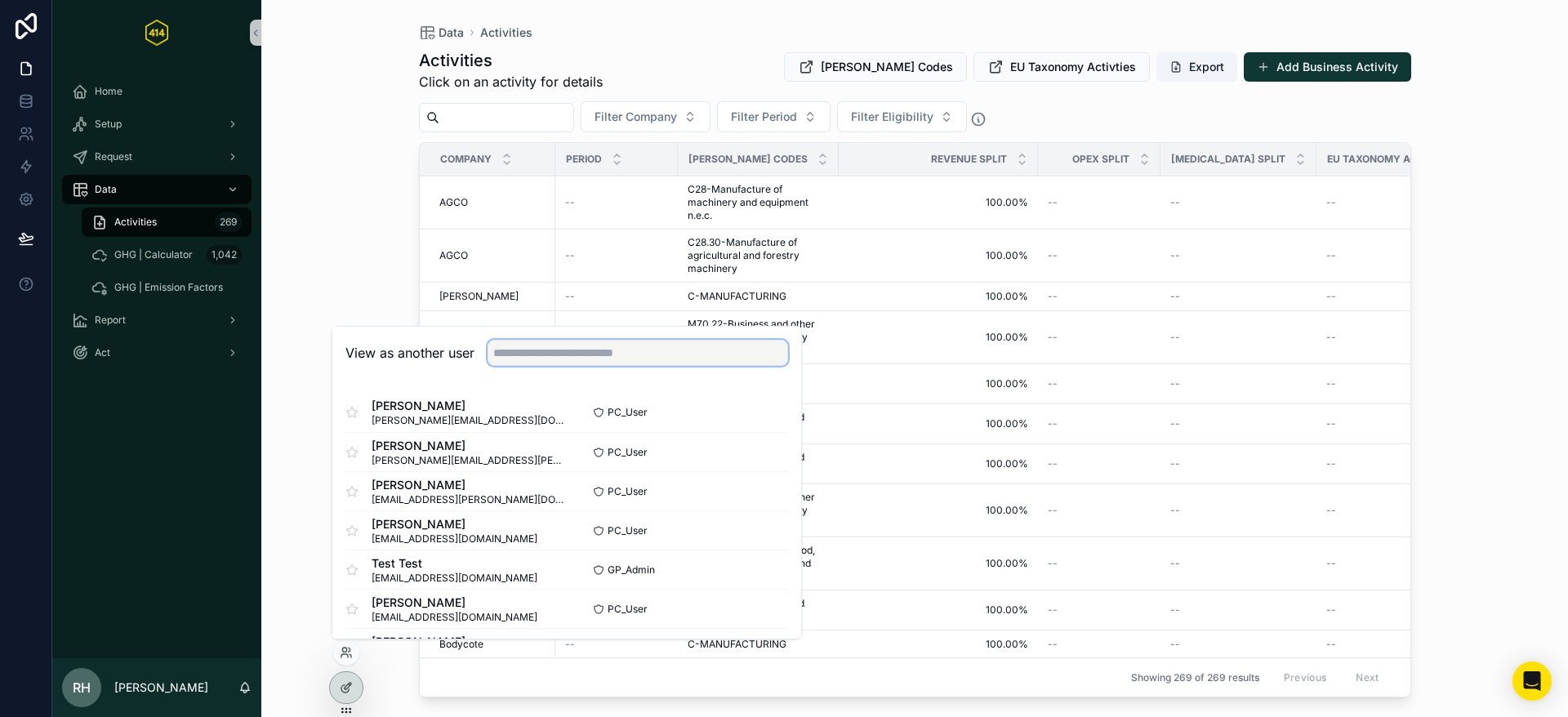
click at [538, 355] on input "text" at bounding box center [638, 353] width 301 height 26
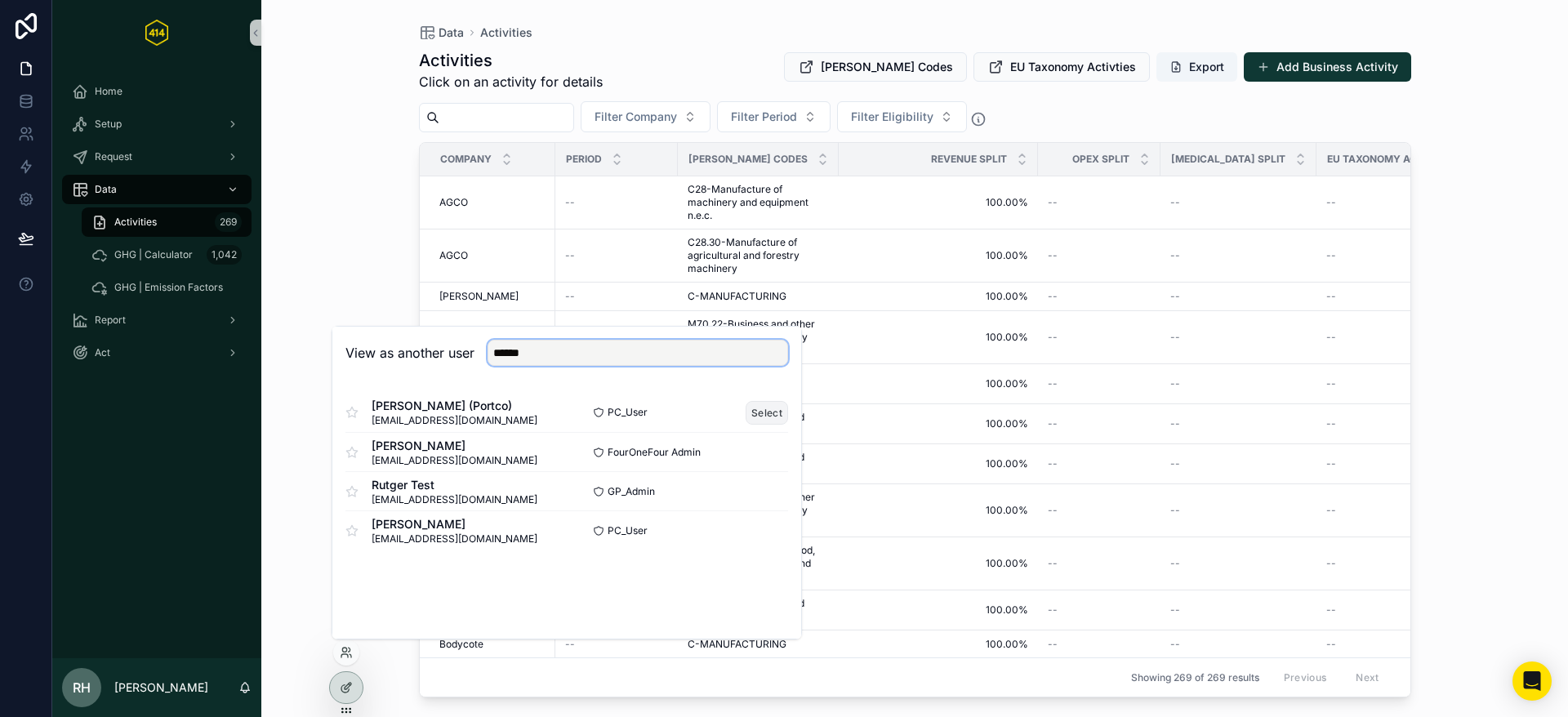
type input "******"
click at [766, 411] on button "Select" at bounding box center [767, 413] width 42 height 24
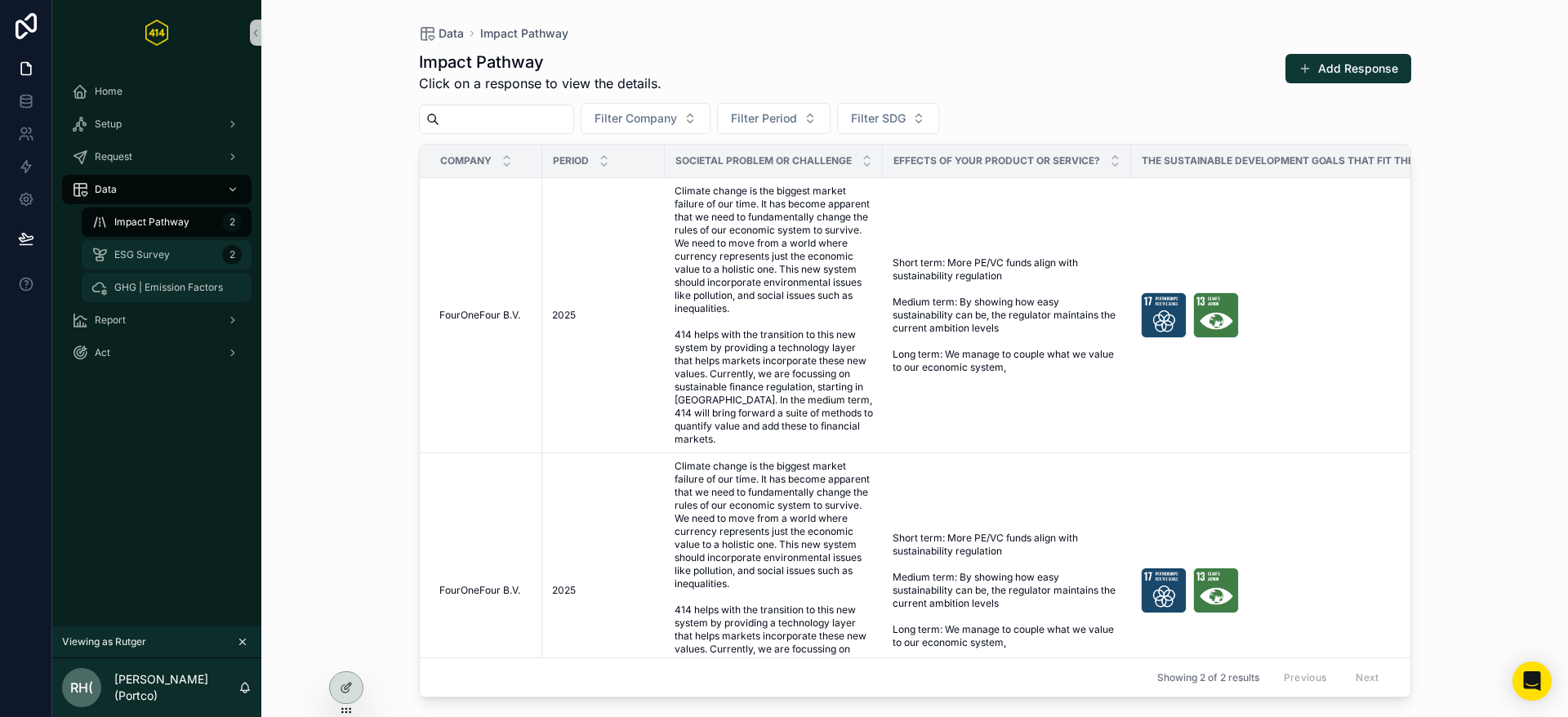
drag, startPoint x: 165, startPoint y: 252, endPoint x: 167, endPoint y: 275, distance: 23.1
click at [165, 252] on span "ESG Survey" at bounding box center [142, 254] width 55 height 13
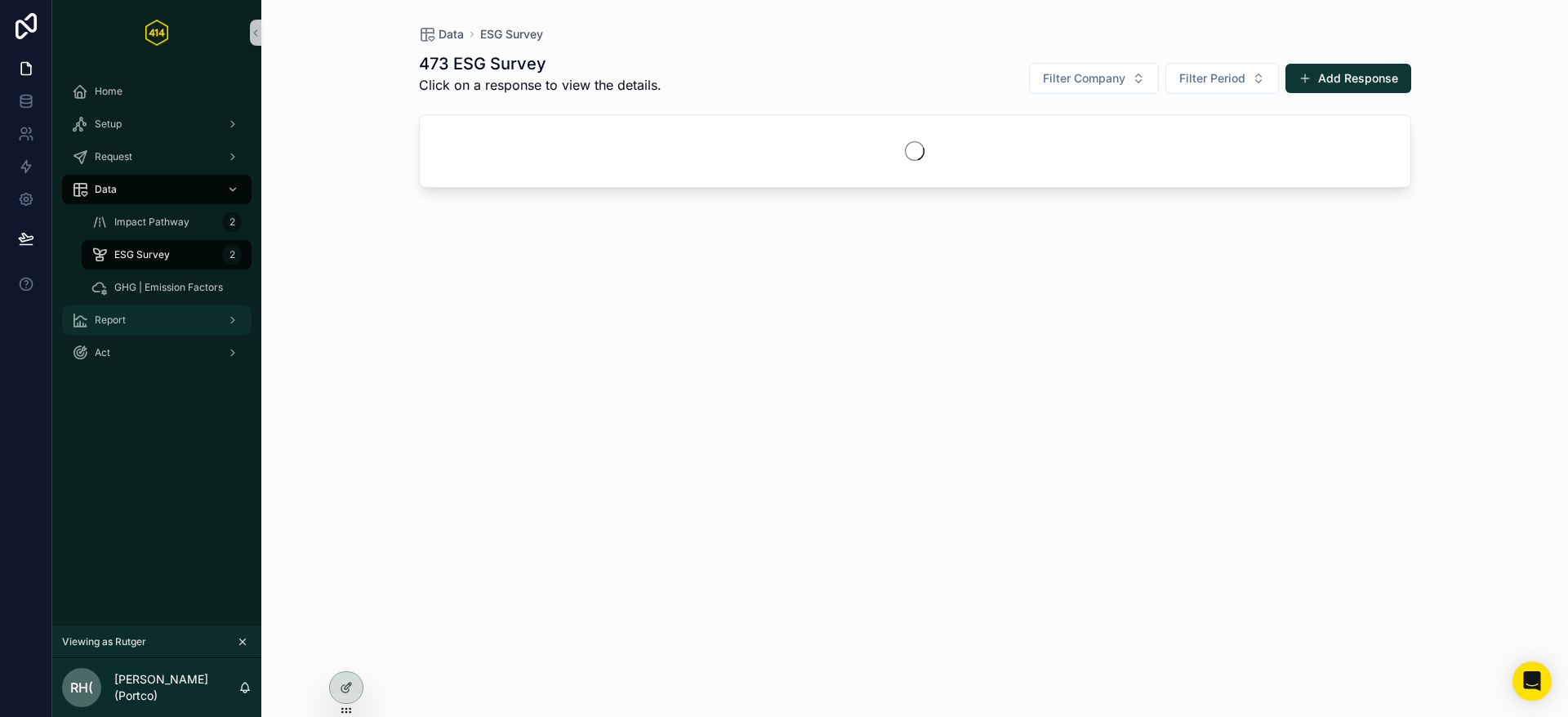
click at [161, 318] on div "Report" at bounding box center [157, 320] width 170 height 26
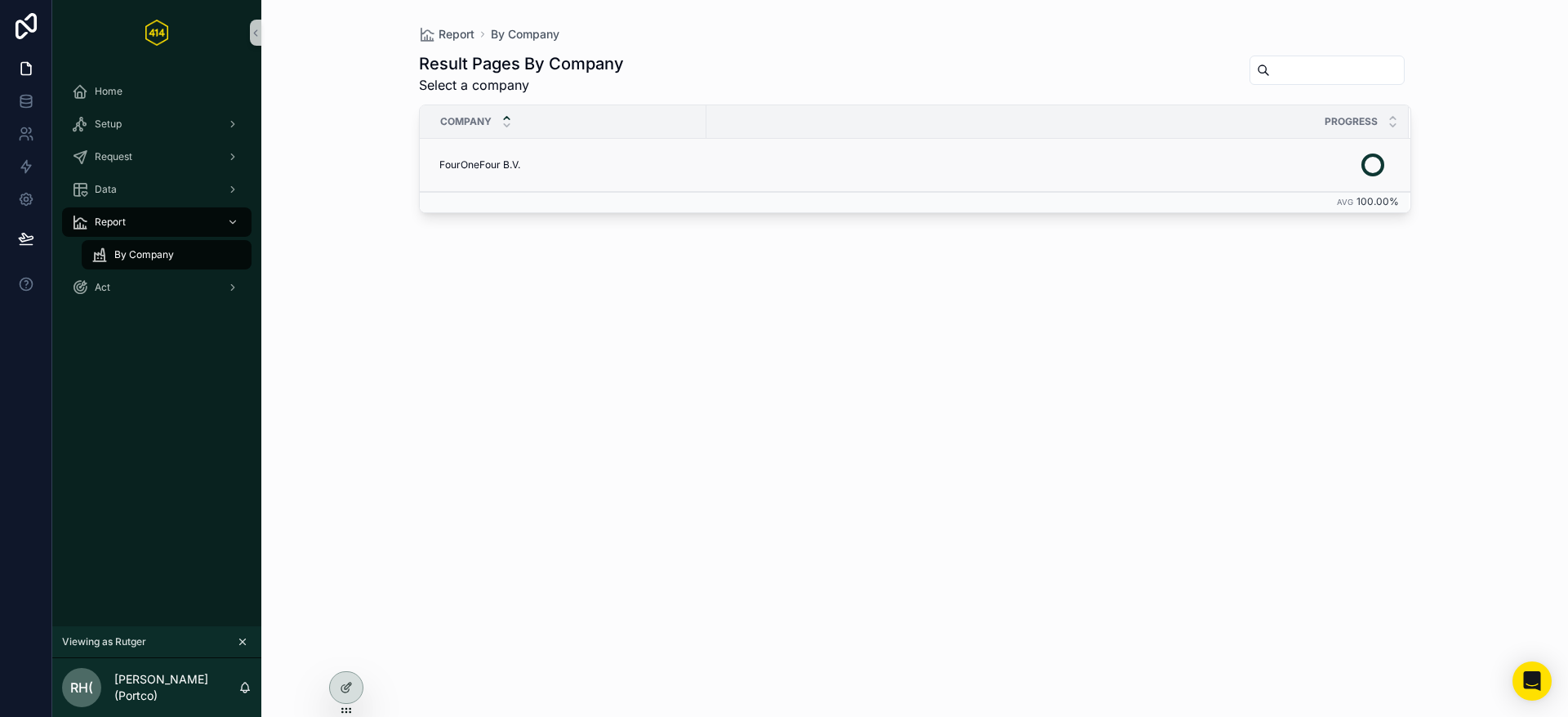
click at [553, 164] on div "FourOneFour B.V. FourOneFour B.V." at bounding box center [568, 165] width 257 height 13
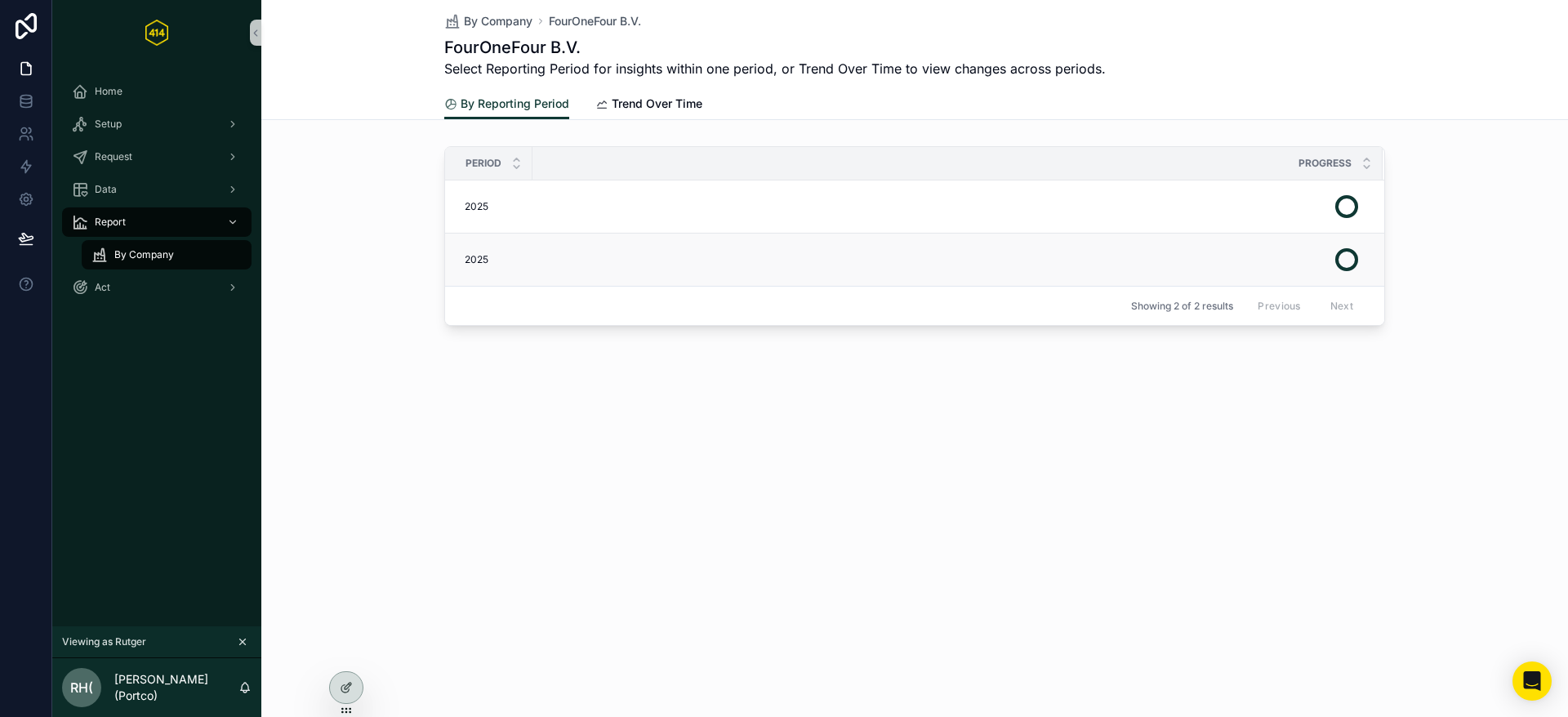
click at [639, 250] on div "scrollable content" at bounding box center [948, 260] width 830 height 40
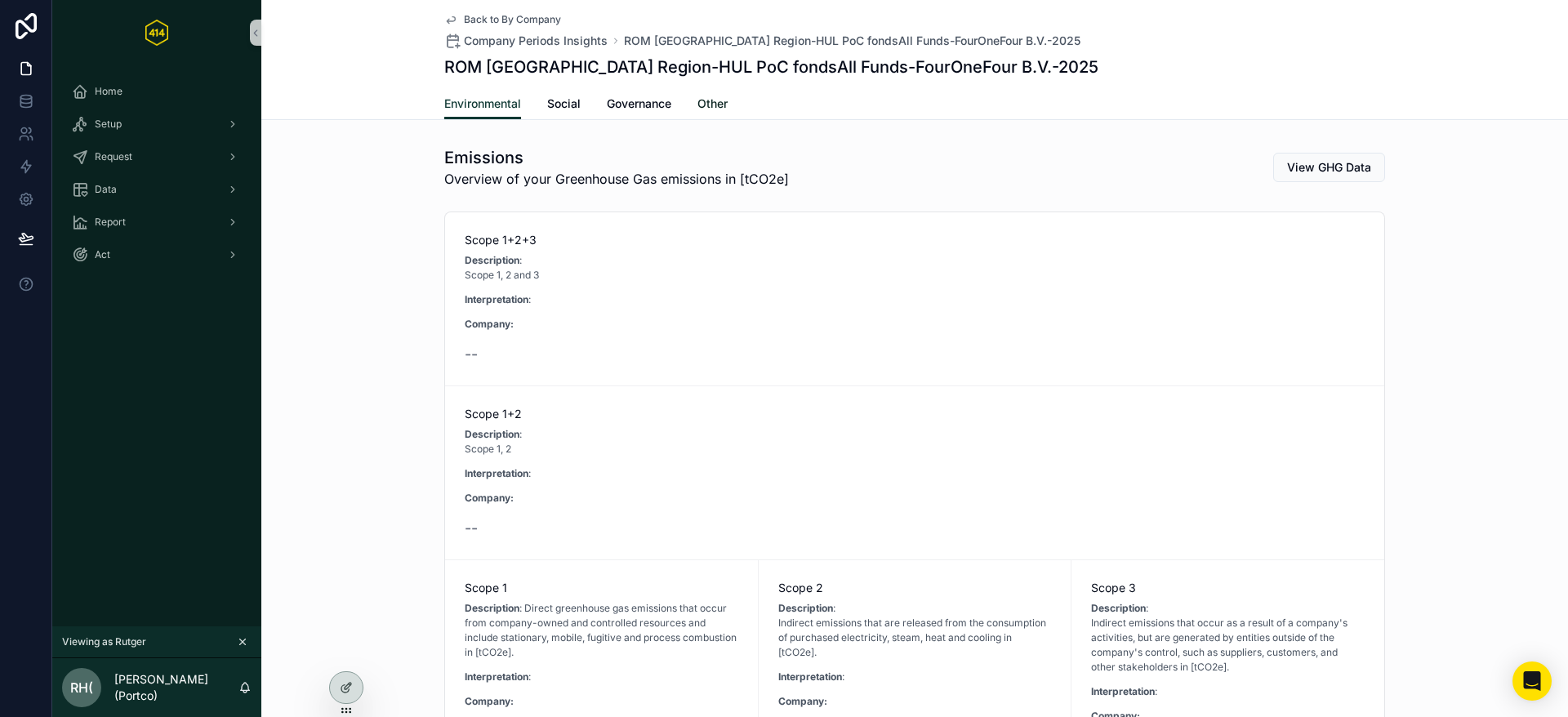
click at [717, 102] on span "Other" at bounding box center [713, 104] width 30 height 17
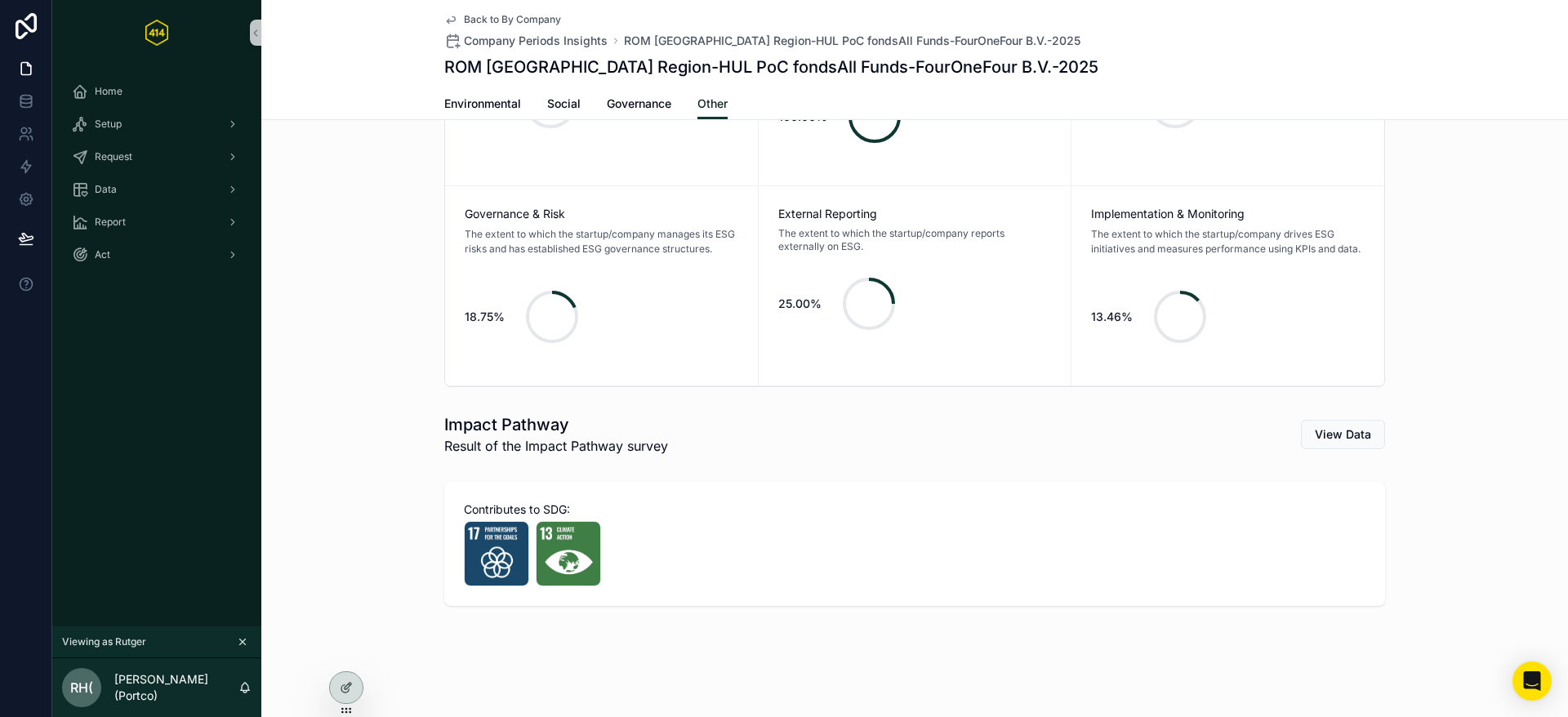
scroll to position [70, 0]
